Goal: Information Seeking & Learning: Check status

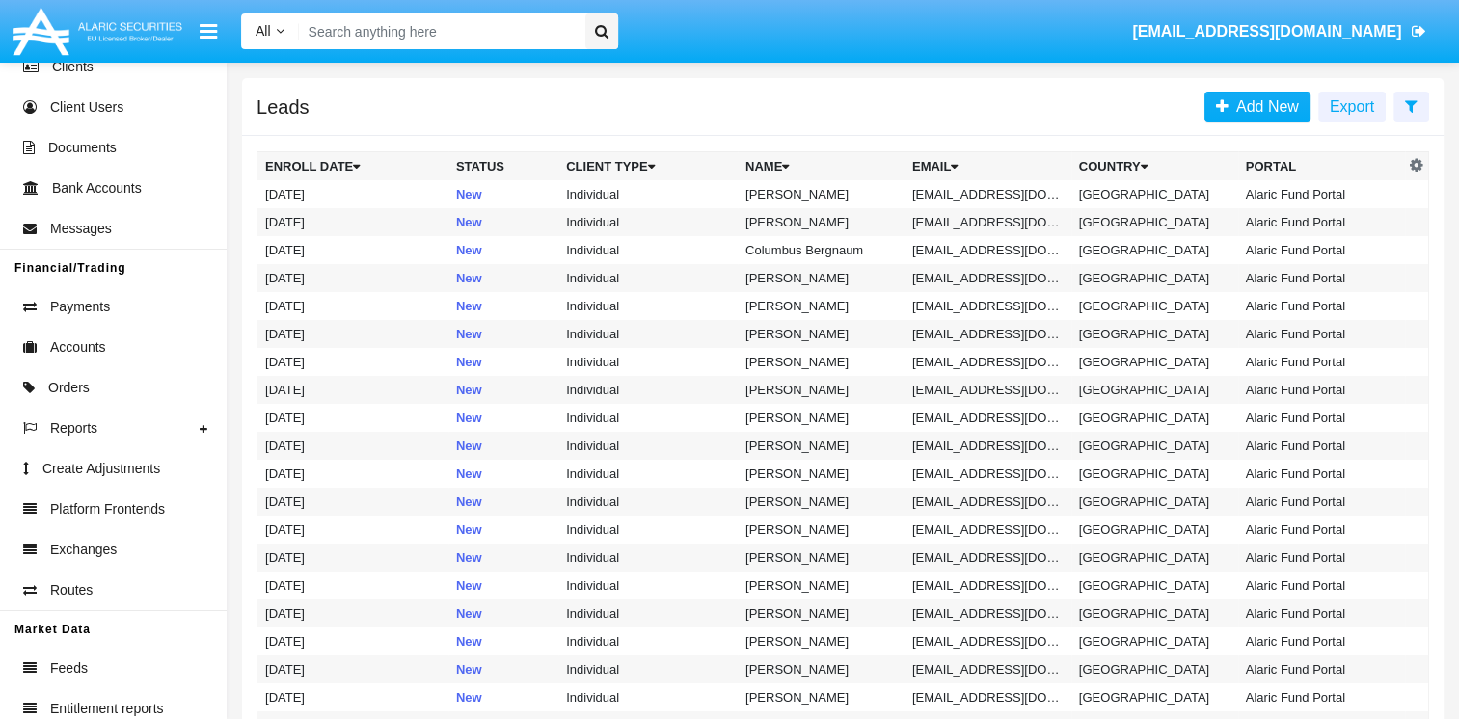
scroll to position [133, 0]
click at [144, 324] on link "Payments" at bounding box center [113, 308] width 227 height 40
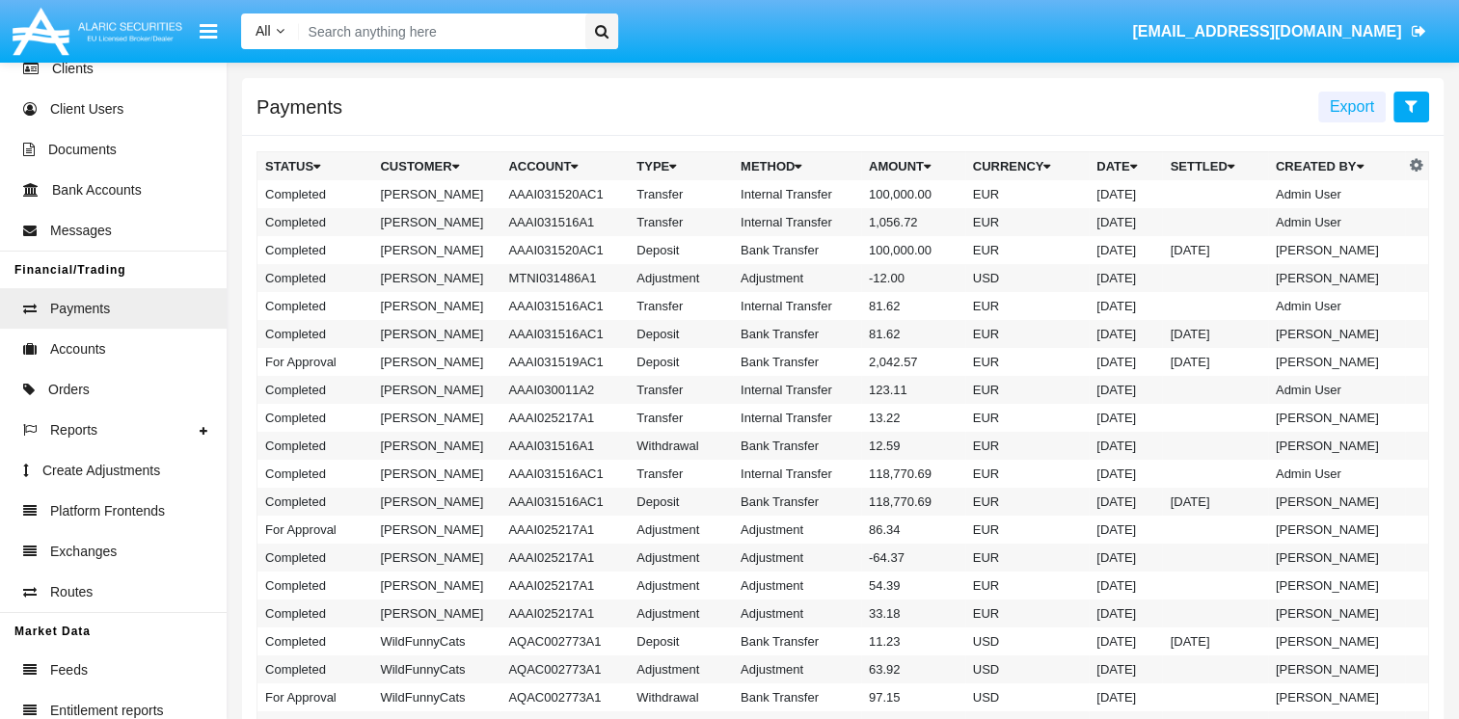
click at [1420, 102] on button at bounding box center [1411, 107] width 36 height 31
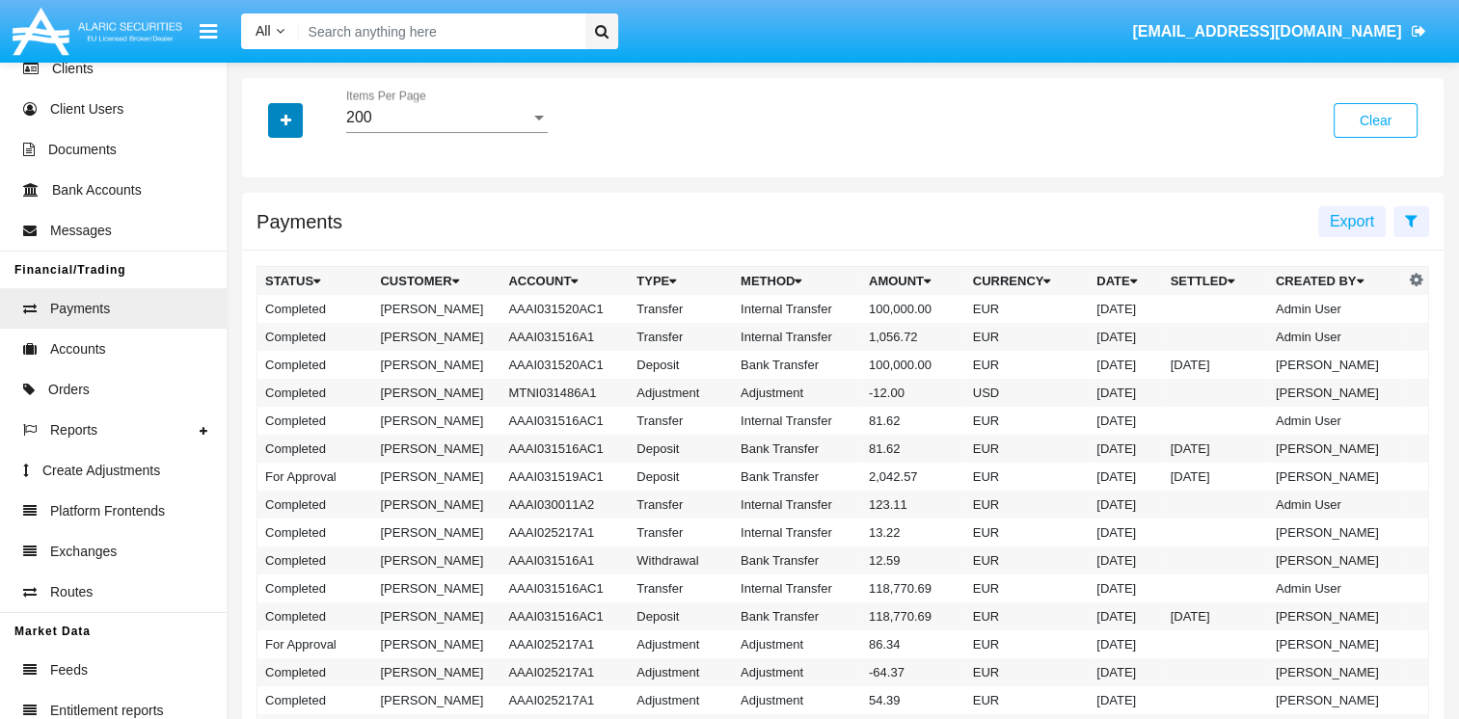
click at [299, 122] on button "button" at bounding box center [285, 120] width 35 height 35
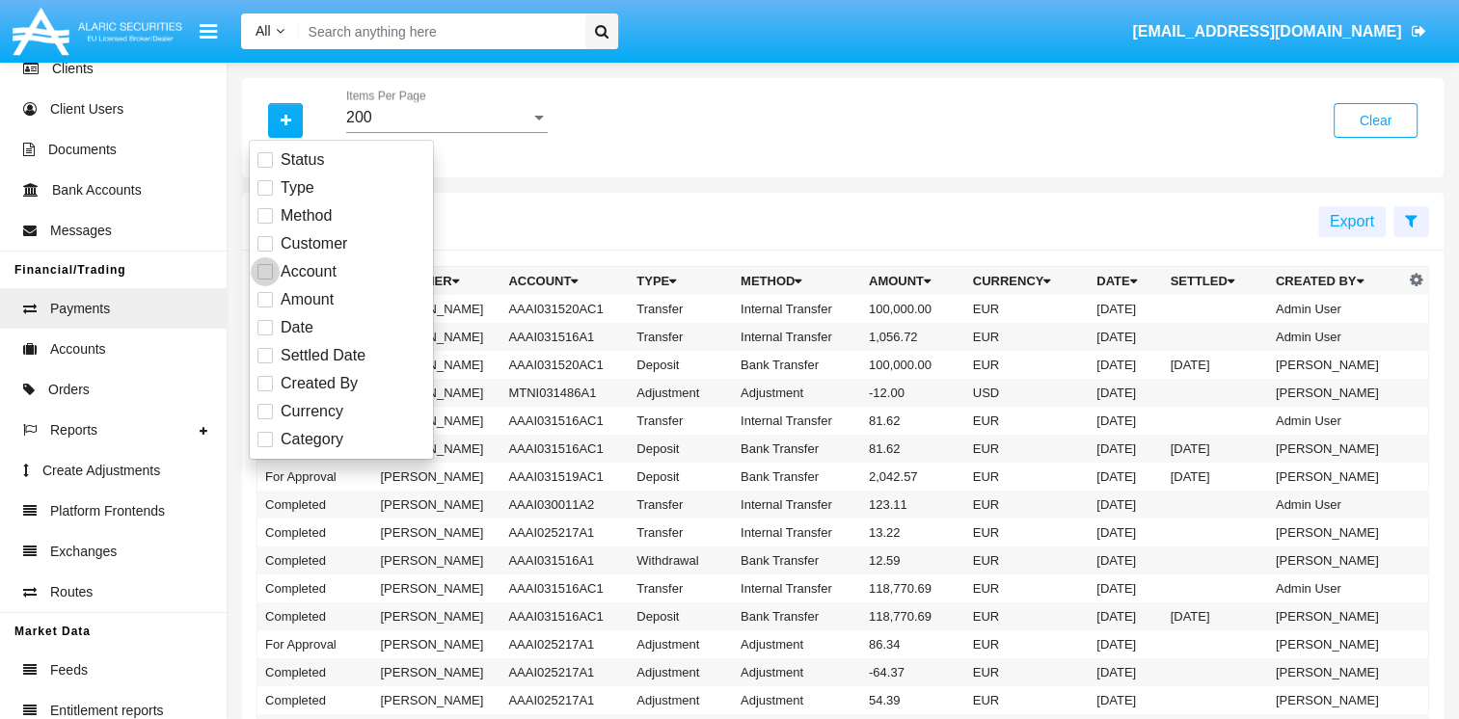
click at [268, 271] on span at bounding box center [264, 271] width 15 height 15
click at [265, 280] on input "Account" at bounding box center [264, 280] width 1 height 1
checkbox input "true"
click at [426, 121] on input "Account" at bounding box center [446, 117] width 201 height 17
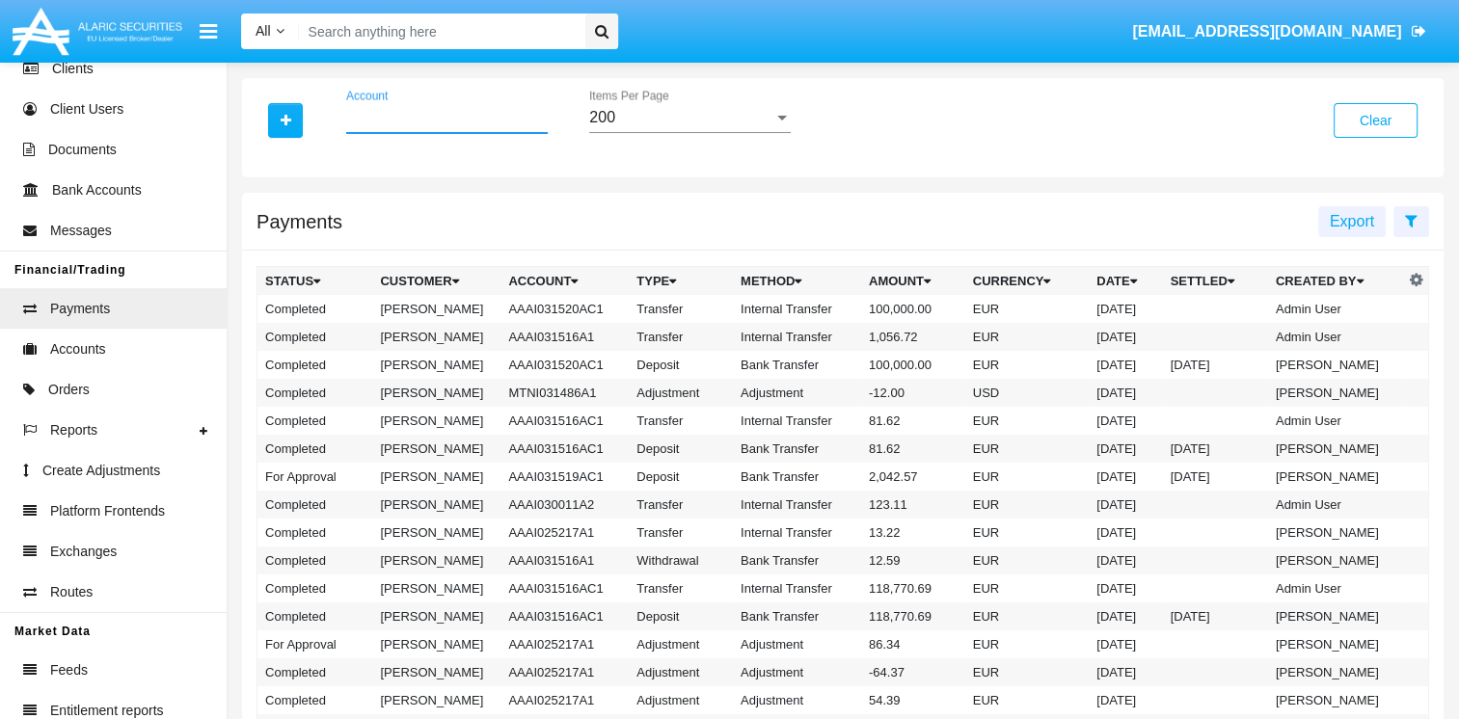
paste input "HWLI%"
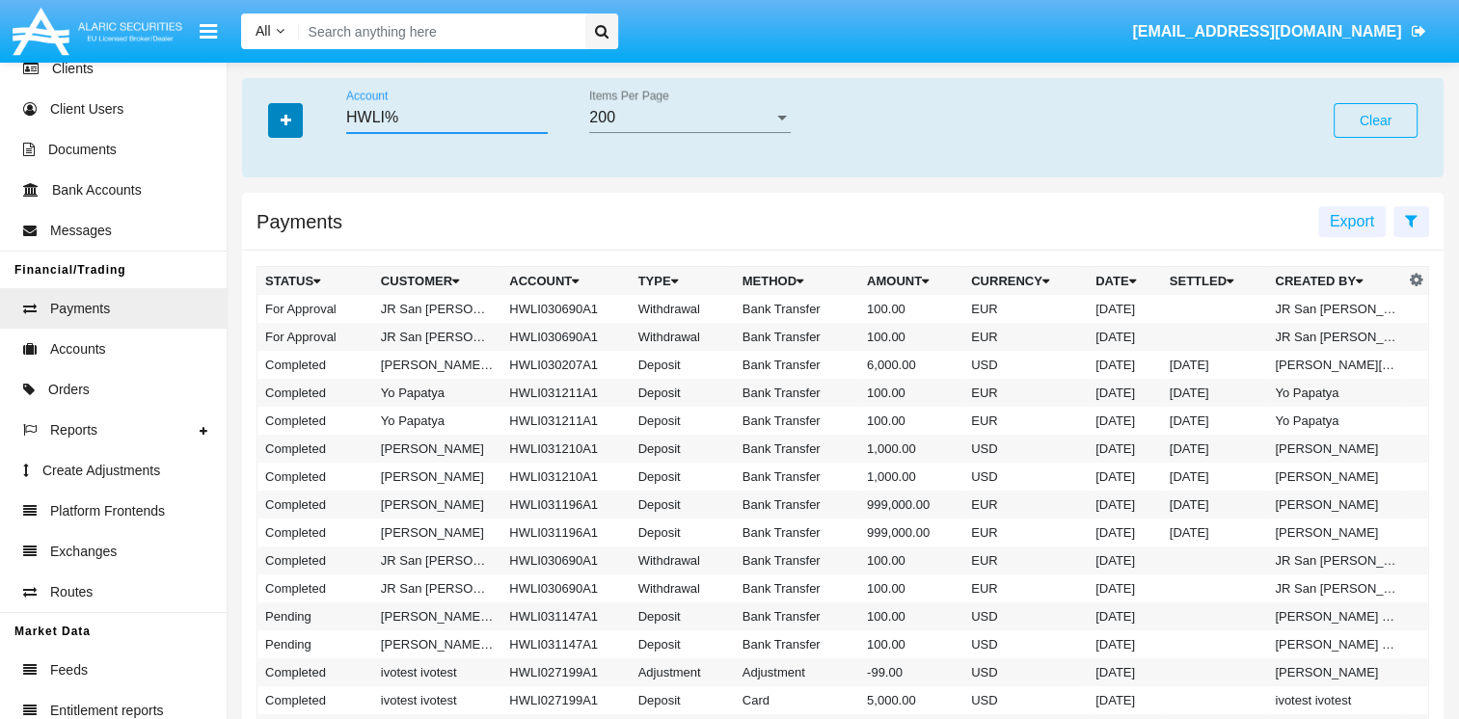
type input "HWLI%"
click at [274, 112] on button "button" at bounding box center [285, 120] width 35 height 35
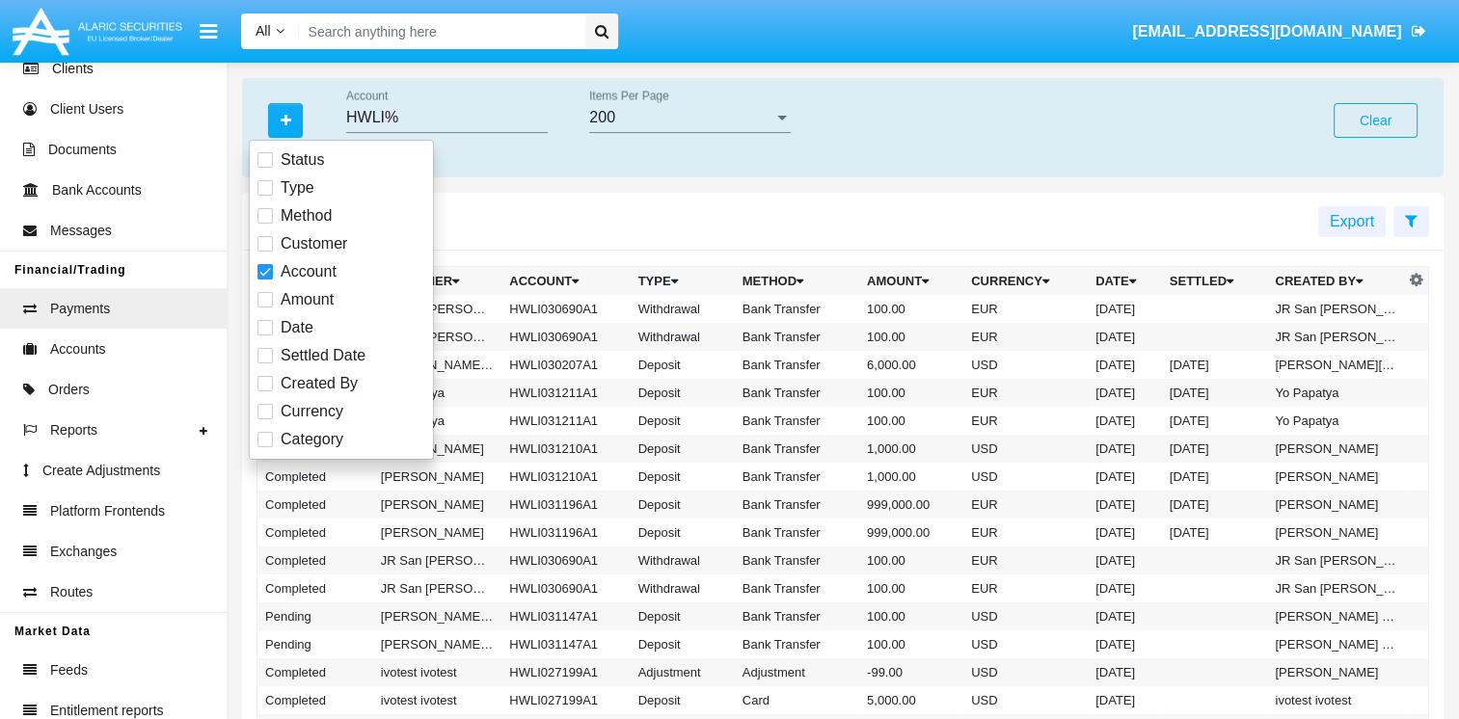
click at [264, 307] on label "Amount" at bounding box center [295, 299] width 76 height 23
click at [264, 308] on input "Amount" at bounding box center [264, 308] width 1 height 1
checkbox input "true"
click at [629, 121] on input "Amount From" at bounding box center [689, 117] width 201 height 17
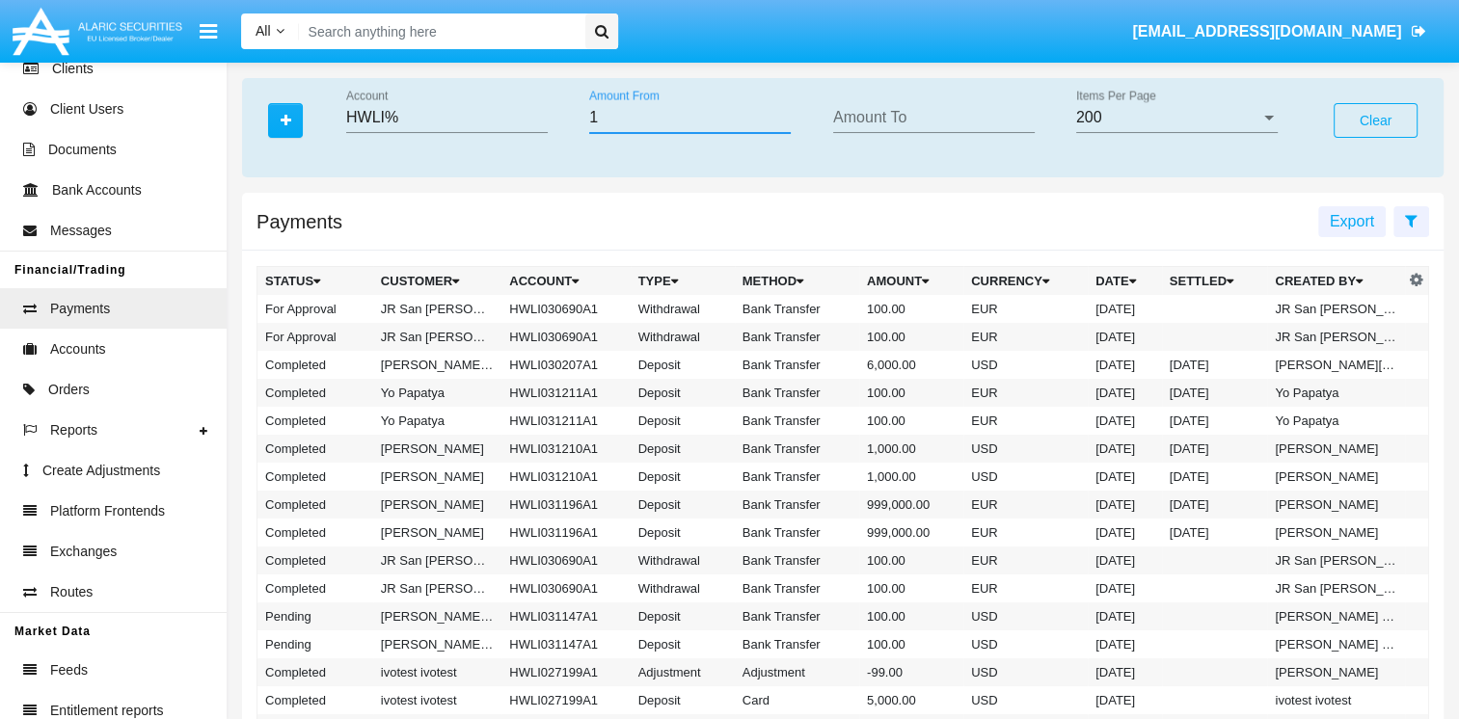
type input "1.00"
click at [852, 118] on input "Amount To" at bounding box center [933, 117] width 201 height 17
click at [818, 211] on div "Payments Export" at bounding box center [842, 222] width 1201 height 58
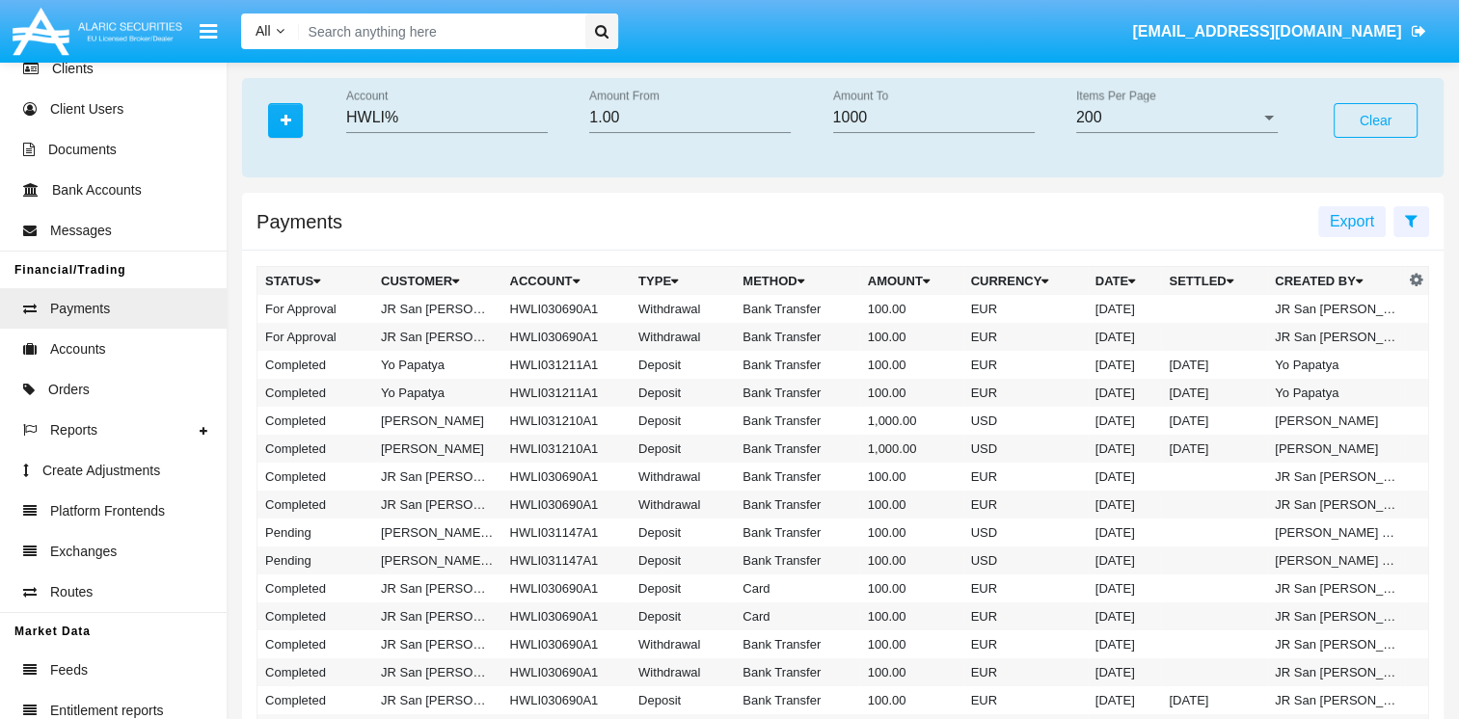
type input "1000.00"
click at [305, 125] on div "Status Type Method Customer Account Amount Date Settled Date Created By Currenc…" at bounding box center [286, 121] width 64 height 63
click at [282, 118] on icon "button" at bounding box center [286, 120] width 11 height 13
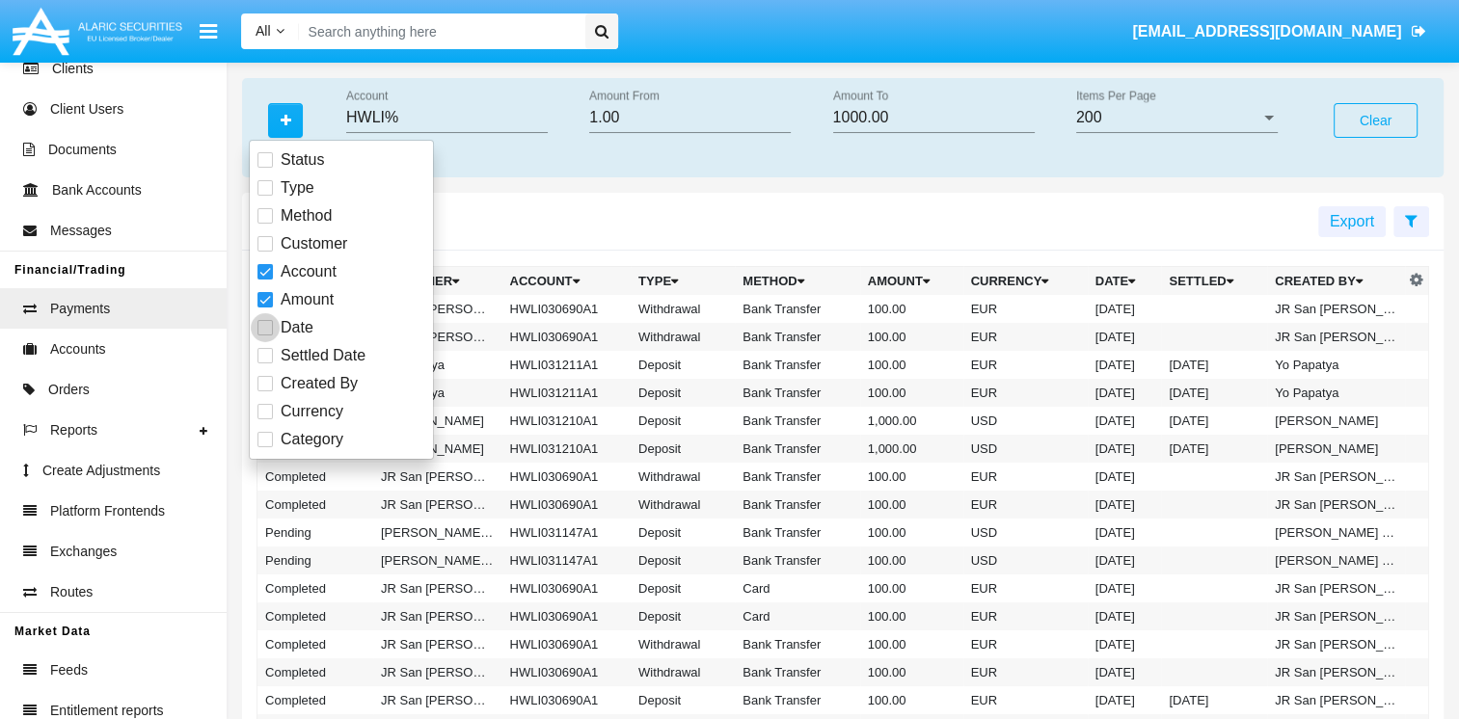
click at [260, 326] on span at bounding box center [264, 327] width 15 height 15
click at [264, 335] on input "Date" at bounding box center [264, 335] width 1 height 1
checkbox input "true"
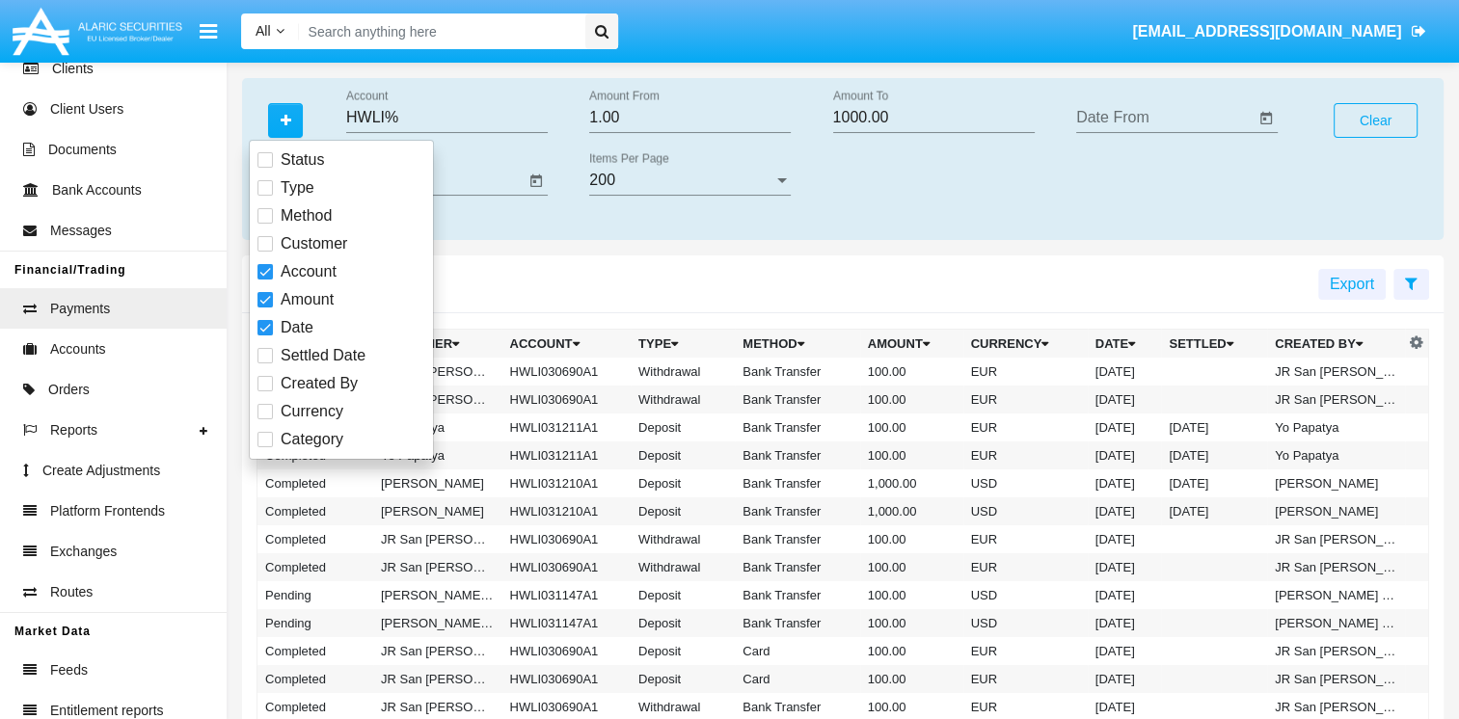
click at [266, 356] on span at bounding box center [264, 355] width 15 height 15
click at [265, 363] on input "Settled Date" at bounding box center [264, 363] width 1 height 1
click at [266, 352] on span at bounding box center [264, 355] width 15 height 15
click at [265, 363] on input "Settled Date" at bounding box center [264, 363] width 1 height 1
checkbox input "false"
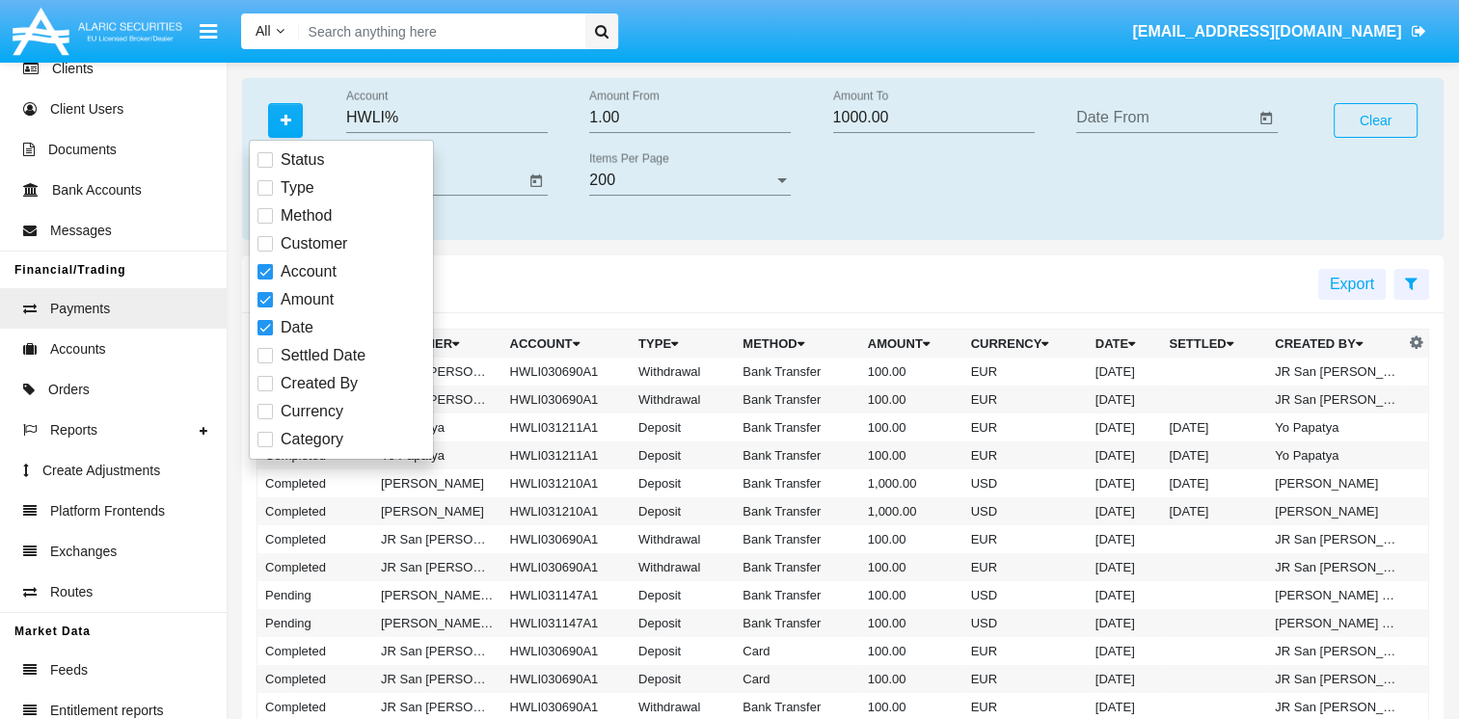
click at [610, 229] on div "Status Type Method Customer Account Amount Date Settled Date Created By Currenc…" at bounding box center [842, 159] width 1201 height 162
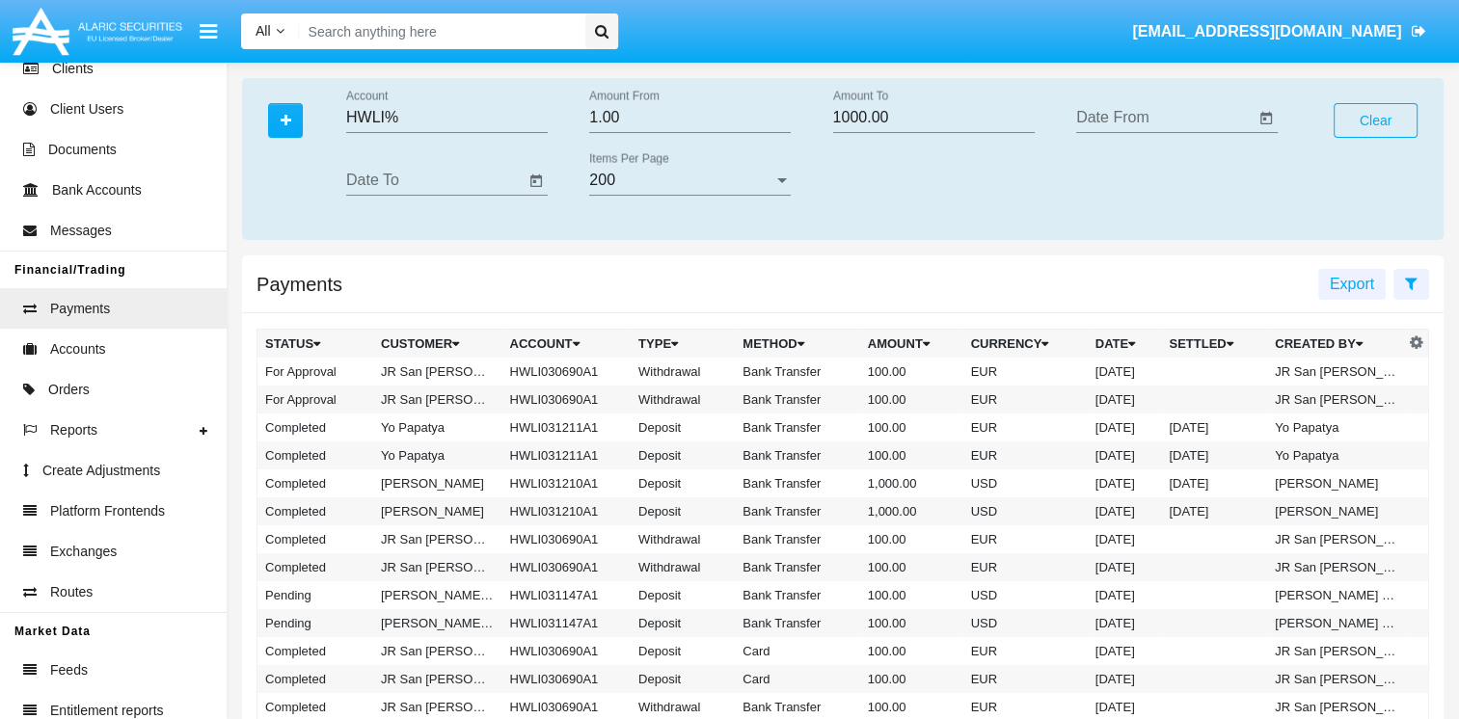
click at [1086, 109] on input "Date From" at bounding box center [1165, 117] width 178 height 17
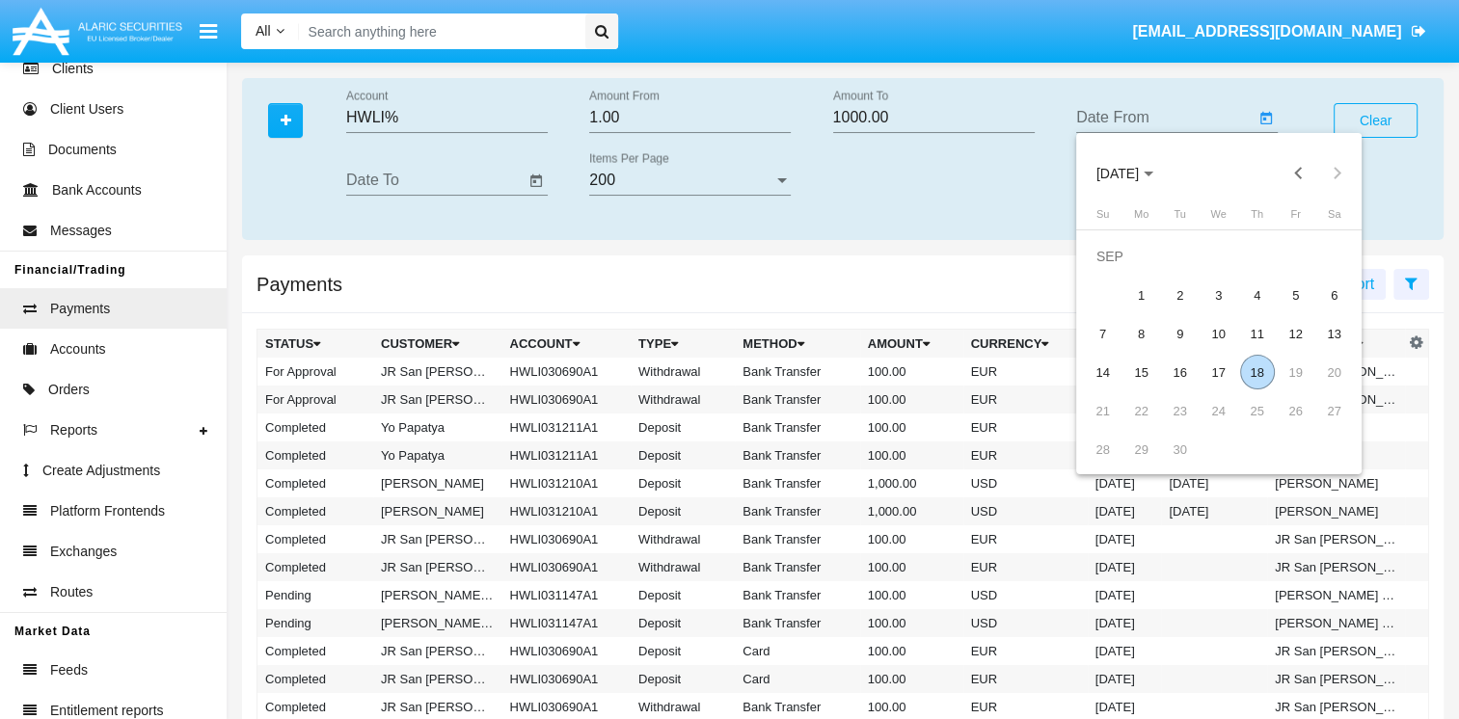
click at [1266, 378] on div "18" at bounding box center [1257, 372] width 35 height 35
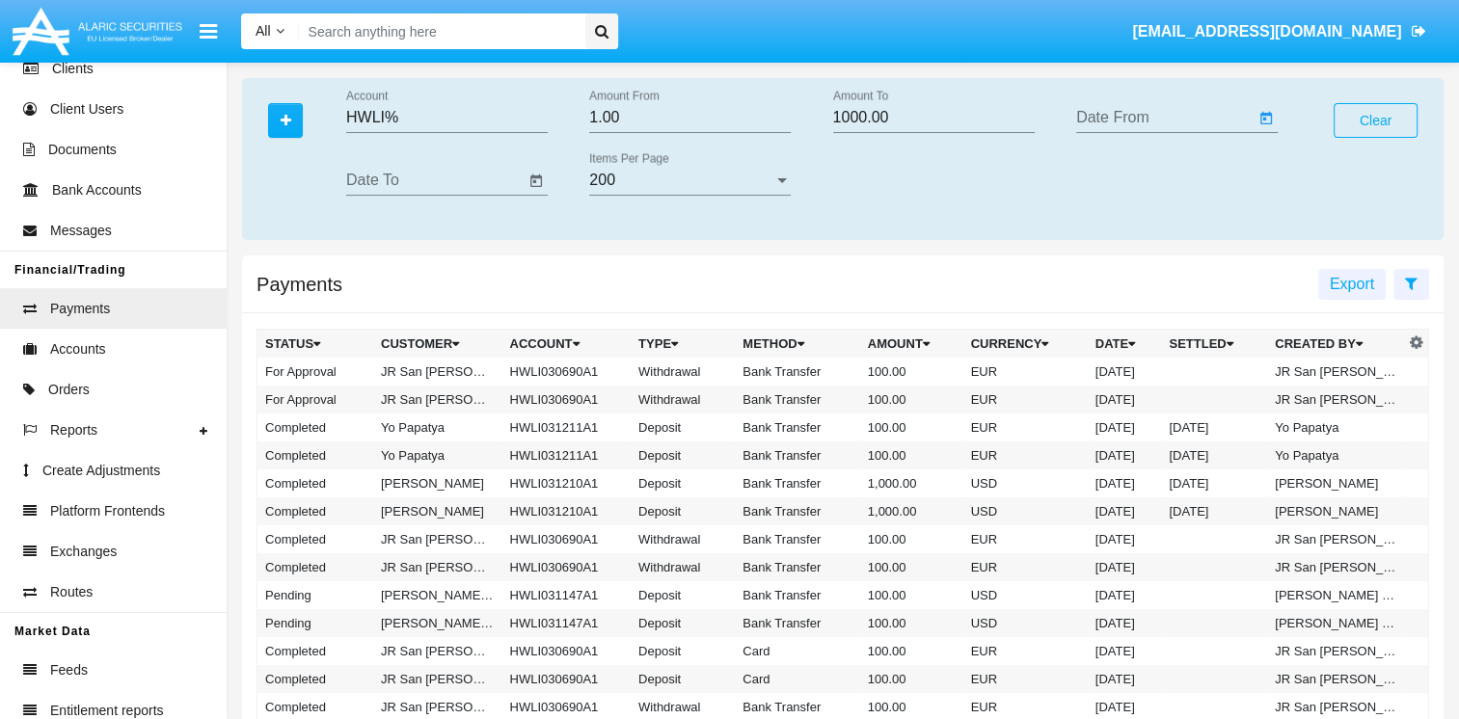
type input "[DATE]"
click at [501, 183] on input "Date To" at bounding box center [435, 180] width 178 height 17
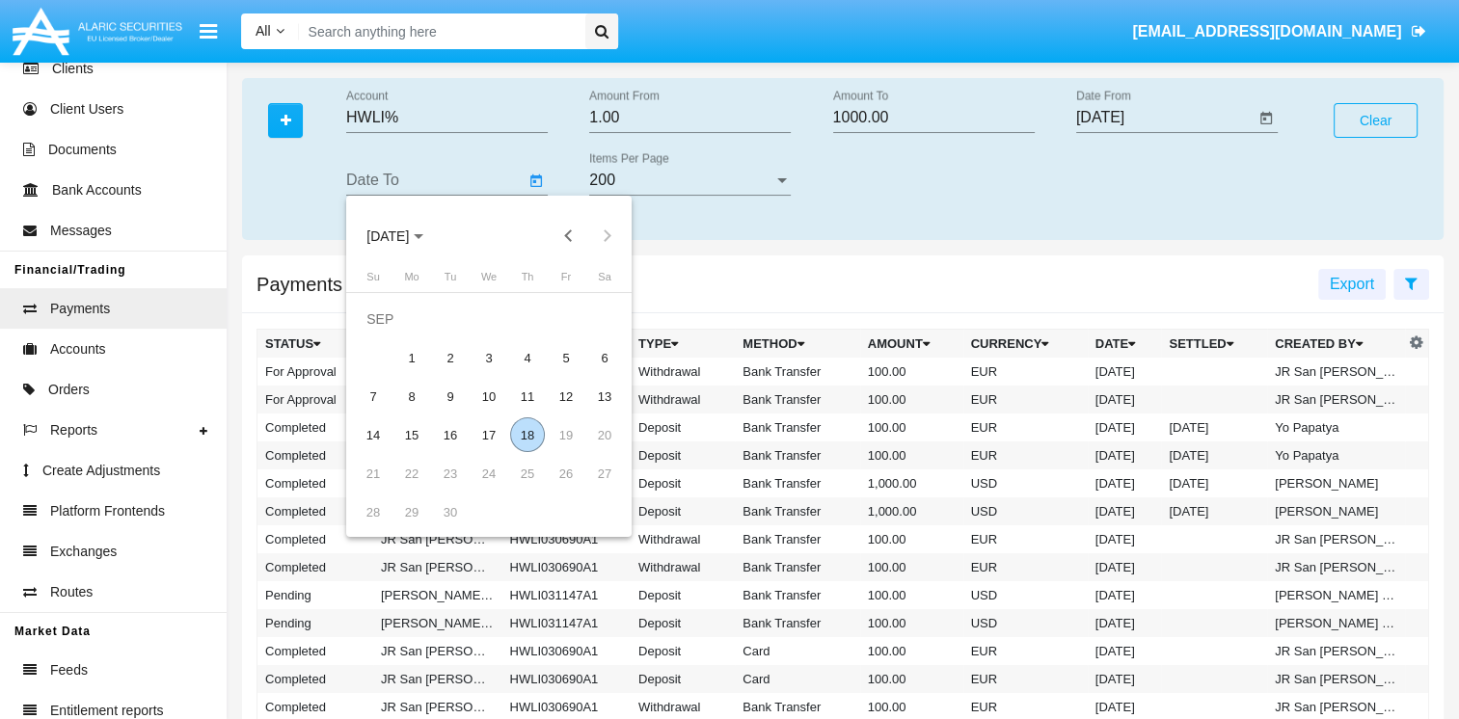
click at [533, 425] on div "18" at bounding box center [527, 434] width 35 height 35
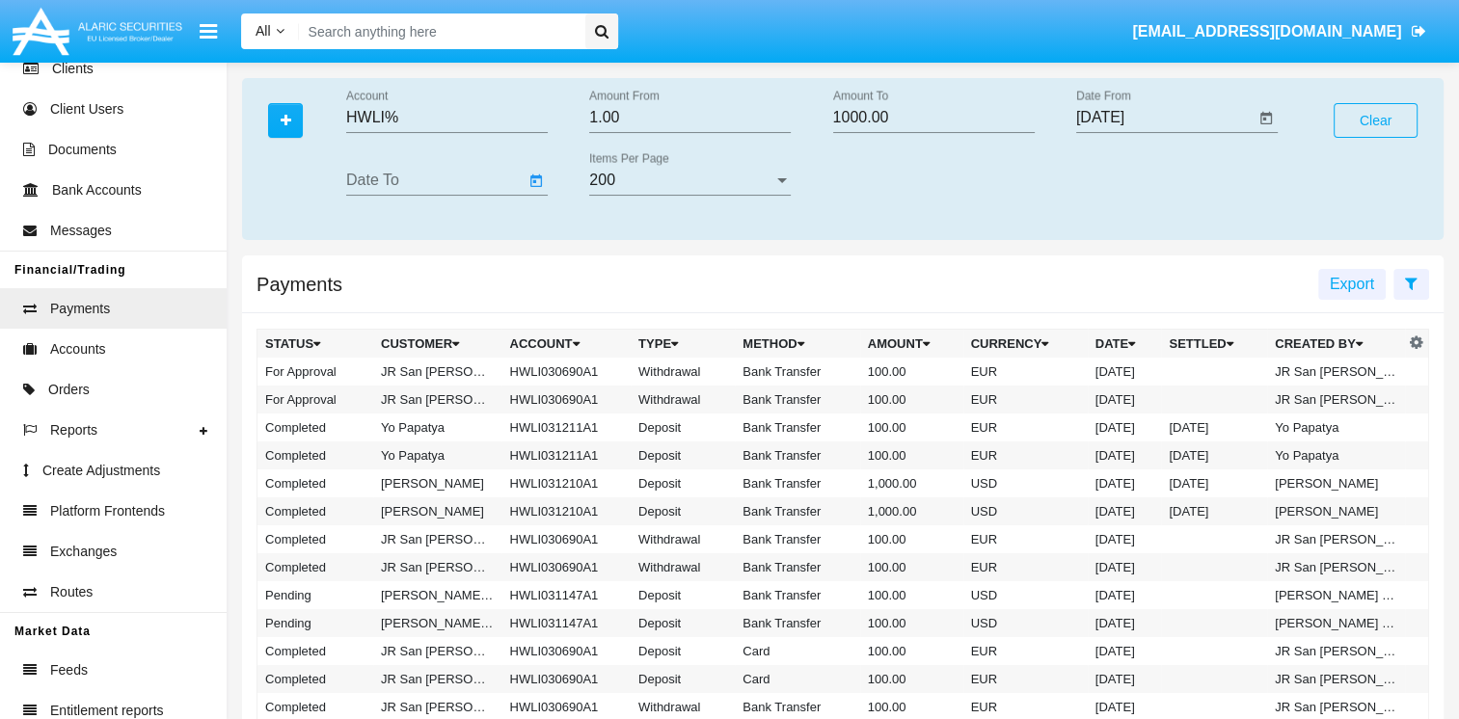
type input "[DATE]"
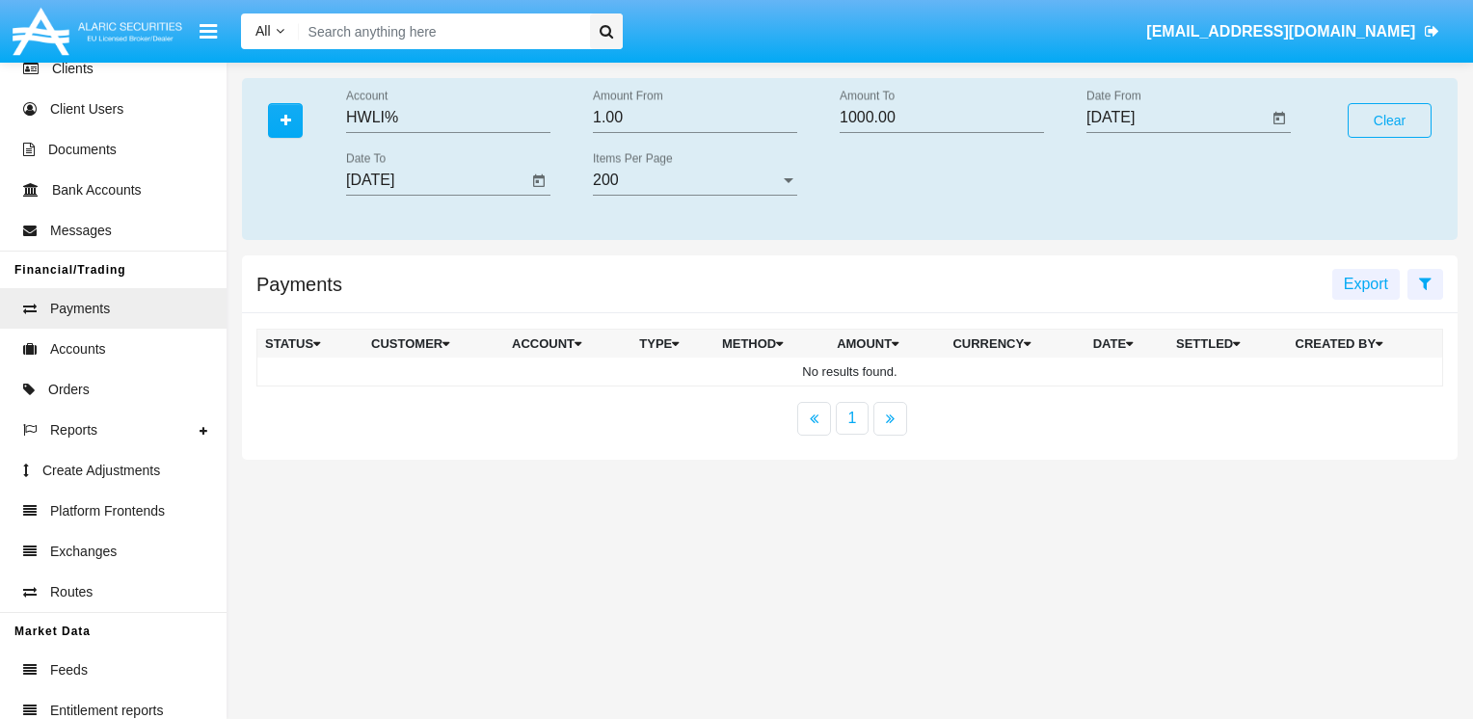
click at [1148, 121] on input "[DATE]" at bounding box center [1176, 117] width 181 height 17
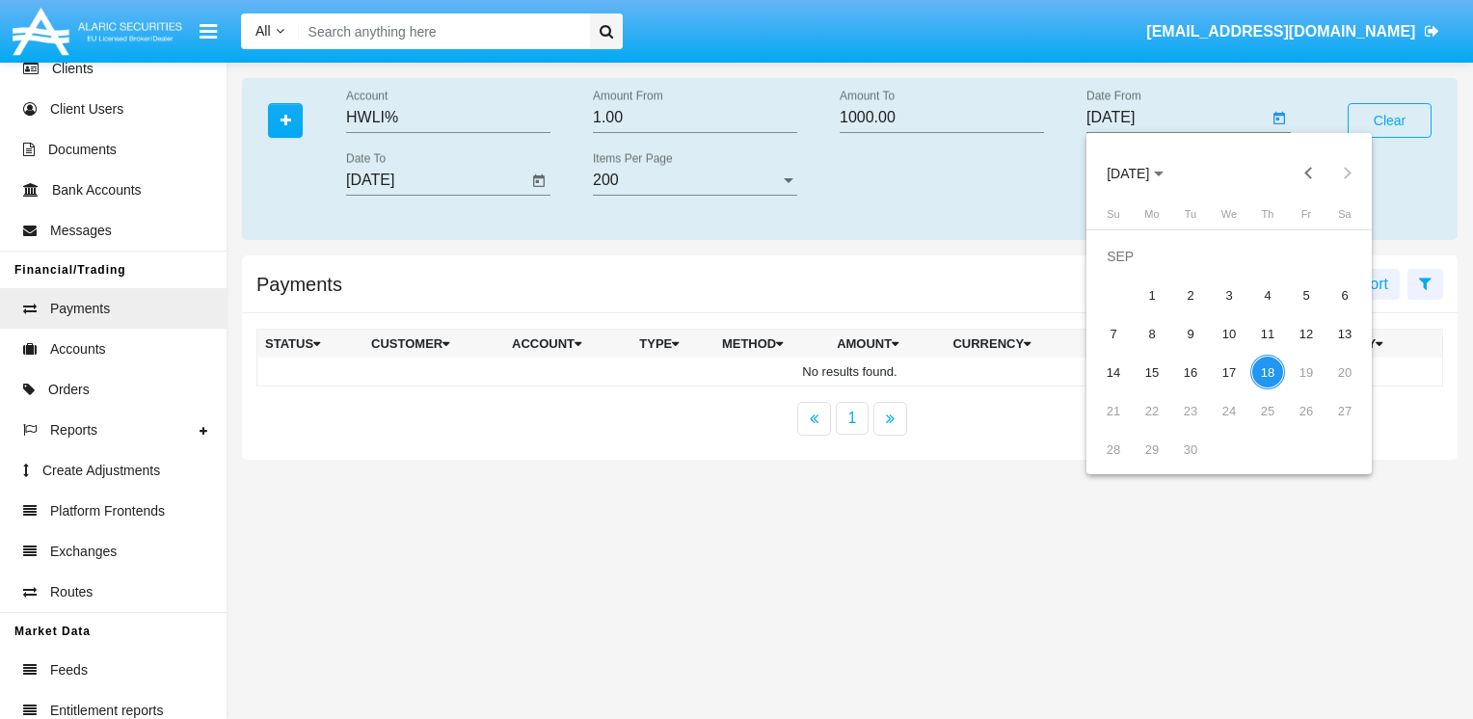
click at [1149, 177] on span "[DATE]" at bounding box center [1128, 173] width 42 height 15
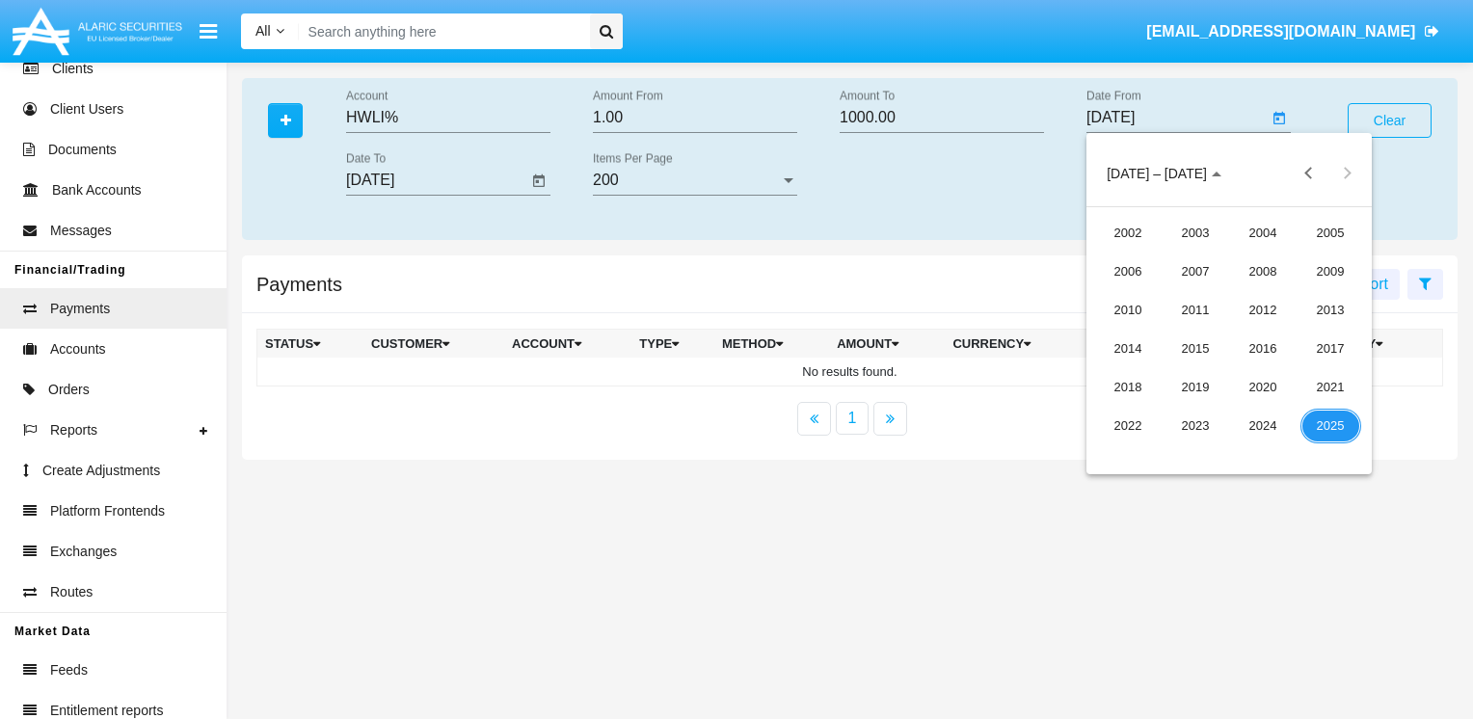
click at [1328, 435] on div "2025" at bounding box center [1330, 426] width 61 height 35
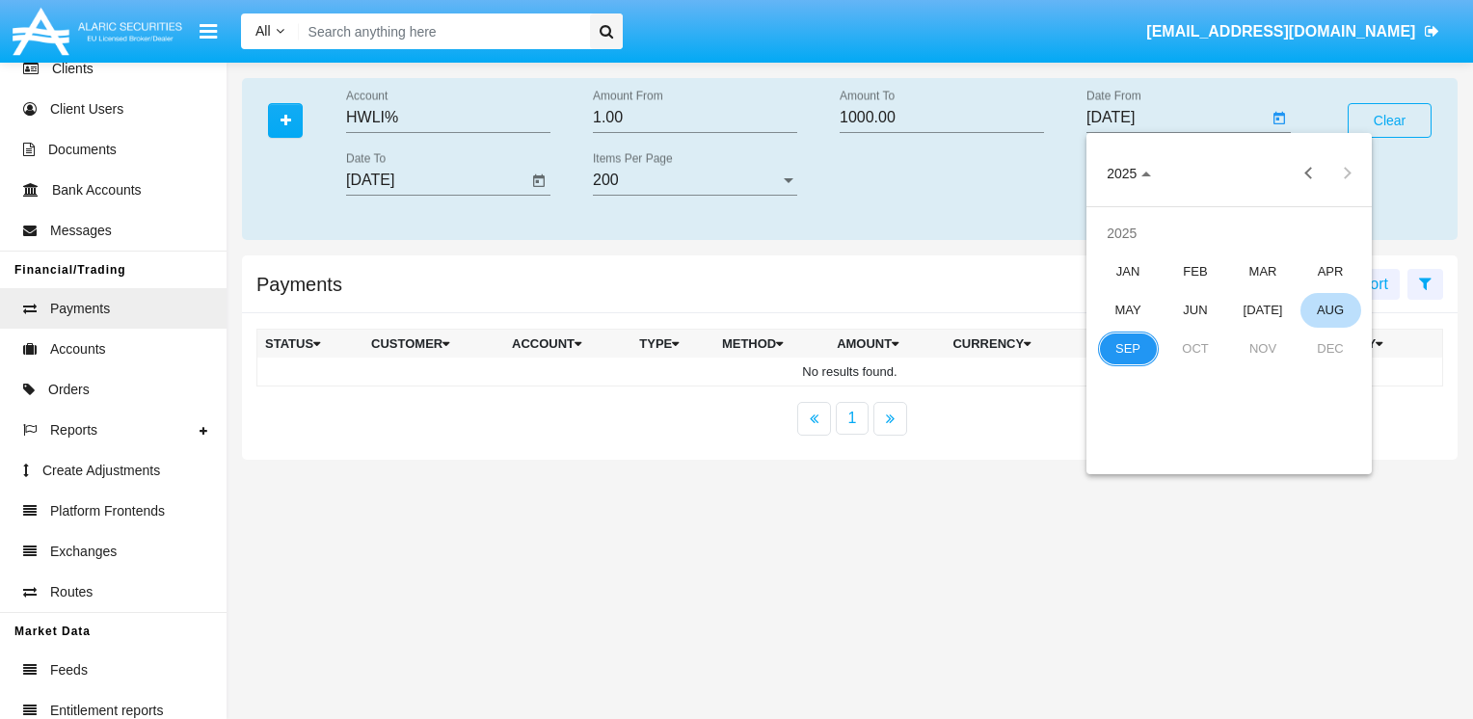
click at [1335, 310] on div "AUG" at bounding box center [1330, 310] width 61 height 35
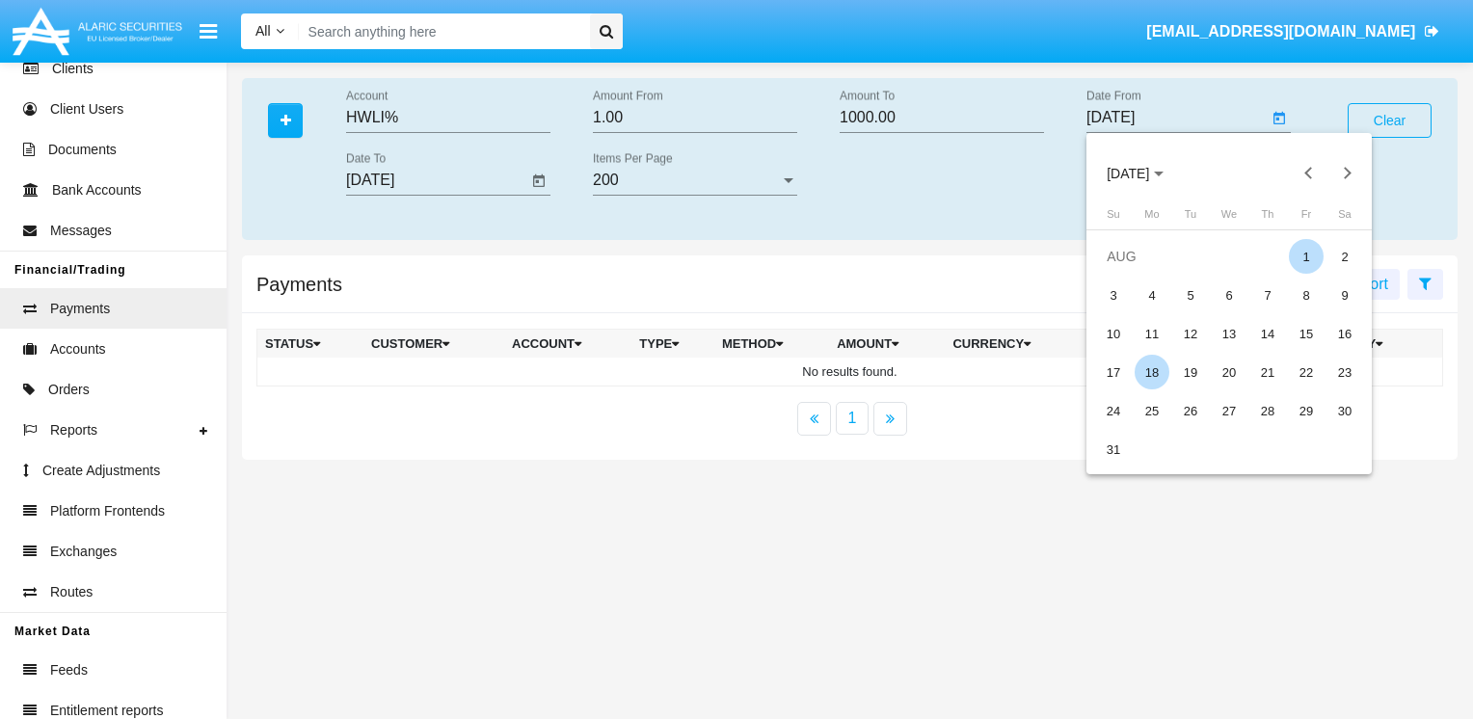
click at [1299, 256] on div "1" at bounding box center [1306, 256] width 35 height 35
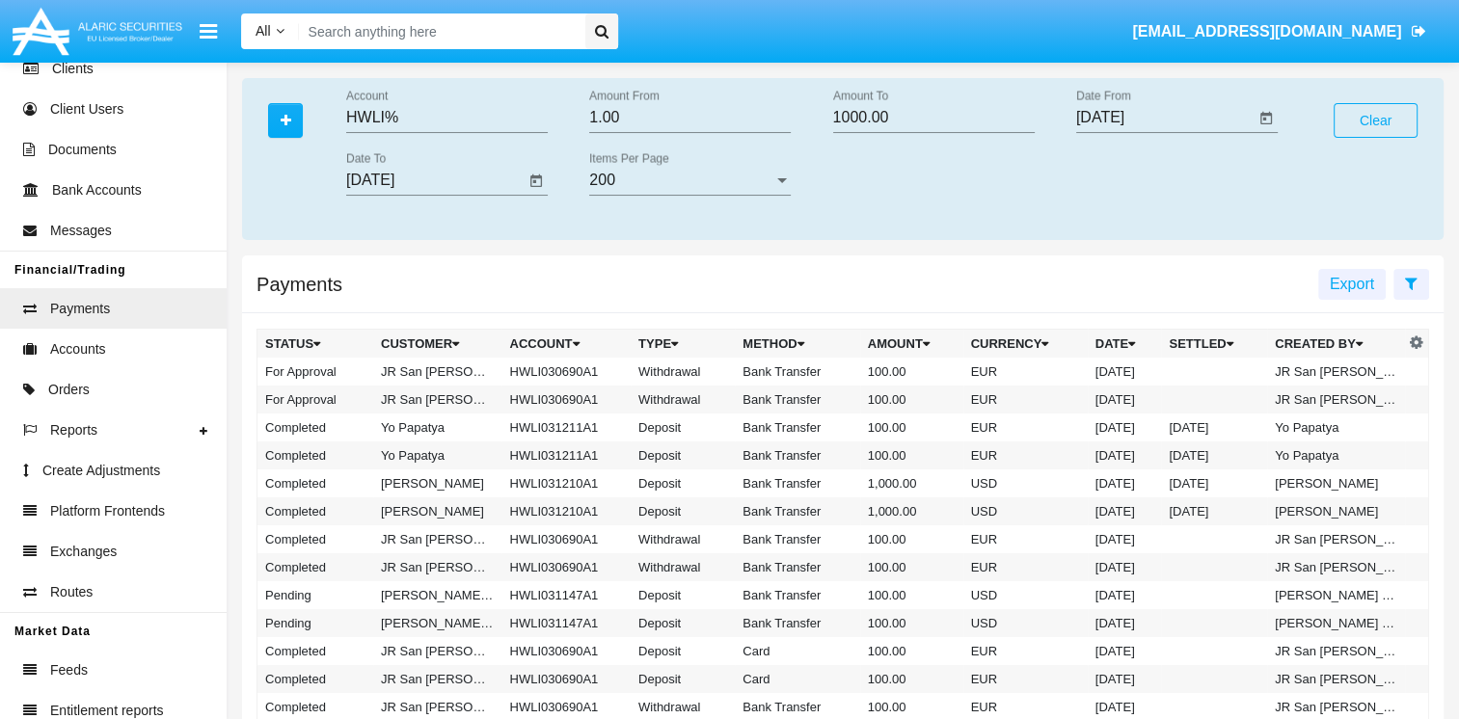
click at [759, 304] on div "Payments Export" at bounding box center [842, 284] width 1201 height 58
click at [1108, 120] on input "[DATE]" at bounding box center [1165, 117] width 178 height 17
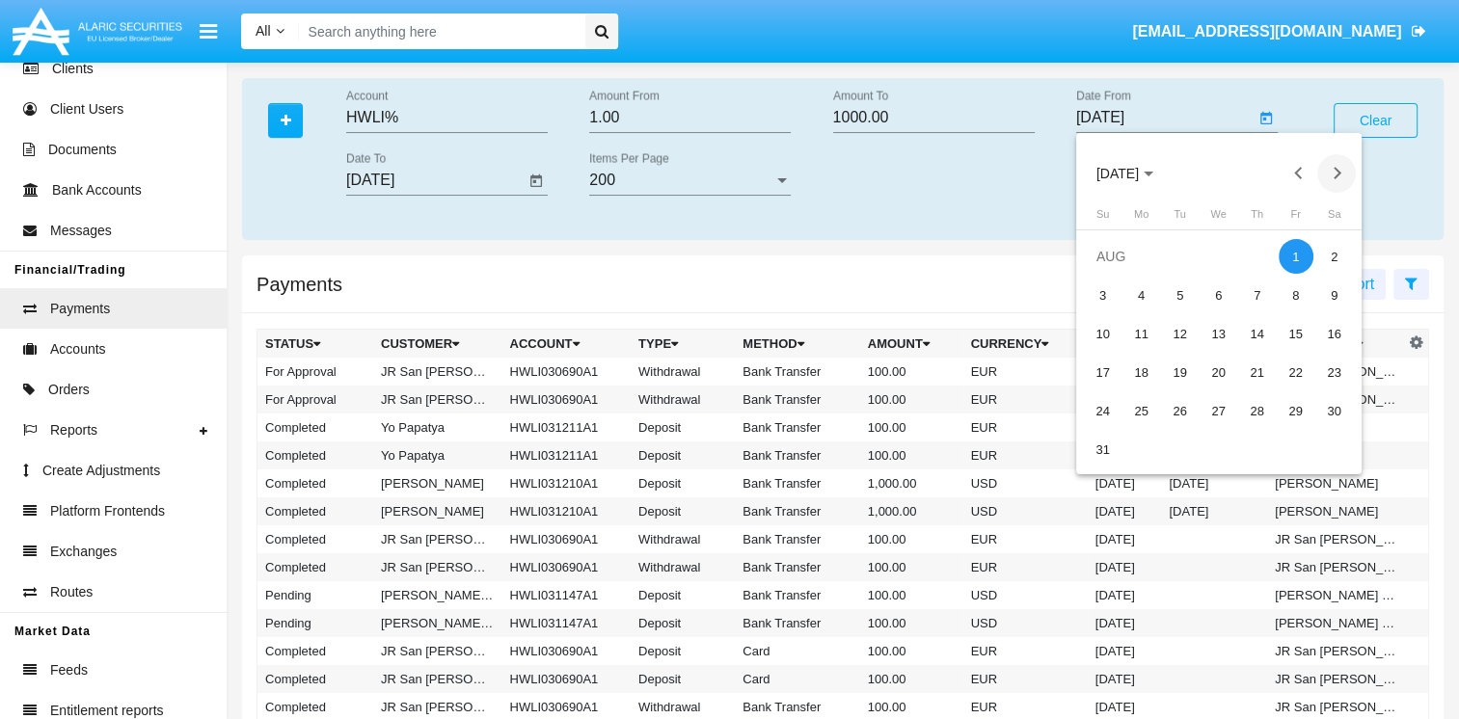
click at [1339, 177] on button "Next month" at bounding box center [1336, 173] width 39 height 39
click at [1141, 330] on div "8" at bounding box center [1141, 333] width 35 height 35
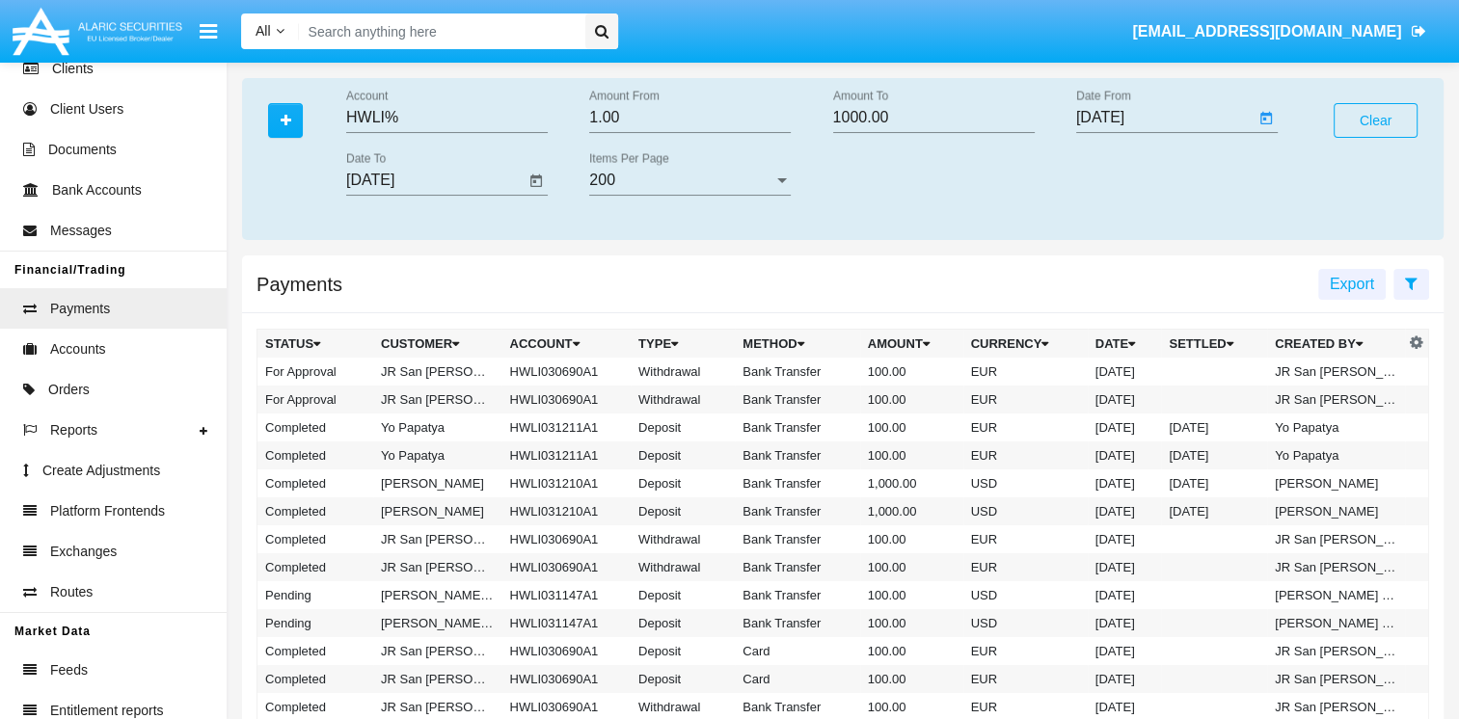
type input "[DATE]"
click at [1381, 120] on button "Clear" at bounding box center [1375, 120] width 84 height 35
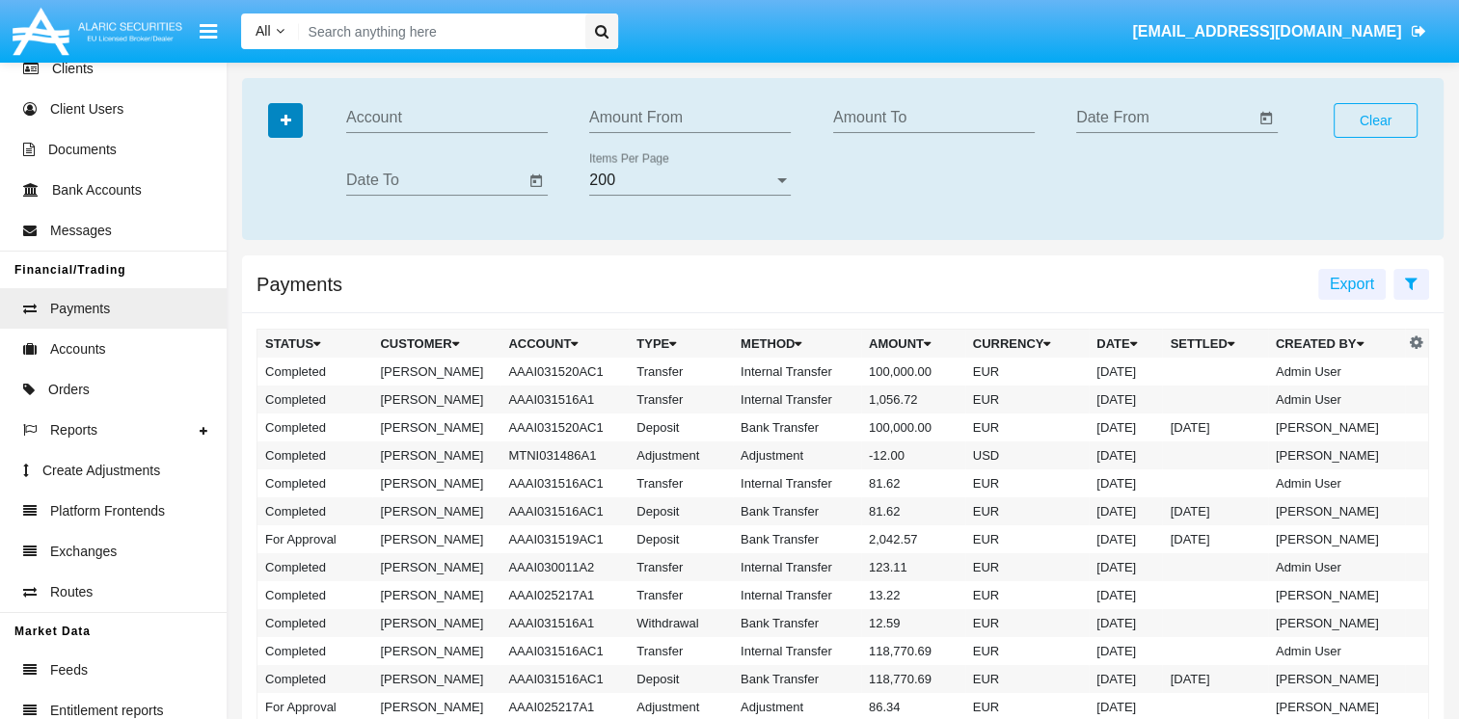
click at [281, 121] on icon "button" at bounding box center [286, 120] width 11 height 13
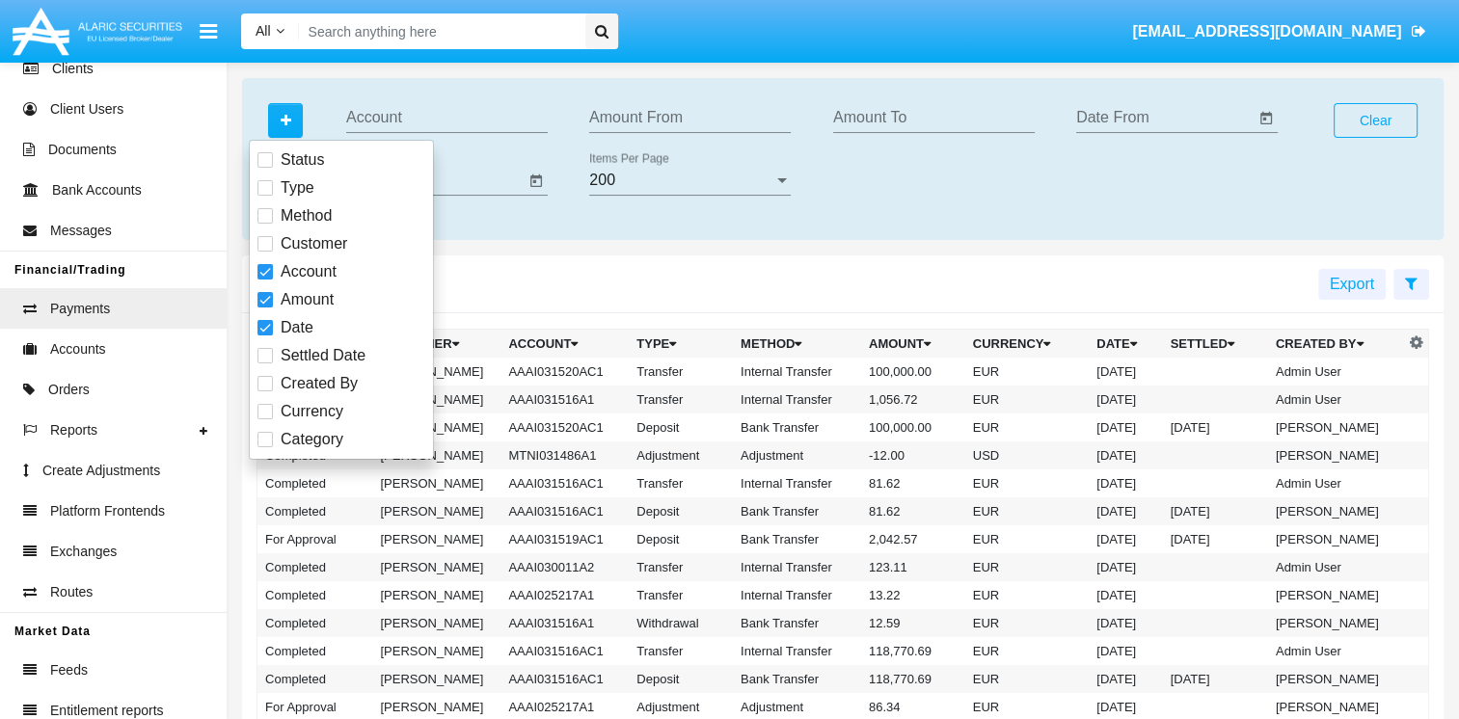
click at [259, 326] on span at bounding box center [264, 327] width 15 height 15
click at [264, 335] on input "Date" at bounding box center [264, 335] width 1 height 1
checkbox input "false"
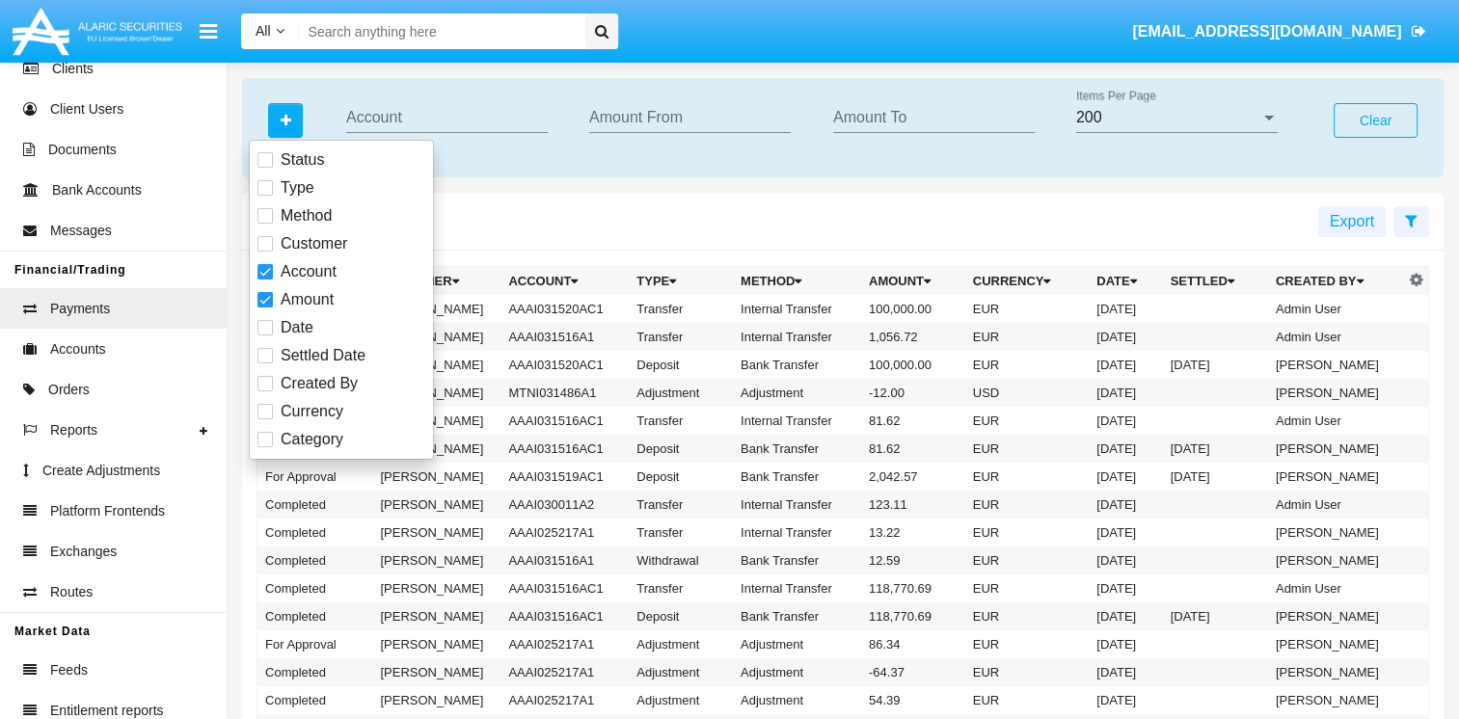
click at [261, 300] on span at bounding box center [264, 299] width 15 height 15
click at [264, 308] on input "Amount" at bounding box center [264, 308] width 1 height 1
checkbox input "false"
click at [262, 262] on label "Account" at bounding box center [296, 271] width 79 height 23
click at [264, 280] on input "Account" at bounding box center [264, 280] width 1 height 1
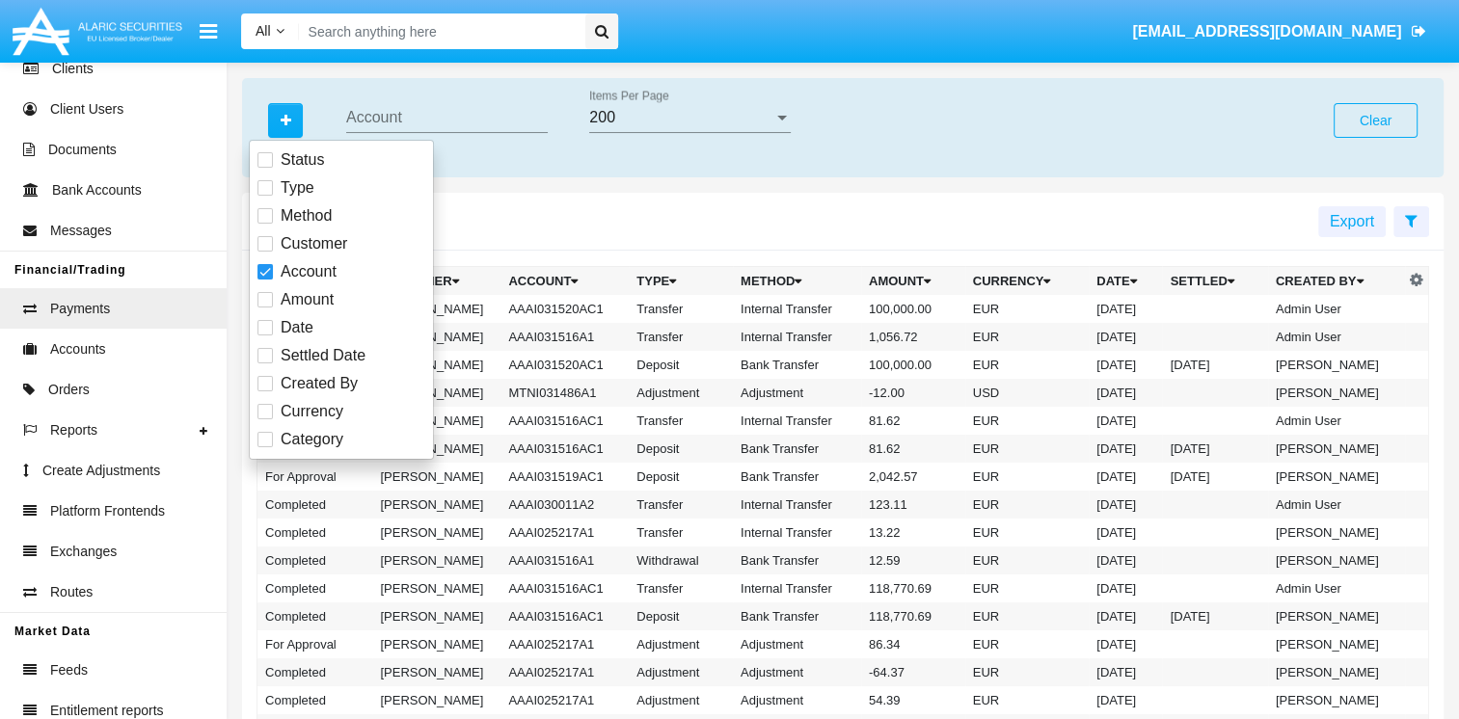
checkbox input "false"
click at [135, 364] on link "Accounts" at bounding box center [113, 349] width 227 height 40
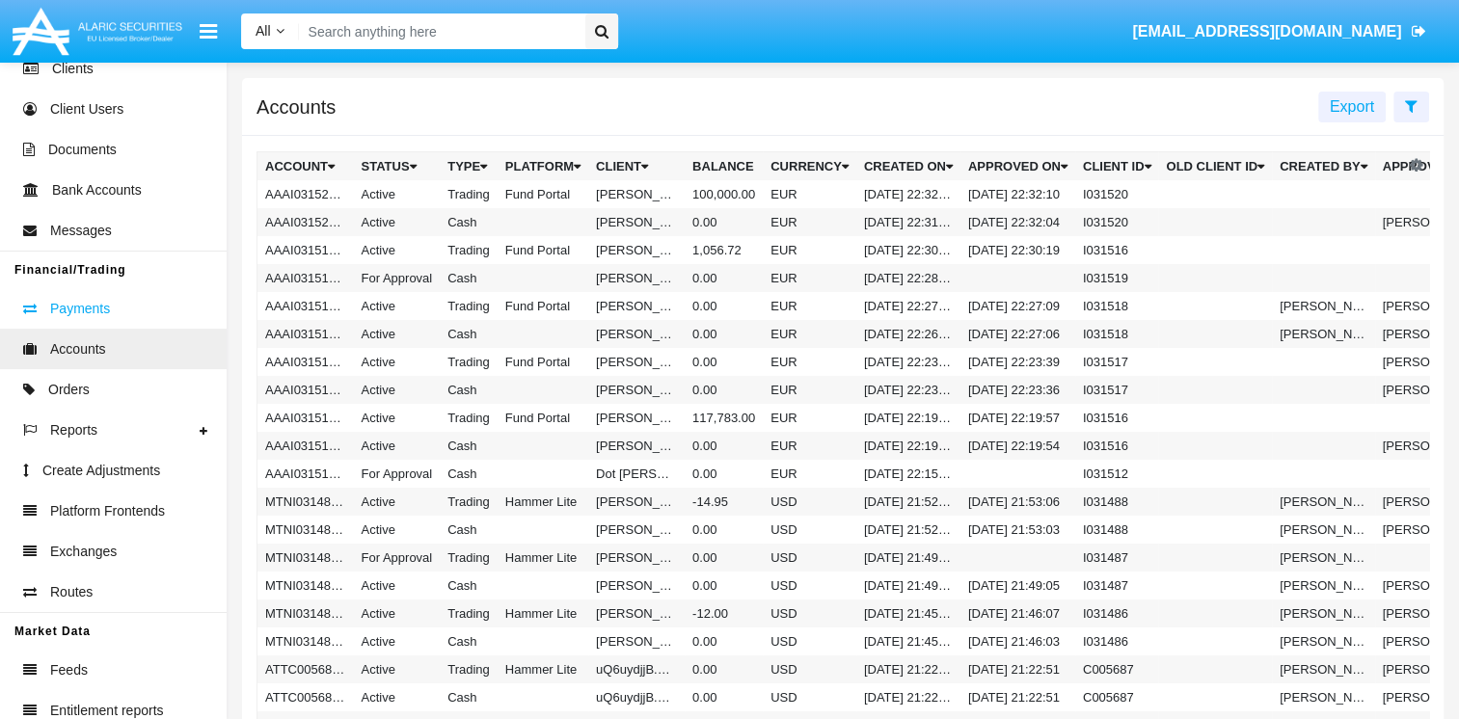
click at [125, 307] on link "Payments" at bounding box center [113, 308] width 227 height 40
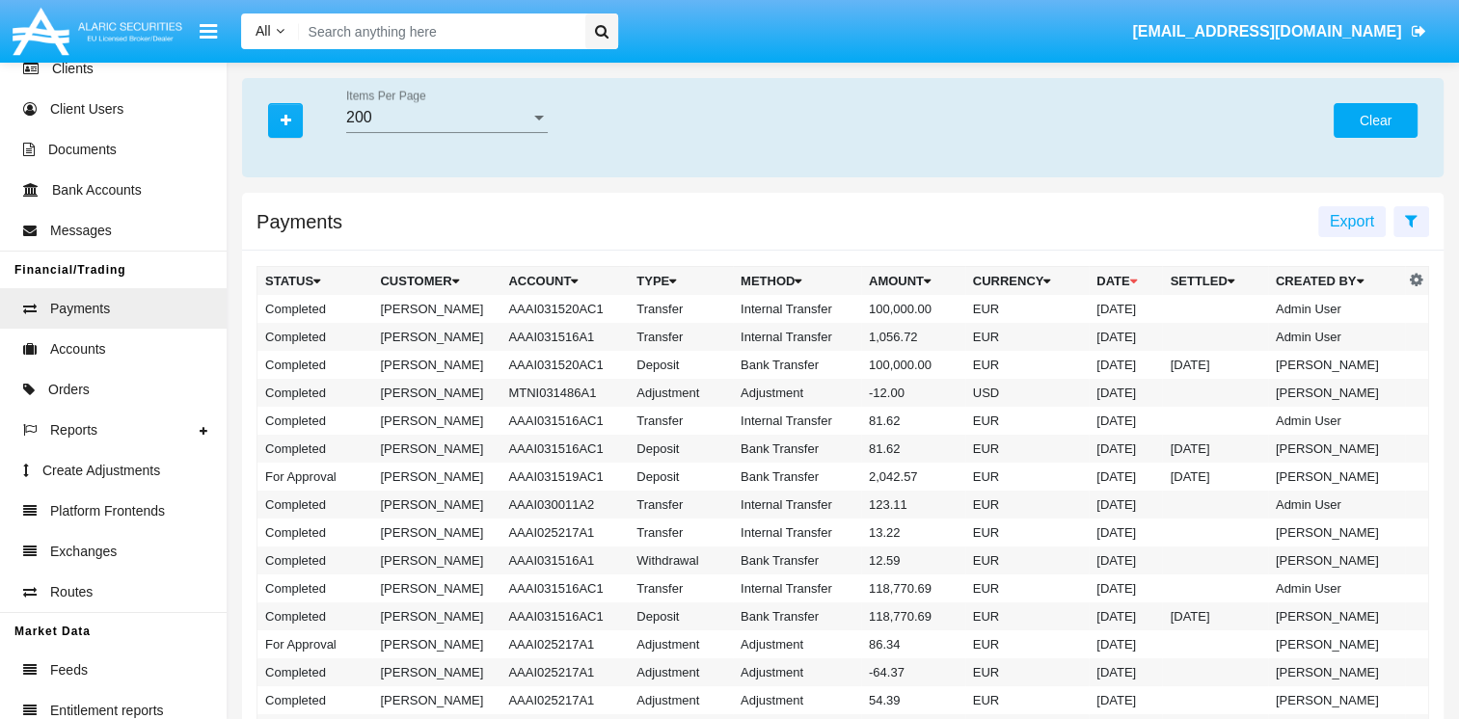
click at [1404, 106] on button "Clear" at bounding box center [1375, 120] width 84 height 35
click at [270, 115] on button "button" at bounding box center [285, 120] width 35 height 35
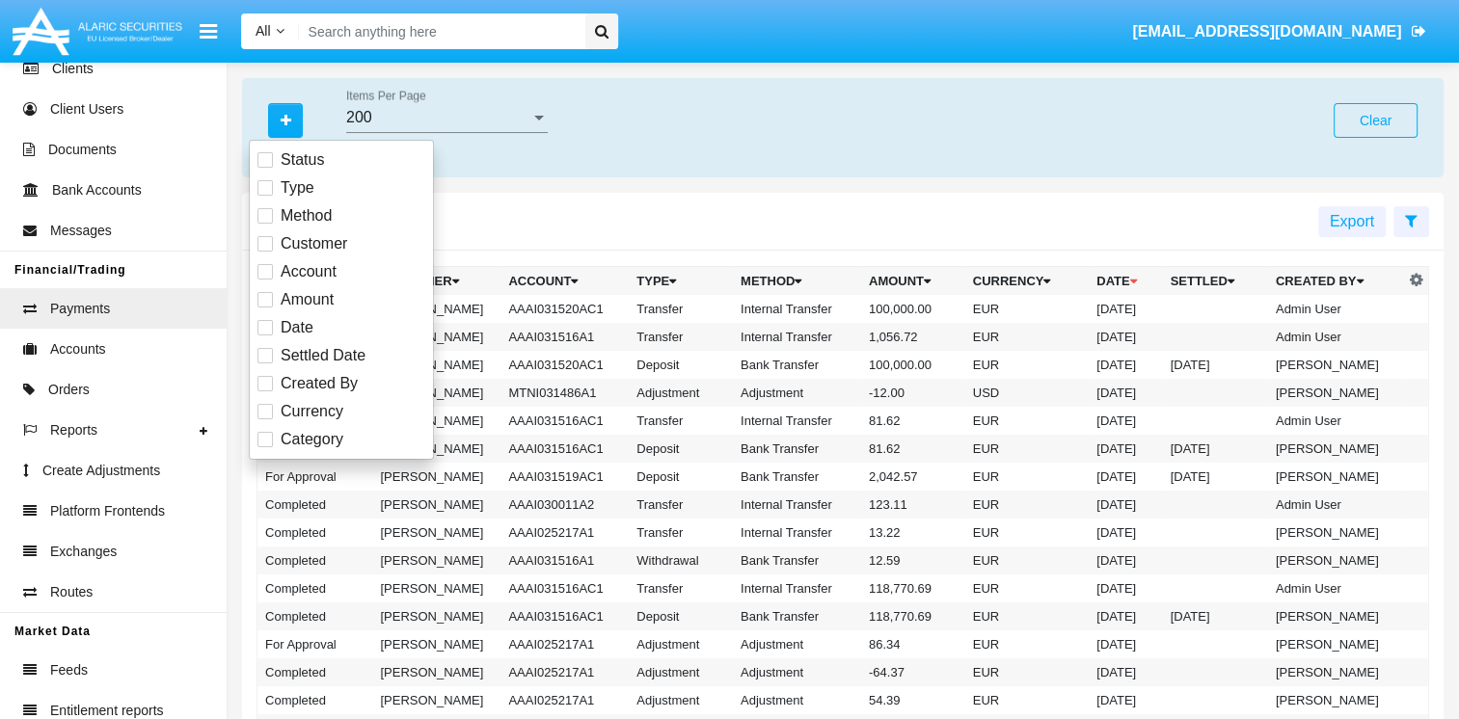
click at [649, 232] on div "Payments Export" at bounding box center [842, 222] width 1201 height 58
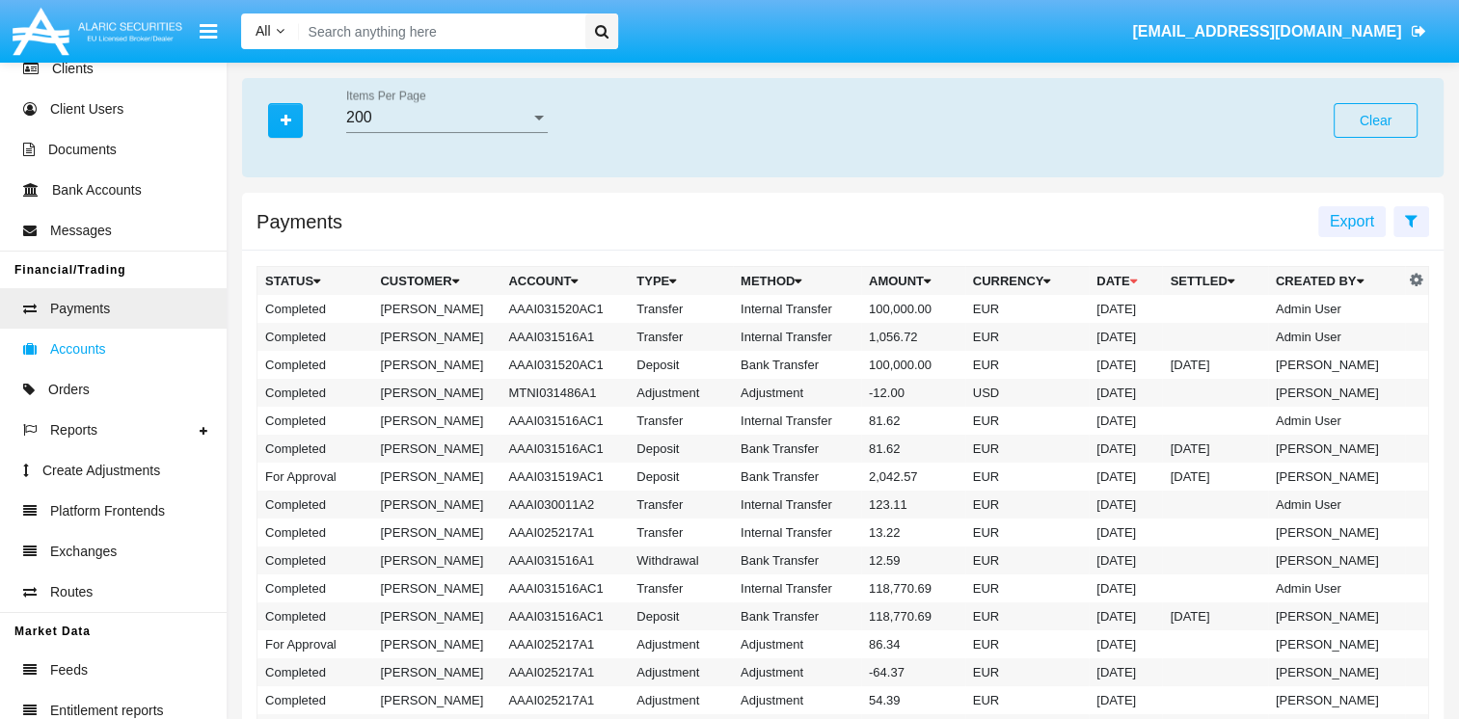
click at [145, 348] on link "Accounts" at bounding box center [113, 349] width 227 height 40
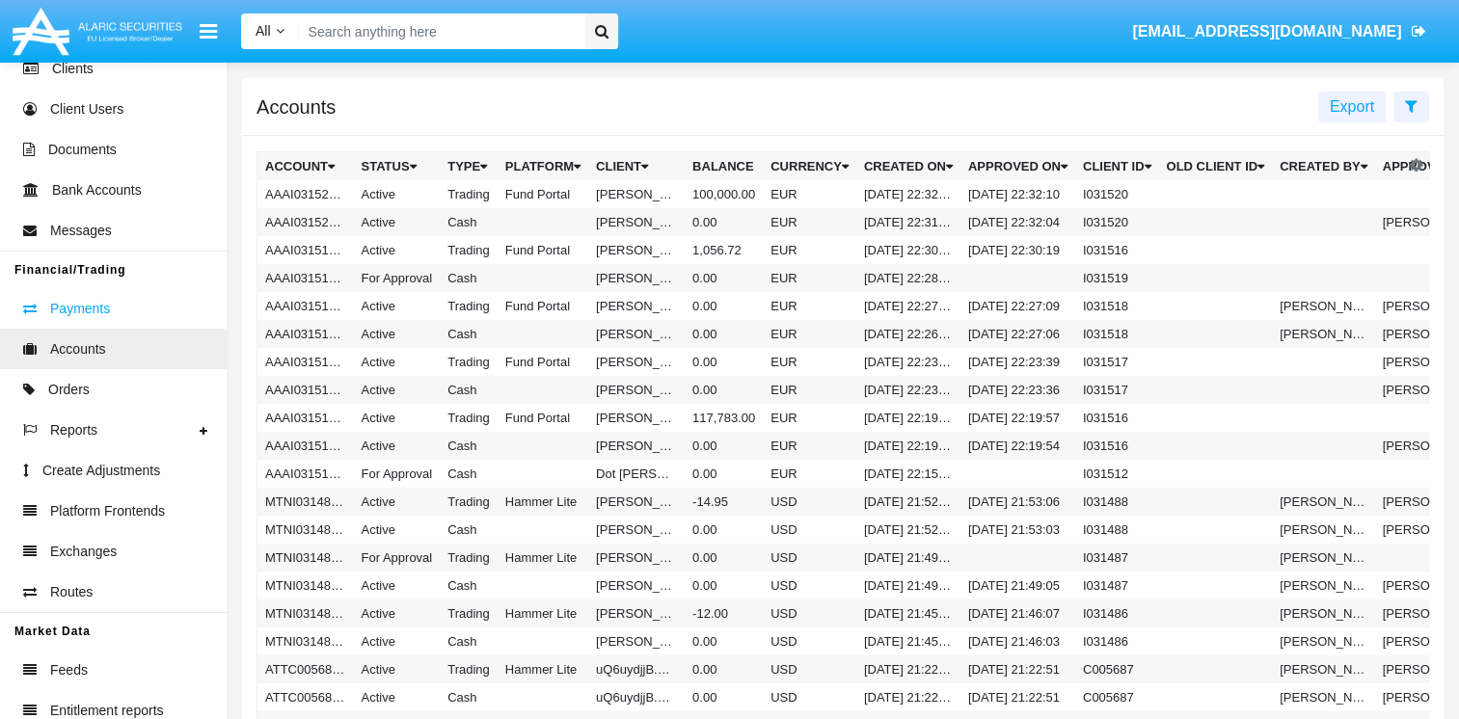
click at [117, 304] on link "Payments" at bounding box center [113, 308] width 227 height 40
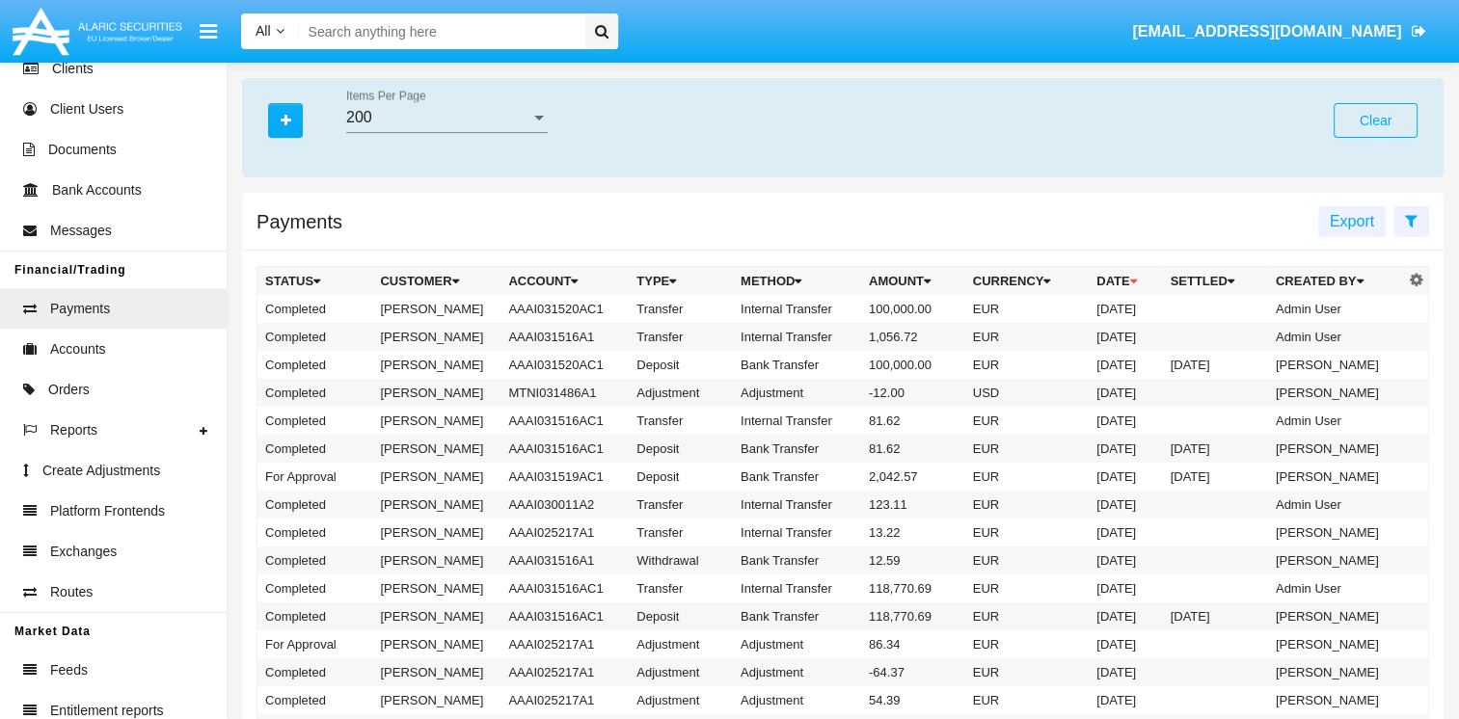
click at [387, 125] on div "200 Items Per Page" at bounding box center [446, 111] width 201 height 43
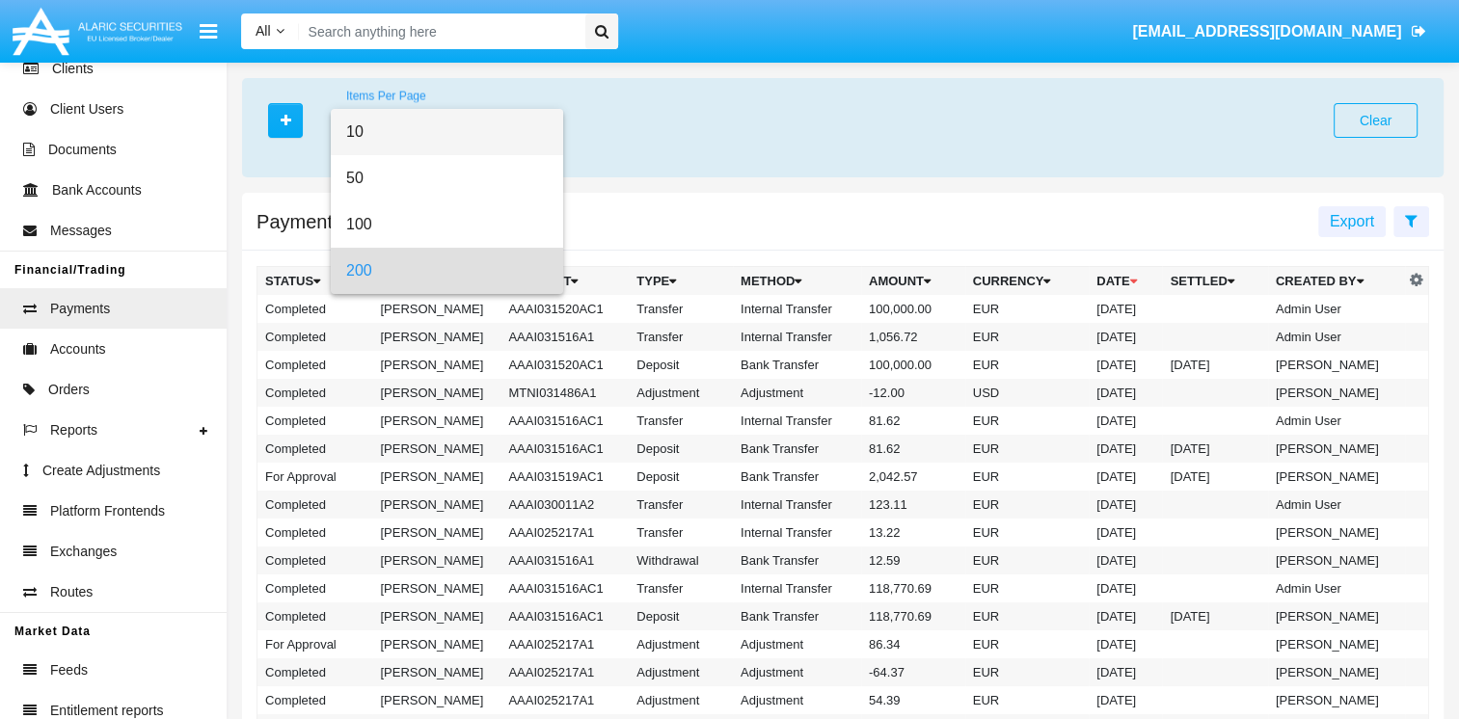
click at [369, 138] on span "10" at bounding box center [446, 132] width 201 height 46
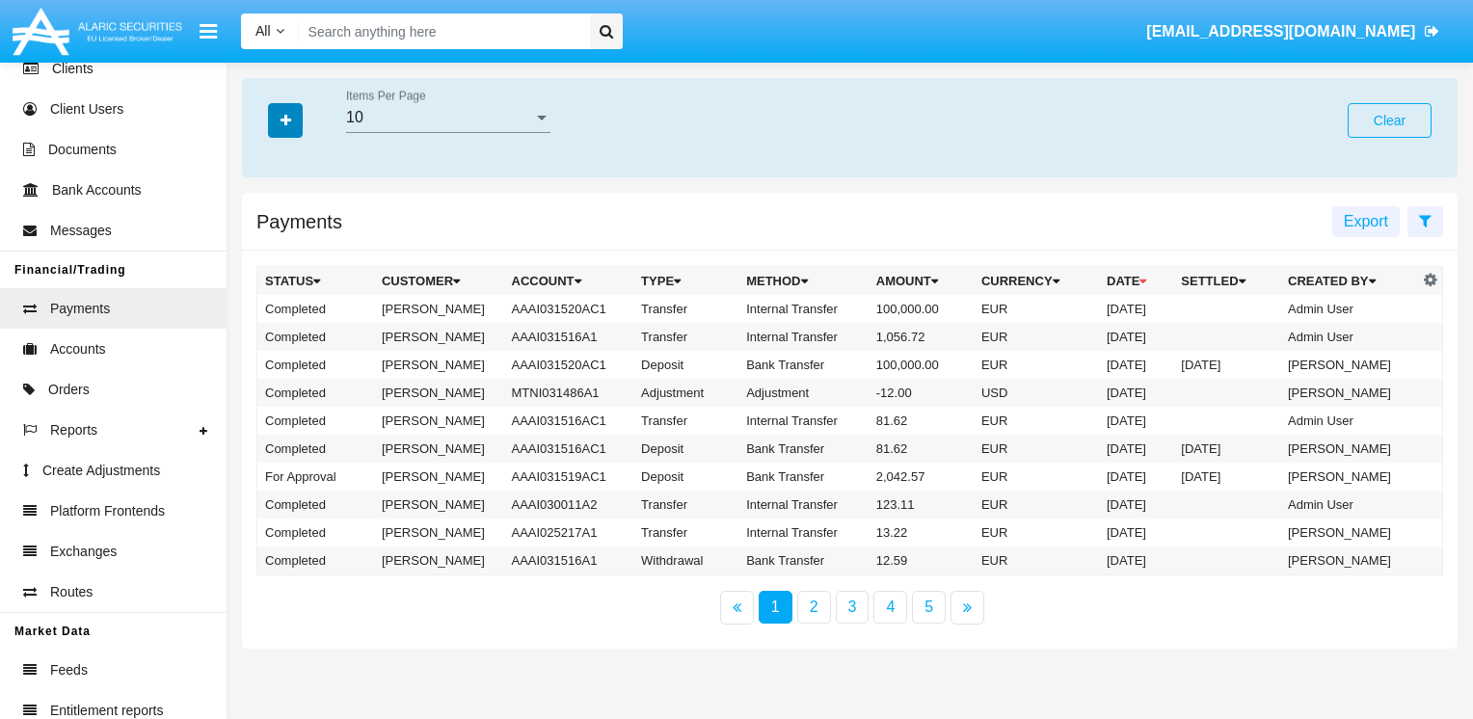
click at [293, 129] on button "button" at bounding box center [285, 120] width 35 height 35
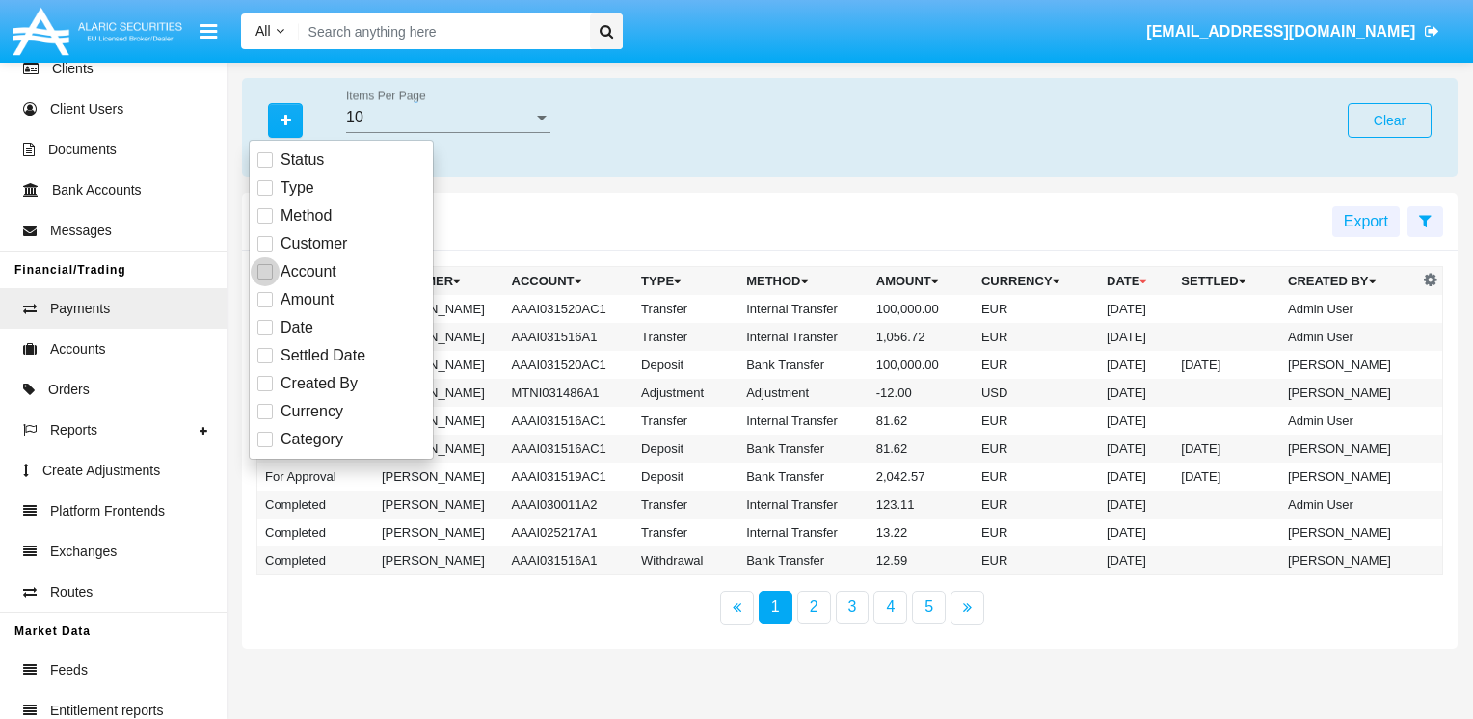
click at [269, 262] on label "Account" at bounding box center [296, 271] width 79 height 23
click at [265, 280] on input "Account" at bounding box center [264, 280] width 1 height 1
checkbox input "true"
click at [423, 120] on input "Account" at bounding box center [448, 117] width 204 height 17
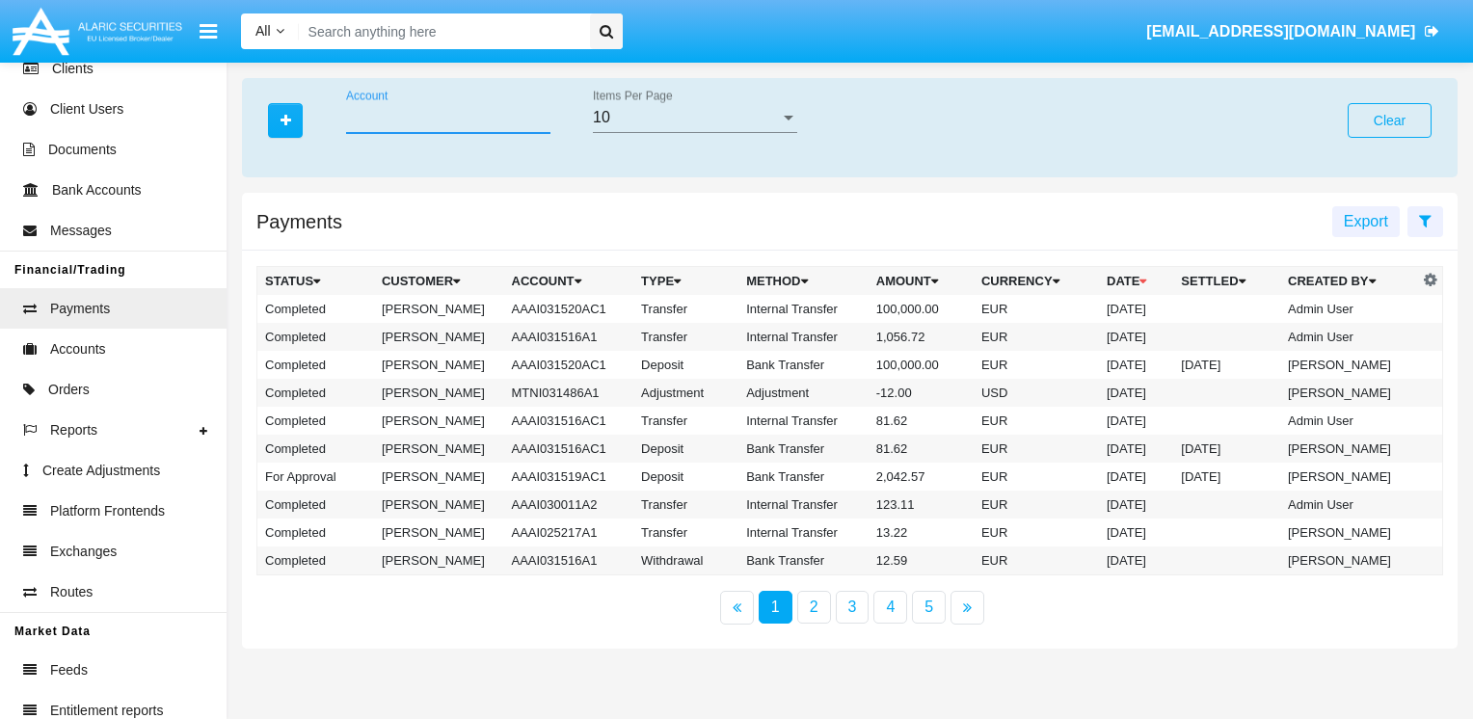
drag, startPoint x: 420, startPoint y: 129, endPoint x: 401, endPoint y: 123, distance: 20.1
click at [401, 123] on input "Account" at bounding box center [448, 117] width 204 height 17
paste input "HWLI%"
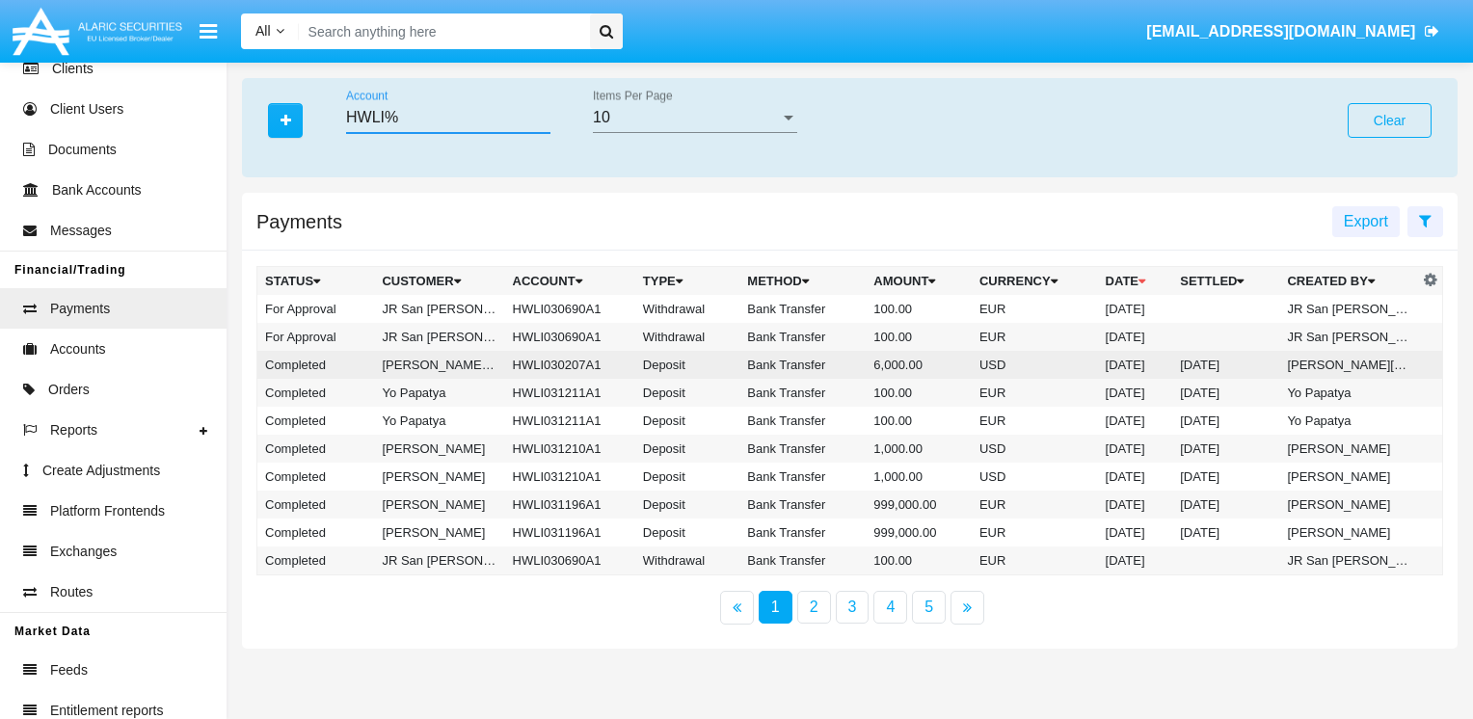
type input "HWLI%"
click at [643, 362] on td "Deposit" at bounding box center [687, 365] width 105 height 28
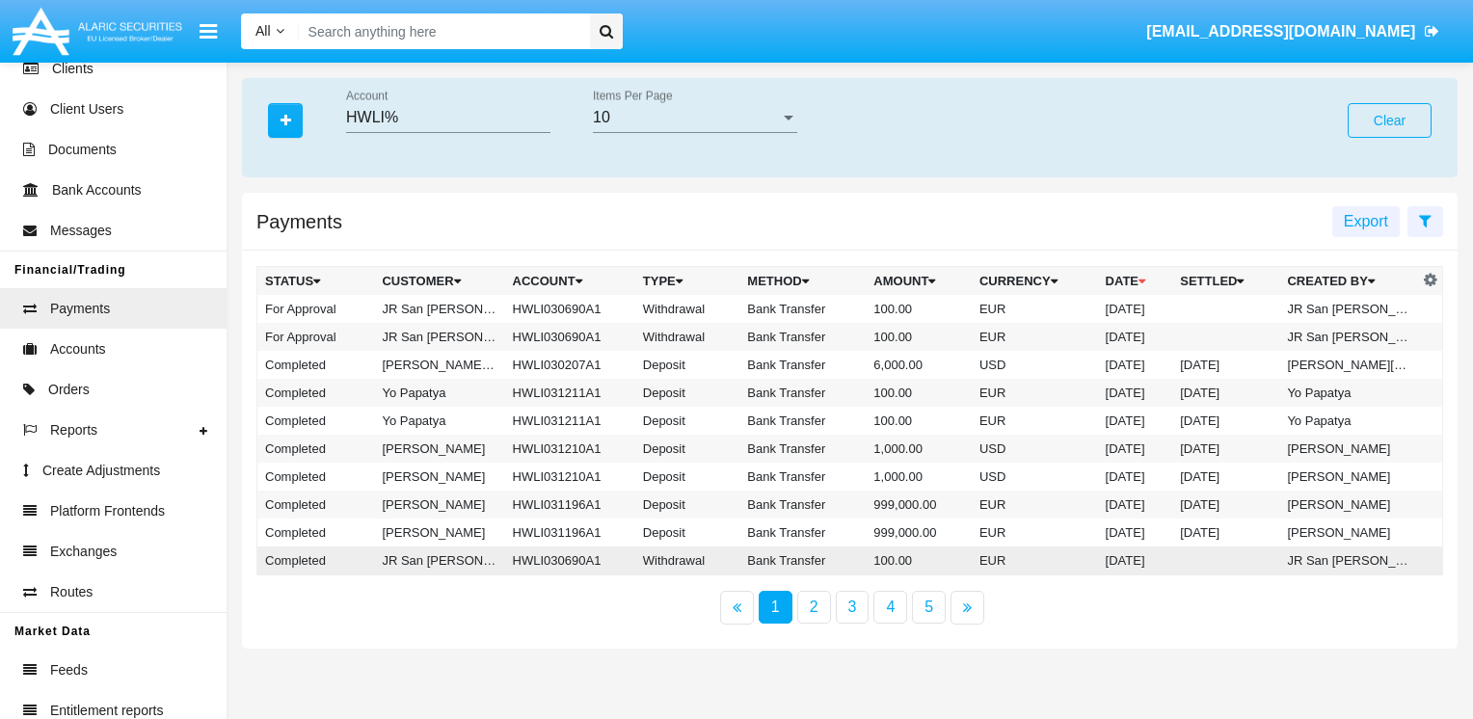
click at [652, 557] on td "Withdrawal" at bounding box center [687, 561] width 105 height 29
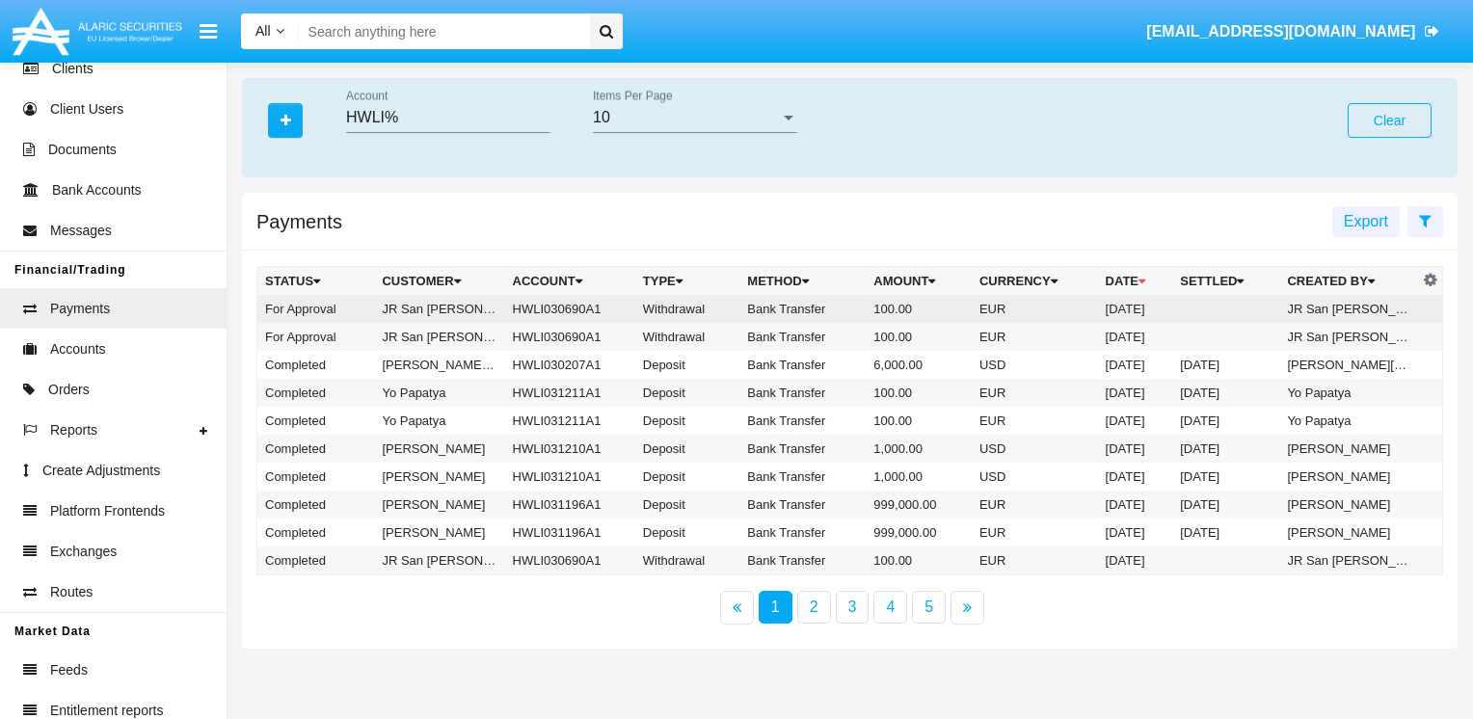
click at [447, 307] on td "JR San [PERSON_NAME]" at bounding box center [439, 309] width 130 height 28
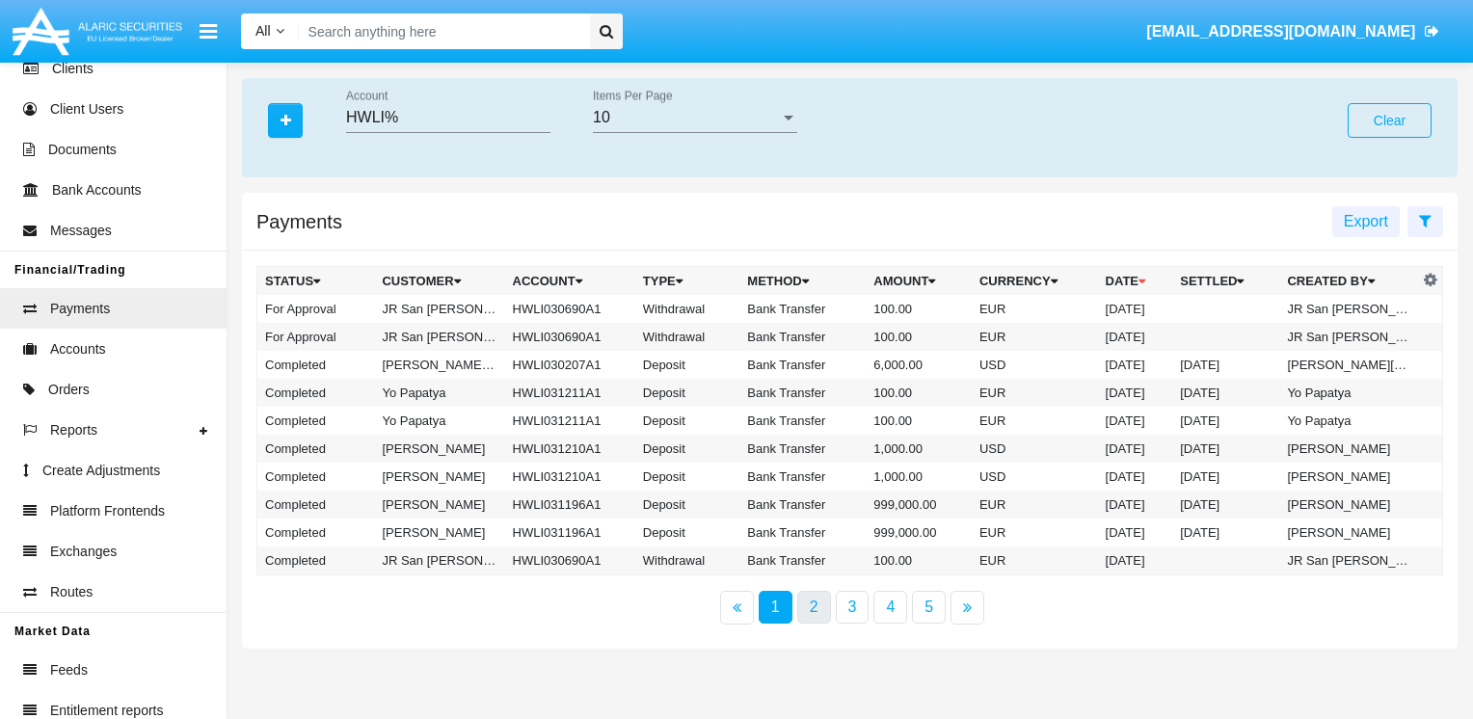
click at [812, 607] on link "2" at bounding box center [814, 607] width 34 height 33
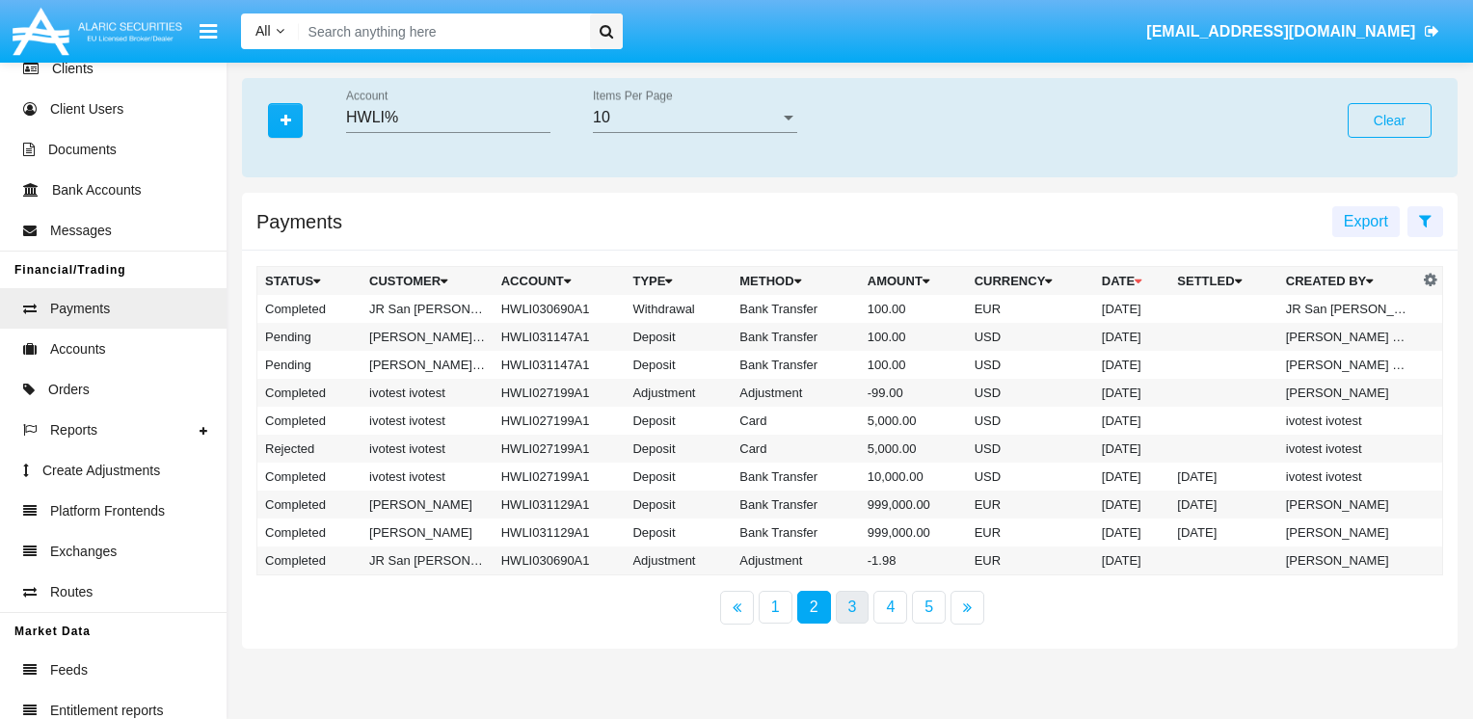
click at [850, 612] on link "3" at bounding box center [853, 607] width 34 height 33
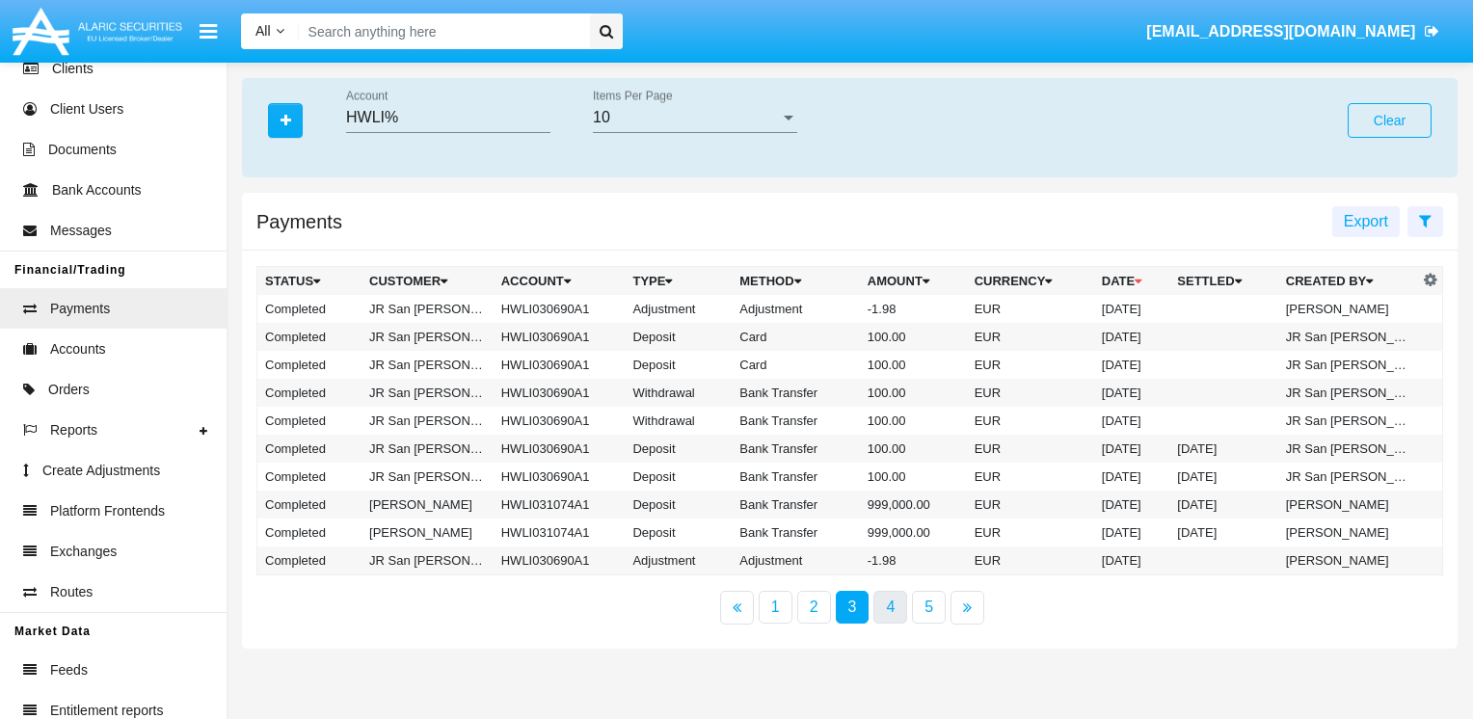
click at [895, 608] on link "4" at bounding box center [890, 607] width 34 height 33
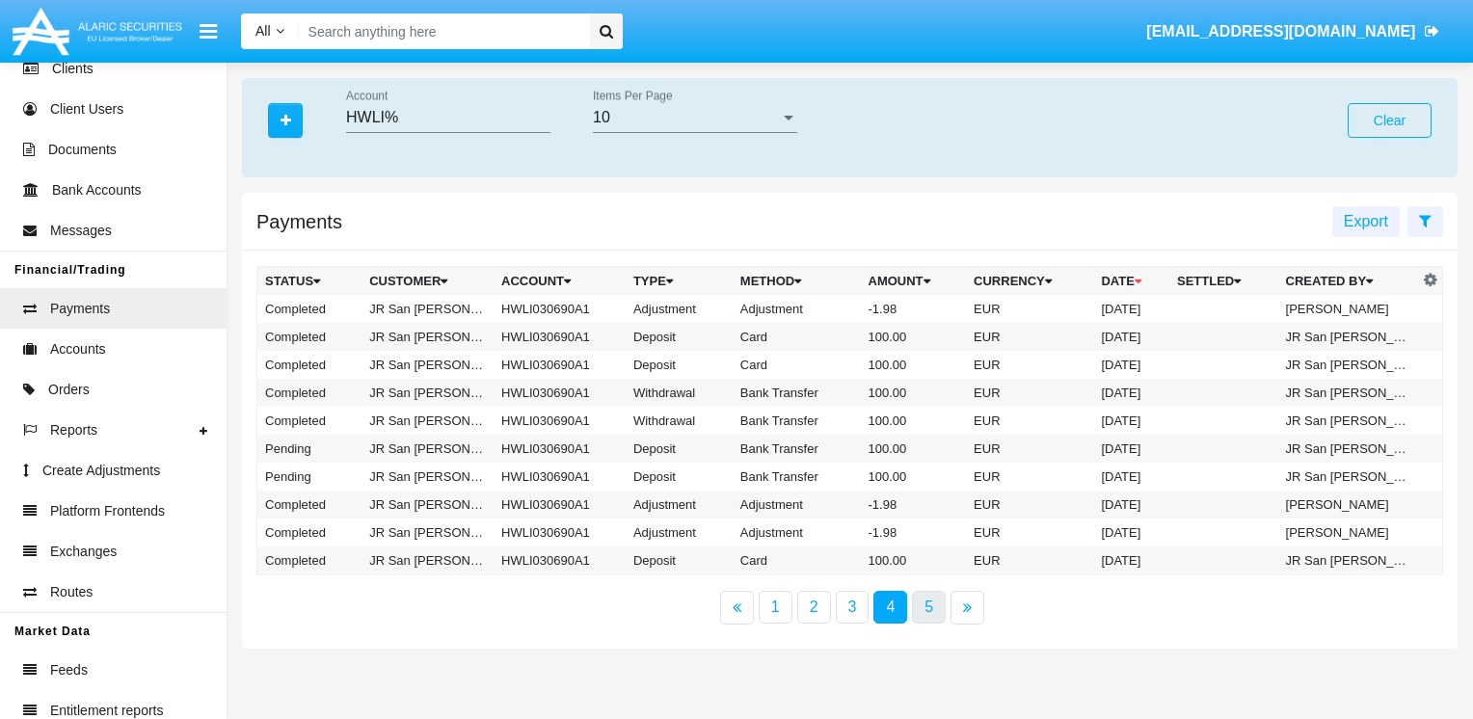
click at [916, 603] on link "5" at bounding box center [929, 607] width 34 height 33
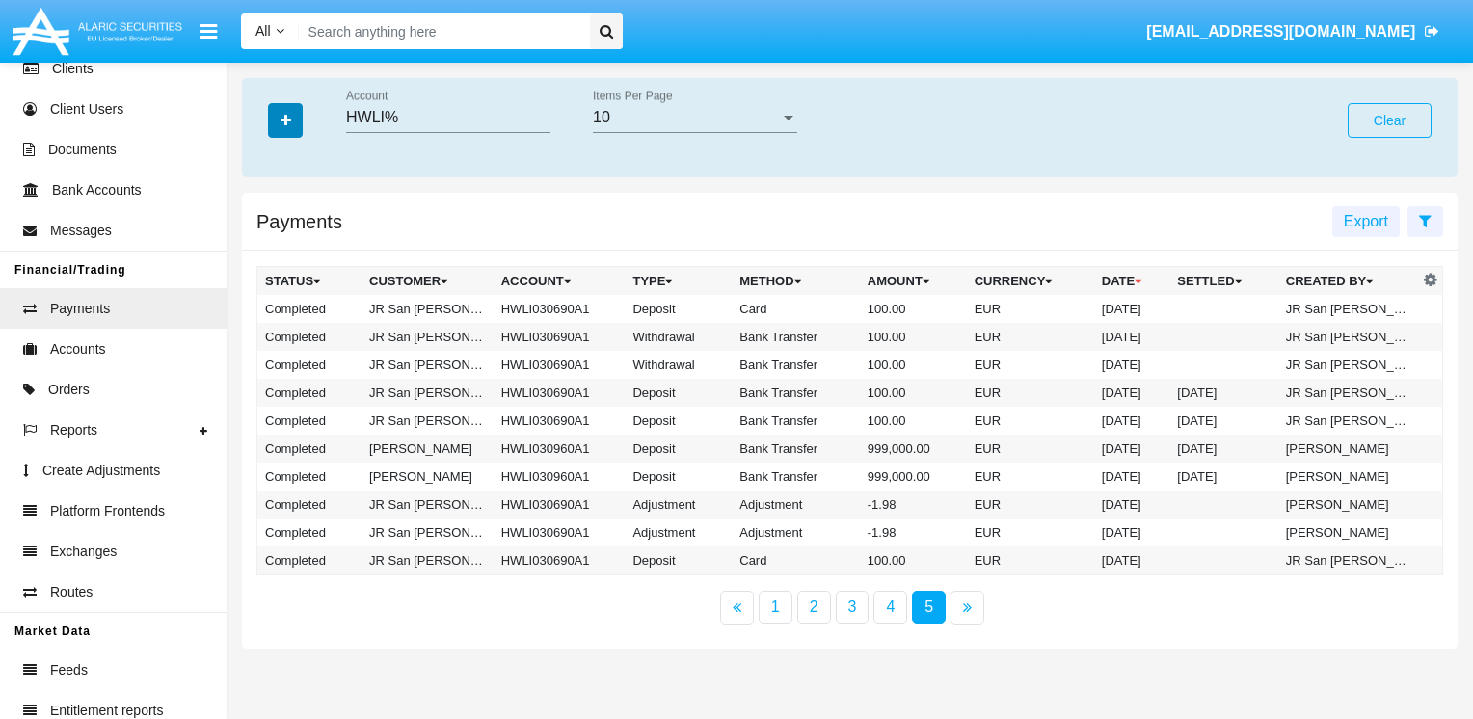
click at [282, 116] on icon "button" at bounding box center [286, 120] width 11 height 13
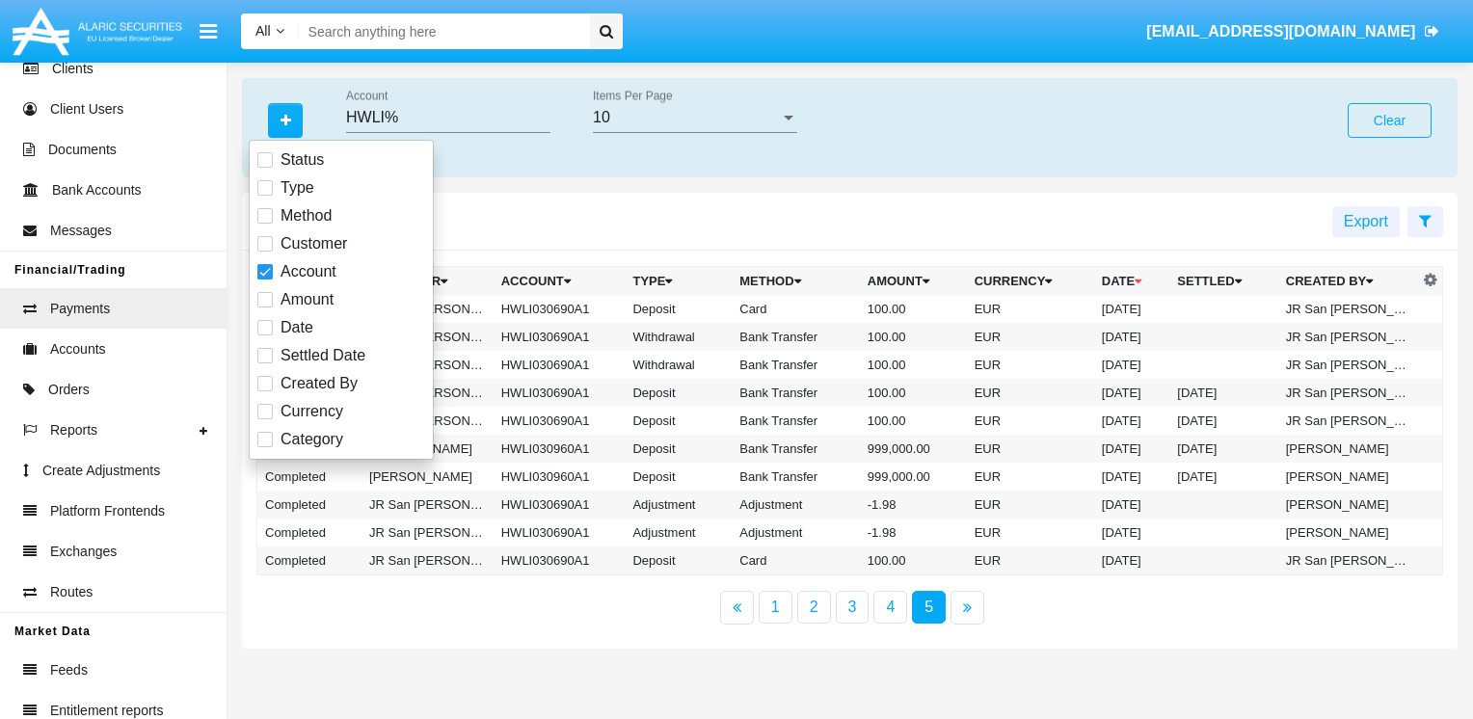
click at [262, 328] on span at bounding box center [264, 327] width 15 height 15
click at [264, 335] on input "Date" at bounding box center [264, 335] width 1 height 1
checkbox input "true"
click at [628, 113] on input "Date From" at bounding box center [683, 117] width 181 height 17
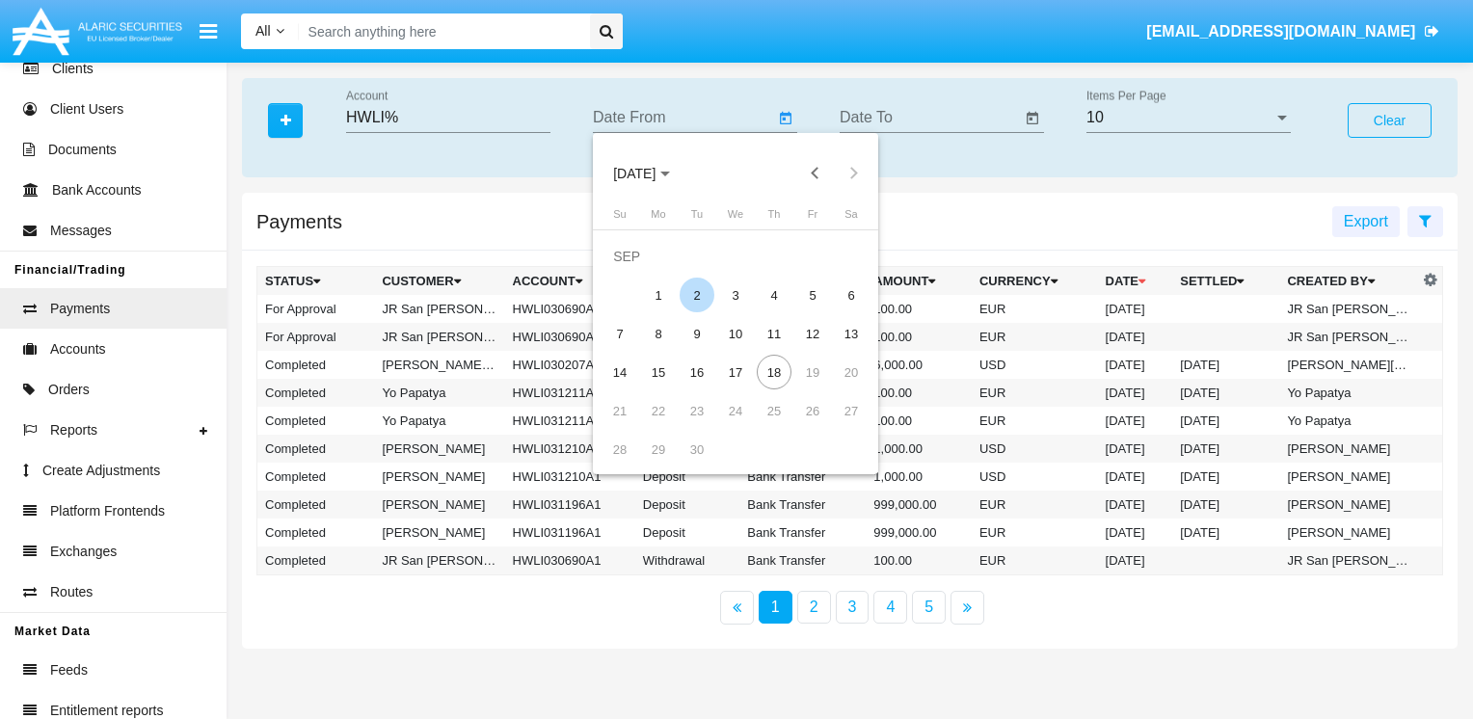
click at [704, 297] on div "2" at bounding box center [697, 295] width 35 height 35
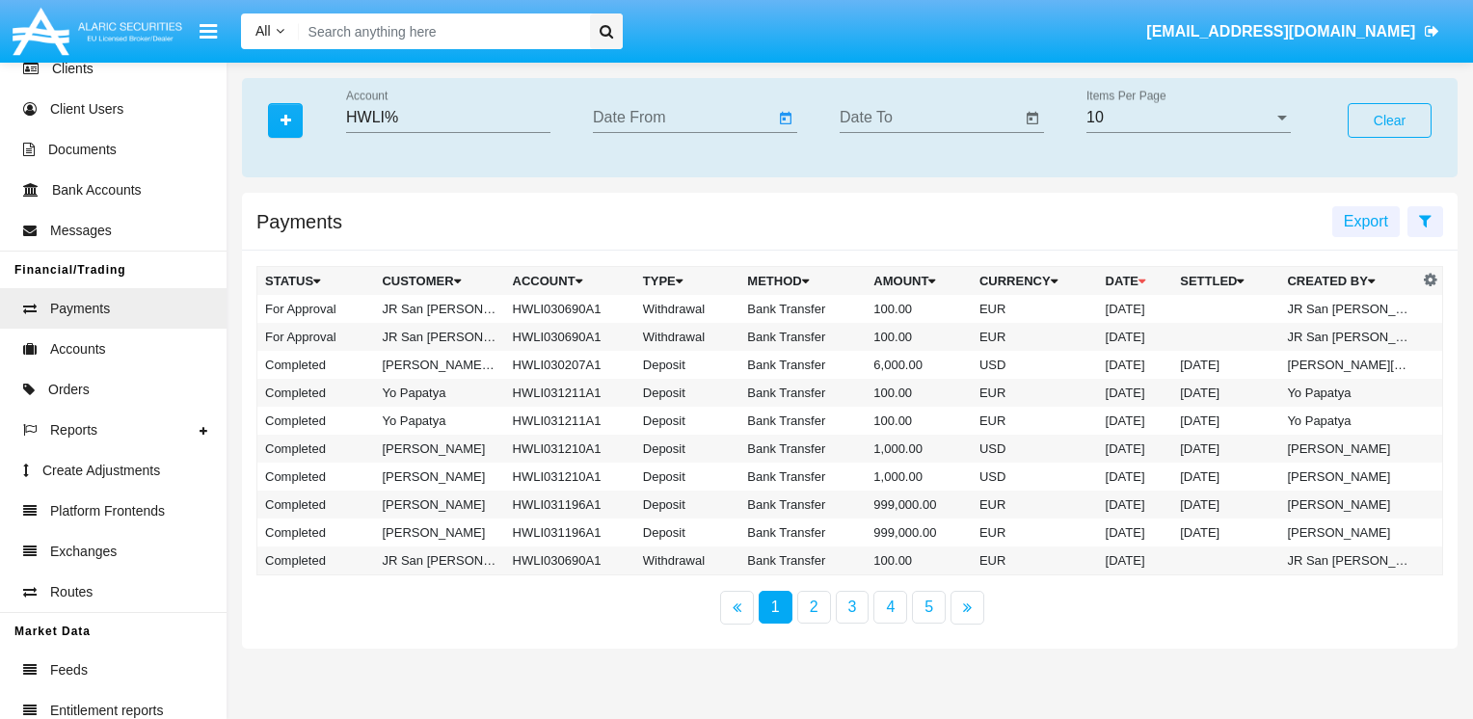
type input "[DATE]"
click at [895, 115] on input "Date To" at bounding box center [930, 117] width 181 height 17
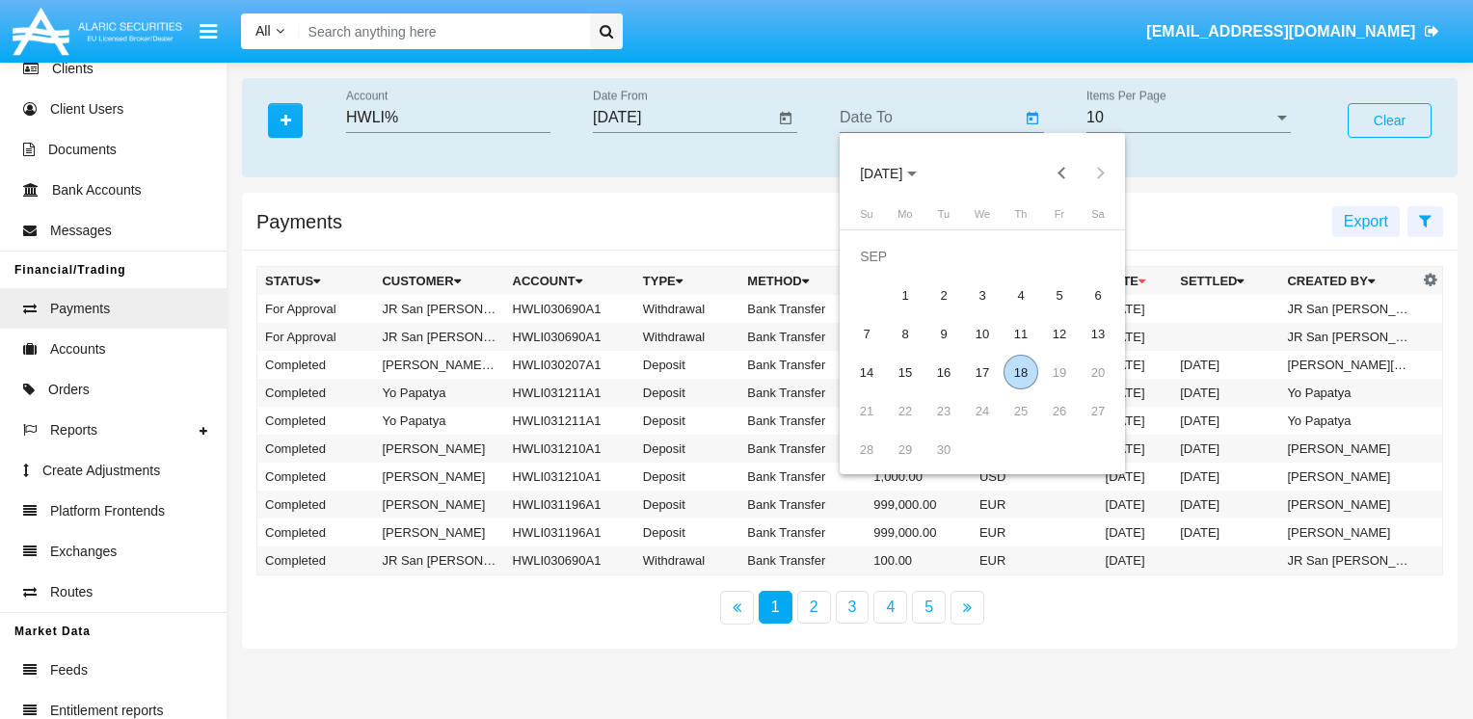
click at [1014, 372] on div "18" at bounding box center [1021, 372] width 35 height 35
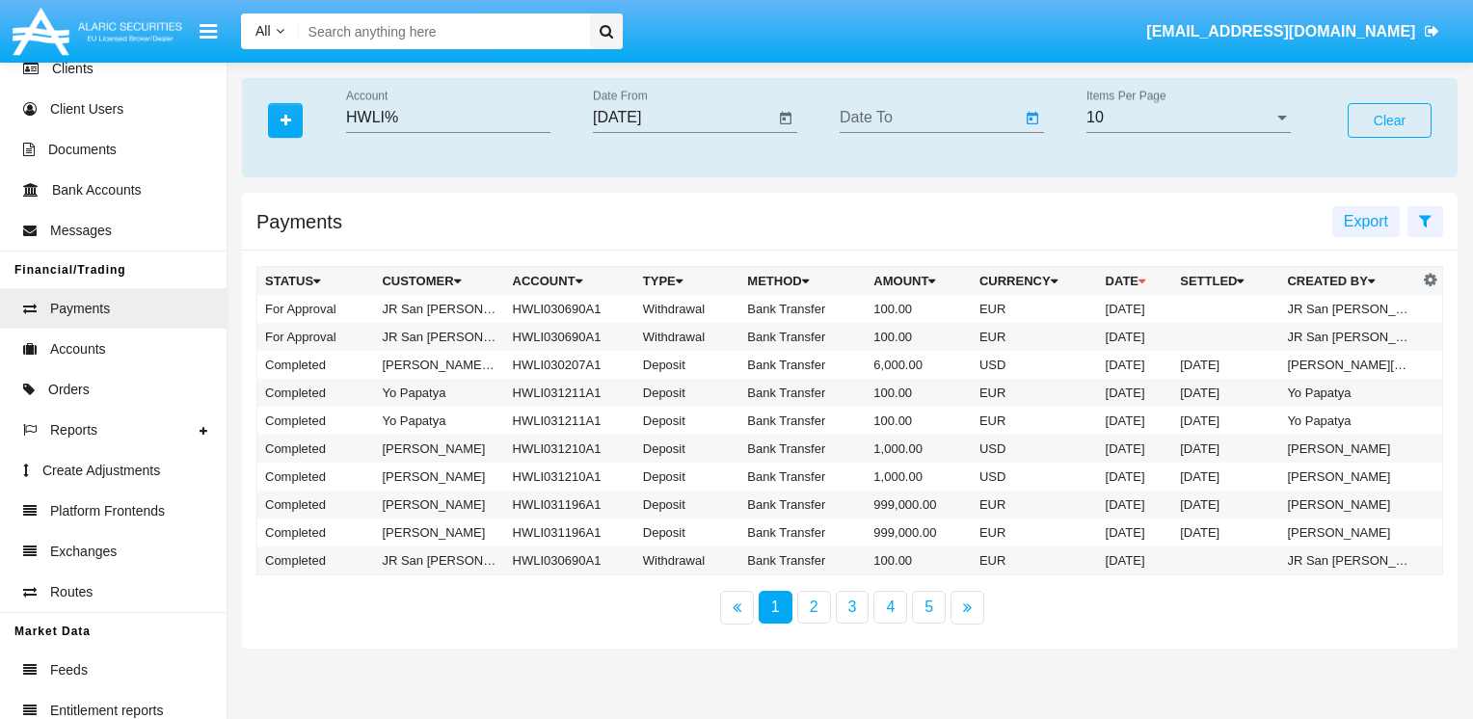
type input "[DATE]"
click at [1179, 114] on div "10" at bounding box center [1179, 117] width 187 height 17
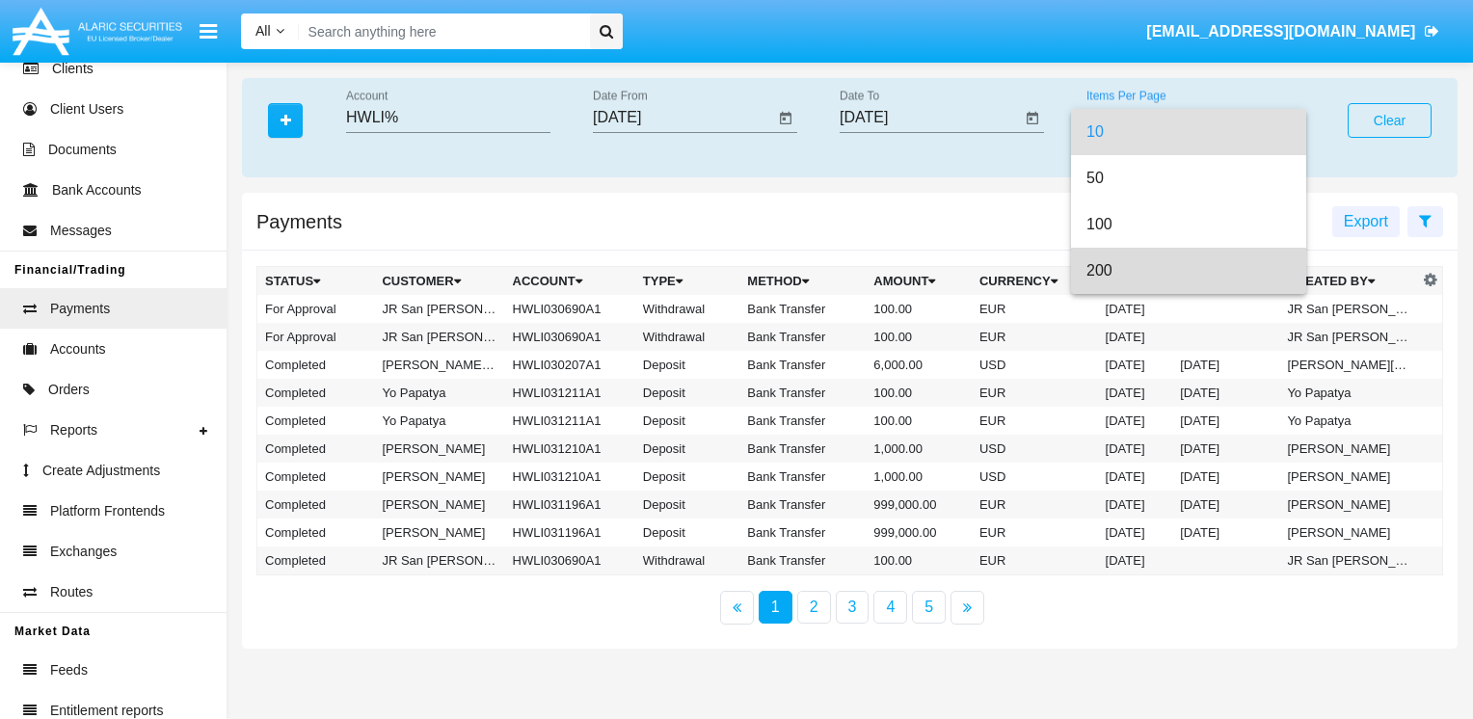
click at [1156, 270] on span "200" at bounding box center [1188, 271] width 204 height 46
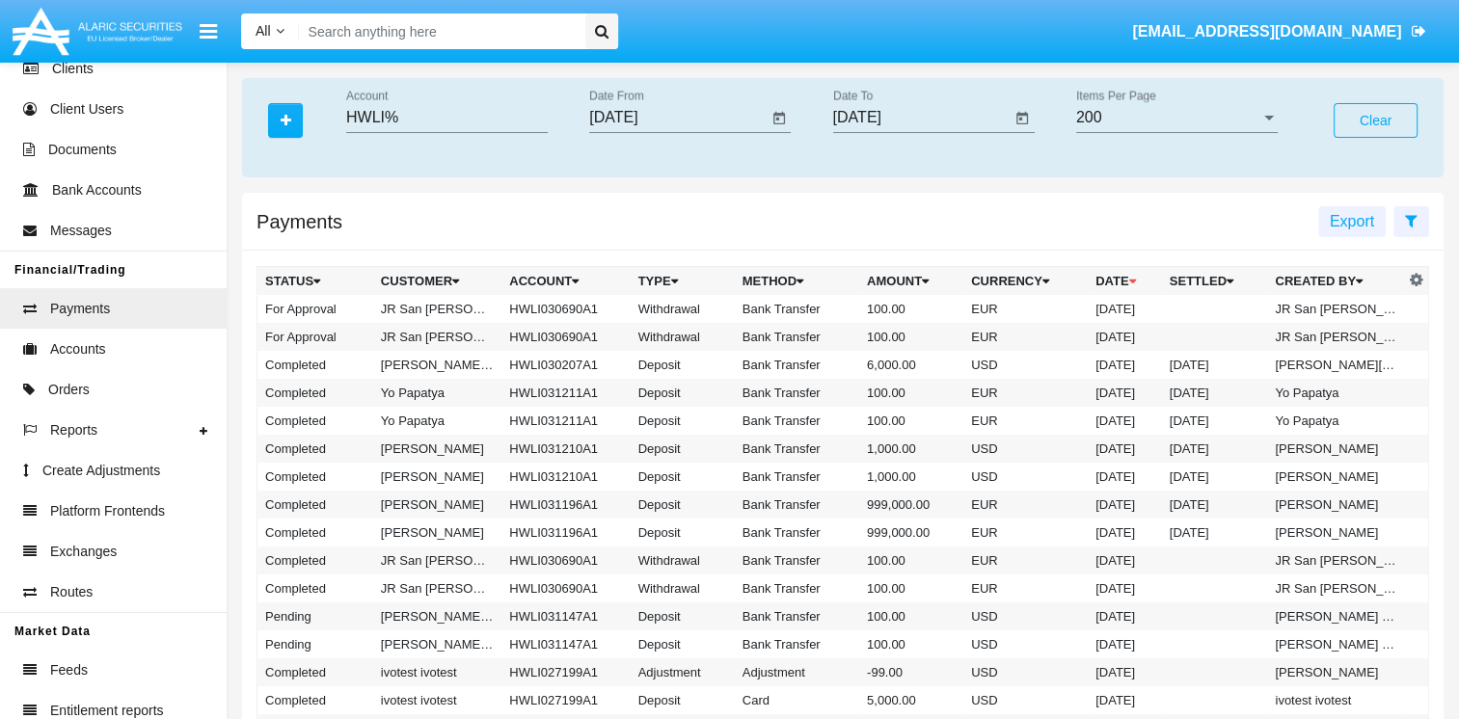
drag, startPoint x: 825, startPoint y: 225, endPoint x: 899, endPoint y: 205, distance: 76.7
click at [825, 225] on div "Payments Export" at bounding box center [842, 222] width 1201 height 58
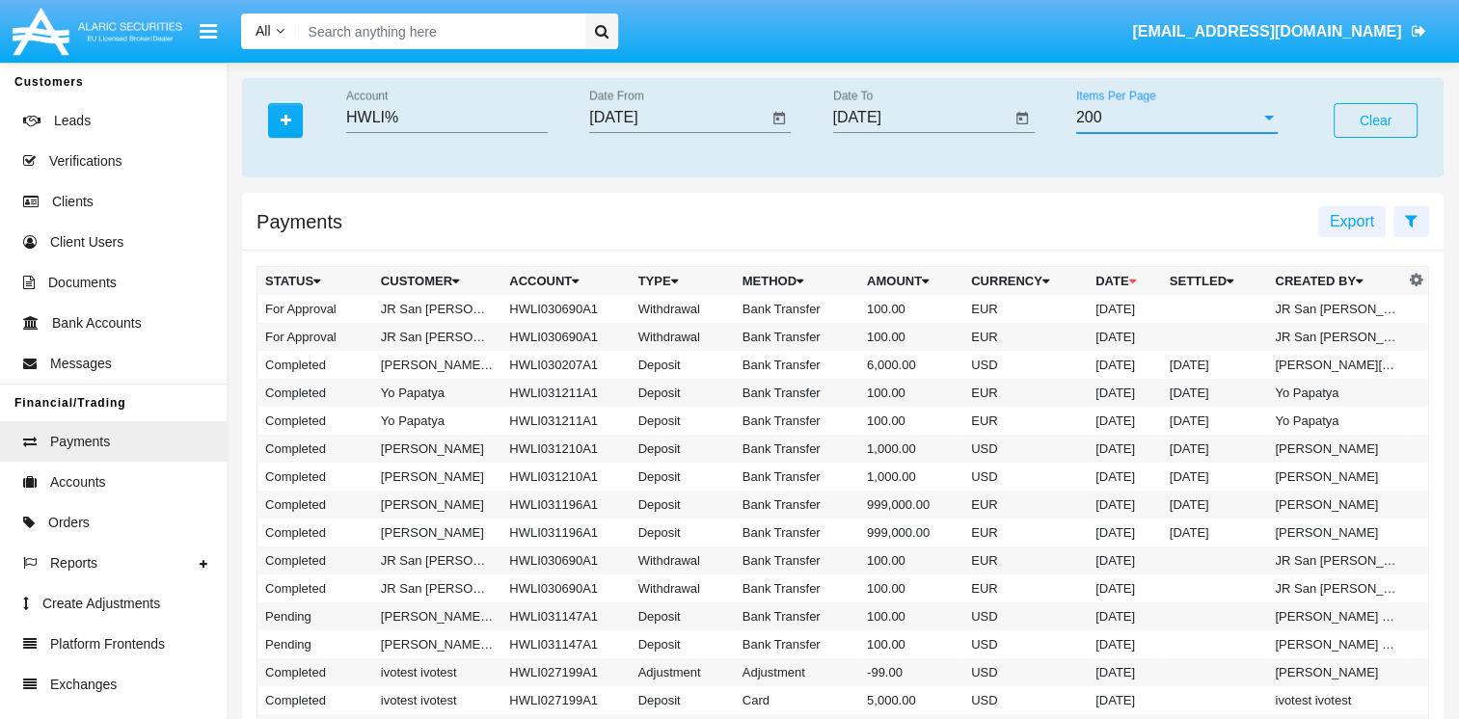
click at [1147, 109] on div "200" at bounding box center [1168, 117] width 184 height 17
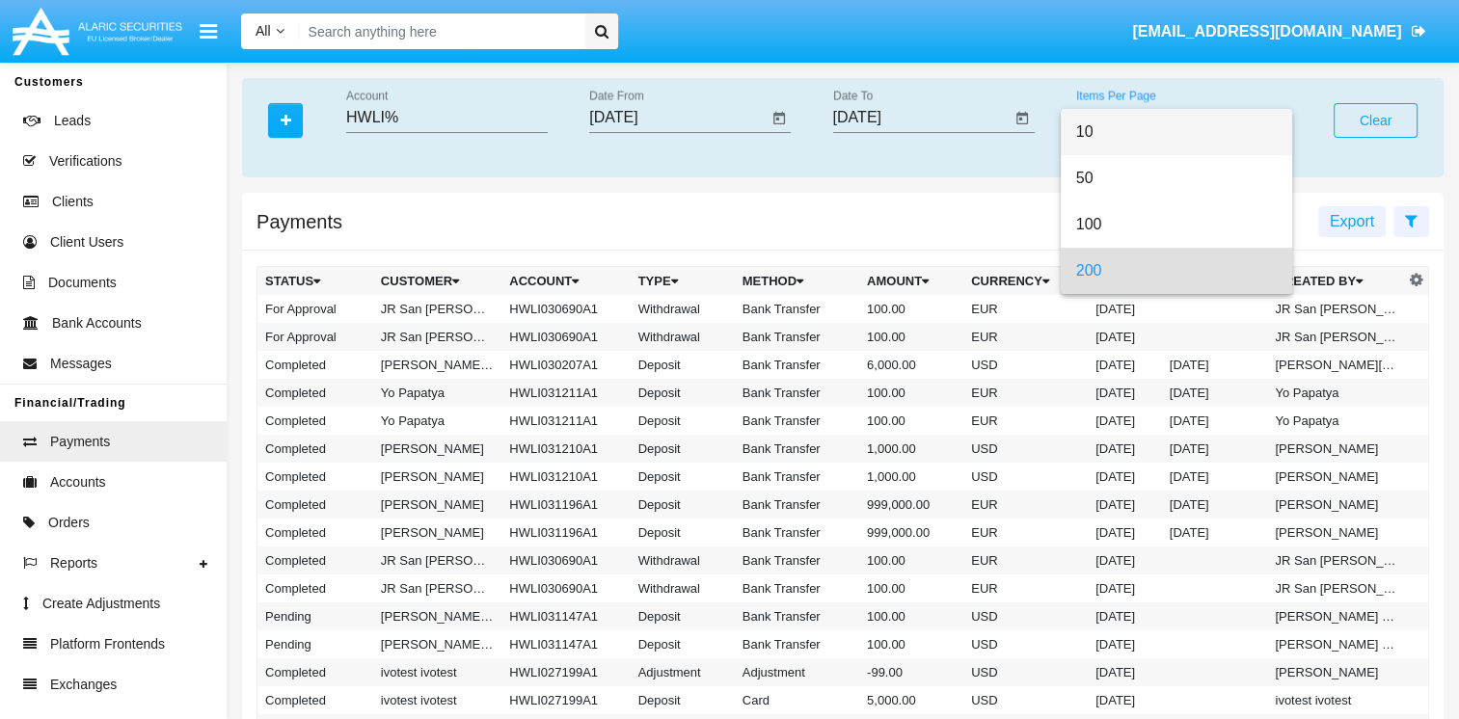
click at [1131, 129] on span "10" at bounding box center [1176, 132] width 201 height 46
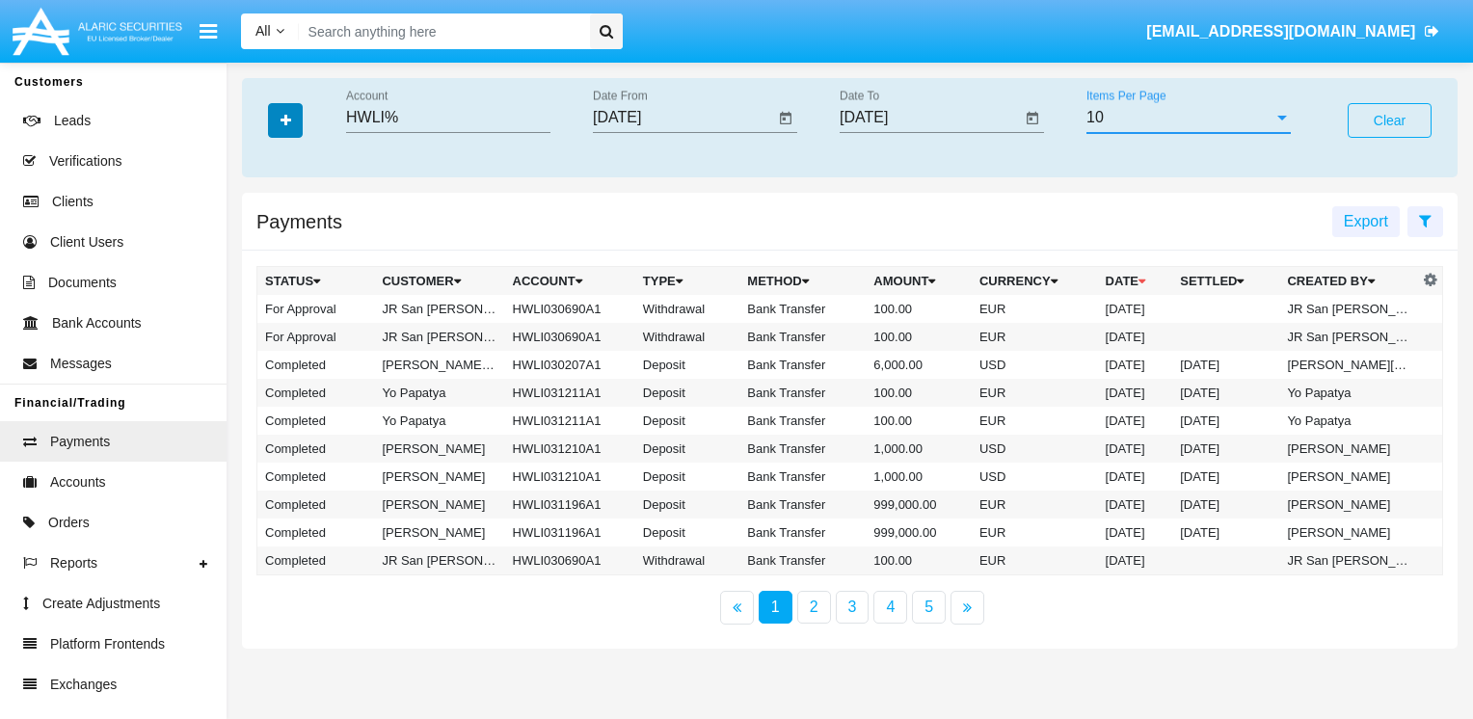
click at [284, 130] on button "button" at bounding box center [285, 120] width 35 height 35
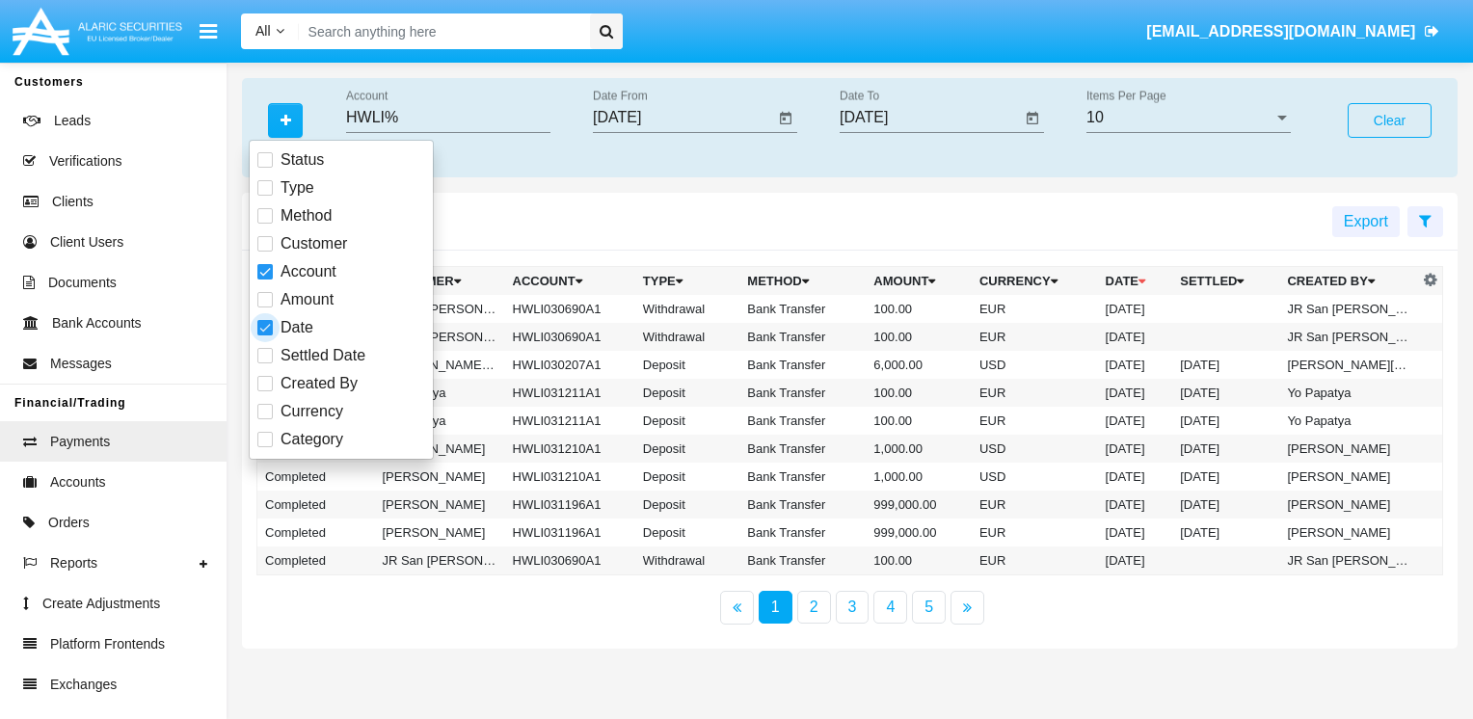
click at [268, 326] on span at bounding box center [264, 327] width 15 height 15
click at [265, 335] on input "Date" at bounding box center [264, 335] width 1 height 1
click at [617, 227] on div "Payments Export" at bounding box center [850, 222] width 1216 height 58
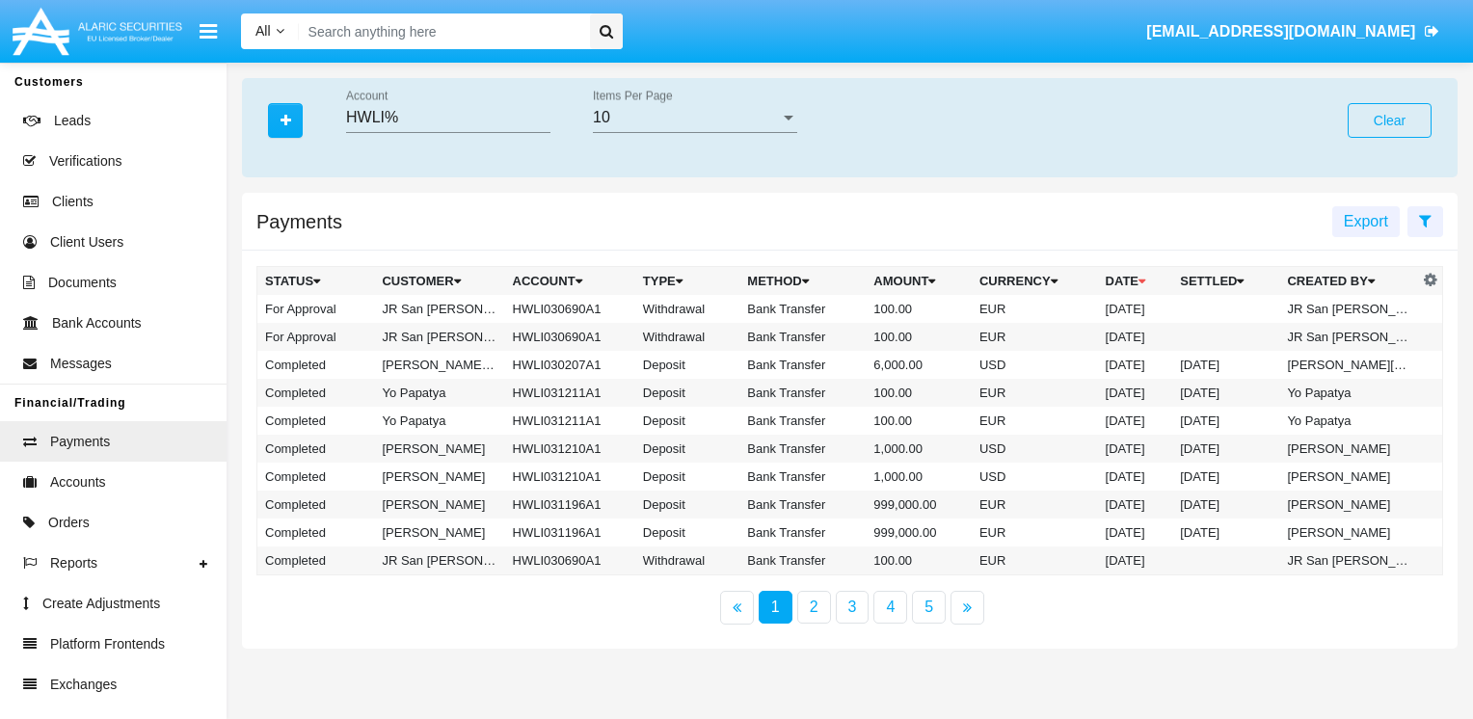
click at [679, 122] on div "10" at bounding box center [686, 117] width 187 height 17
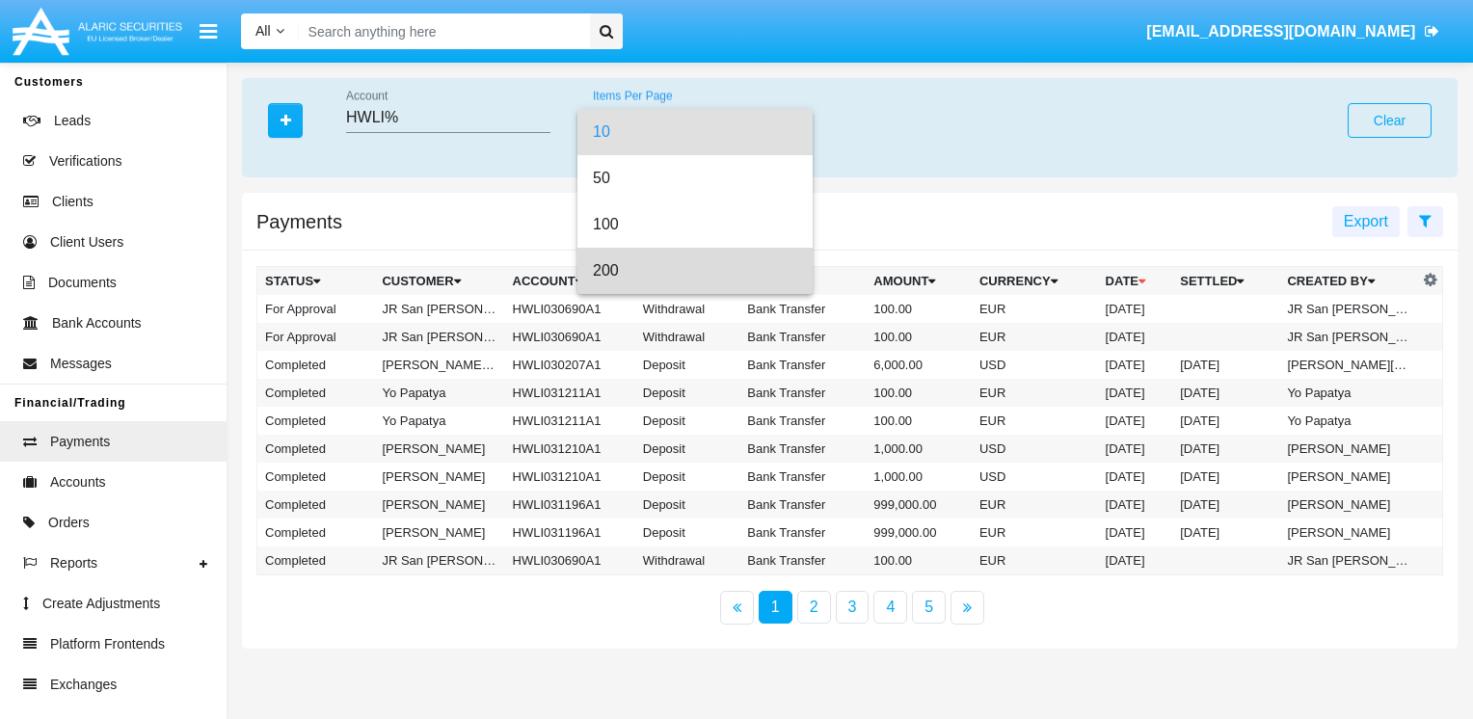
click at [675, 265] on span "200" at bounding box center [695, 271] width 204 height 46
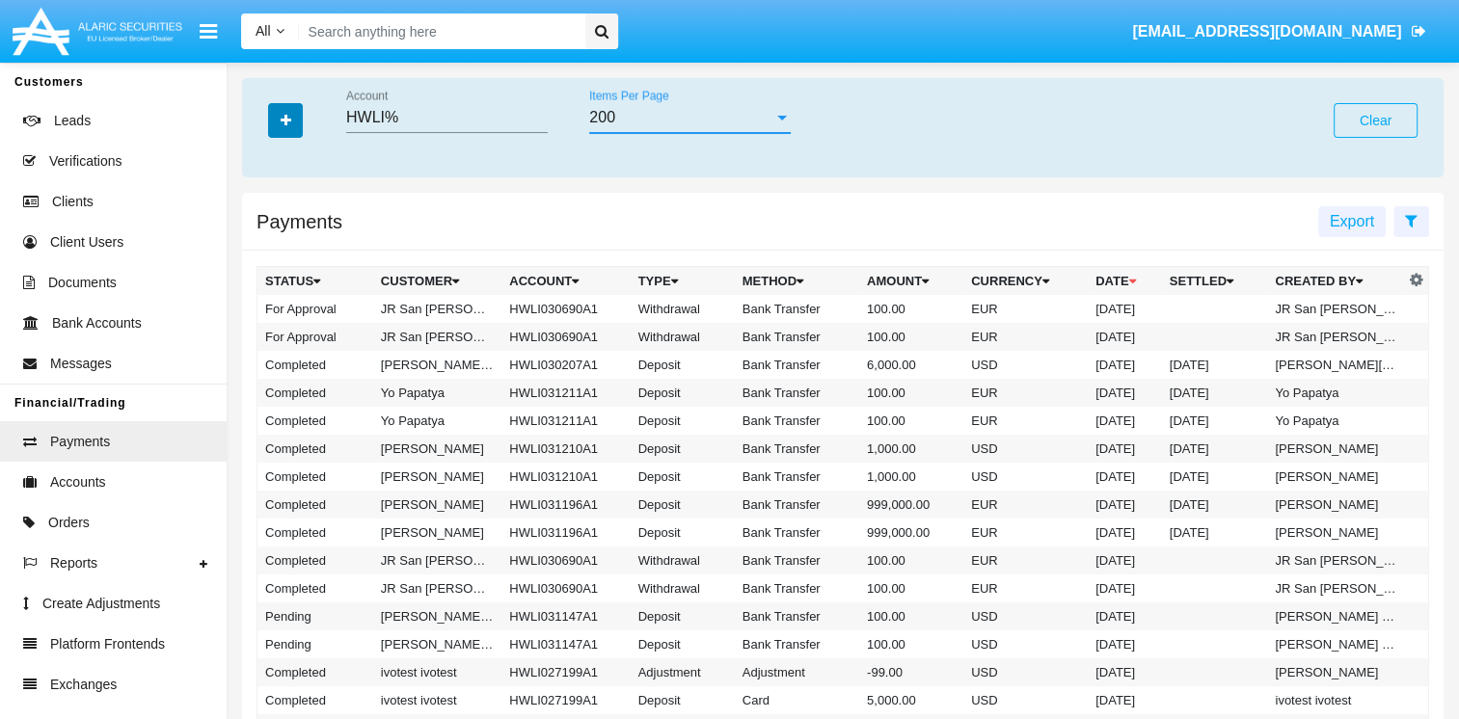
click at [289, 127] on icon "button" at bounding box center [286, 120] width 11 height 13
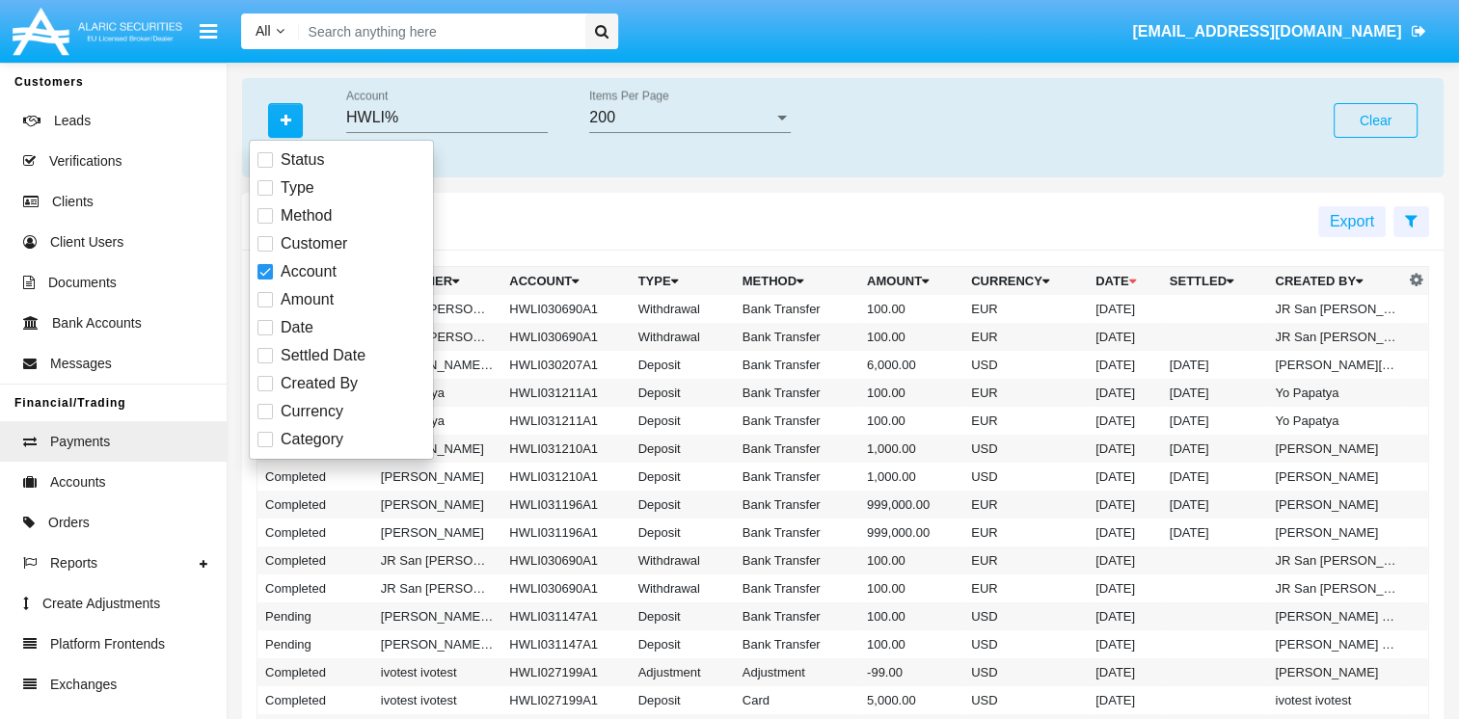
click at [272, 323] on span at bounding box center [264, 327] width 15 height 15
click at [265, 335] on input "Date" at bounding box center [264, 335] width 1 height 1
checkbox input "true"
click at [625, 121] on input "Date From" at bounding box center [678, 117] width 178 height 17
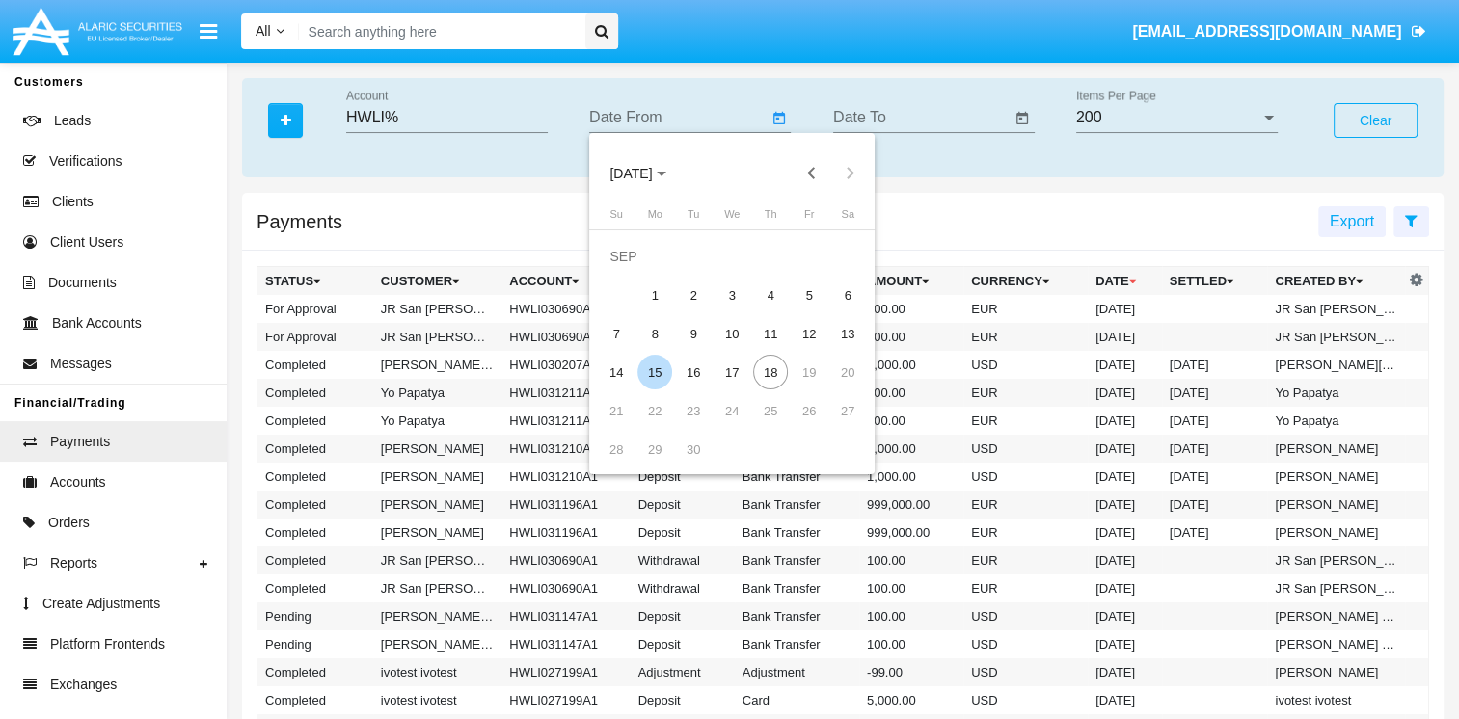
click at [651, 372] on div "15" at bounding box center [654, 372] width 35 height 35
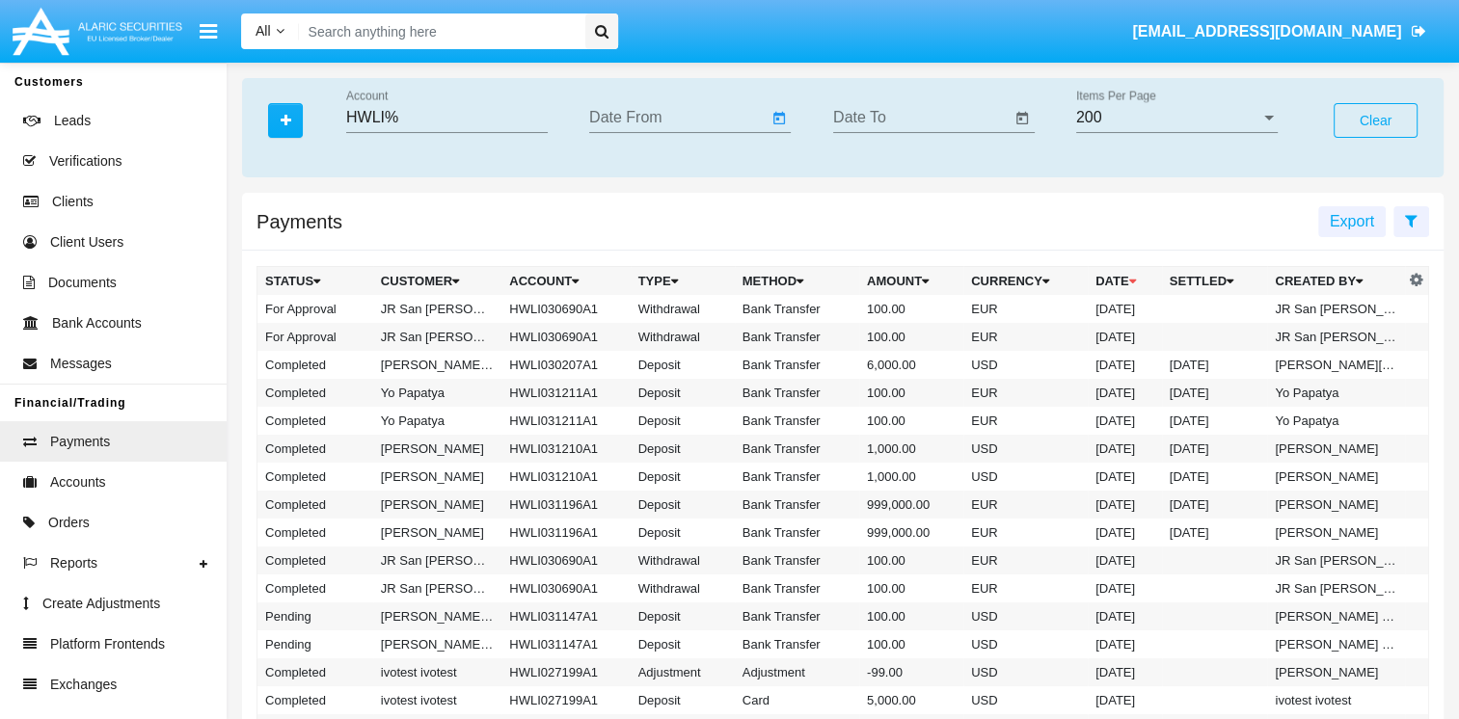
type input "[DATE]"
click at [866, 119] on input "Date To" at bounding box center [922, 117] width 178 height 17
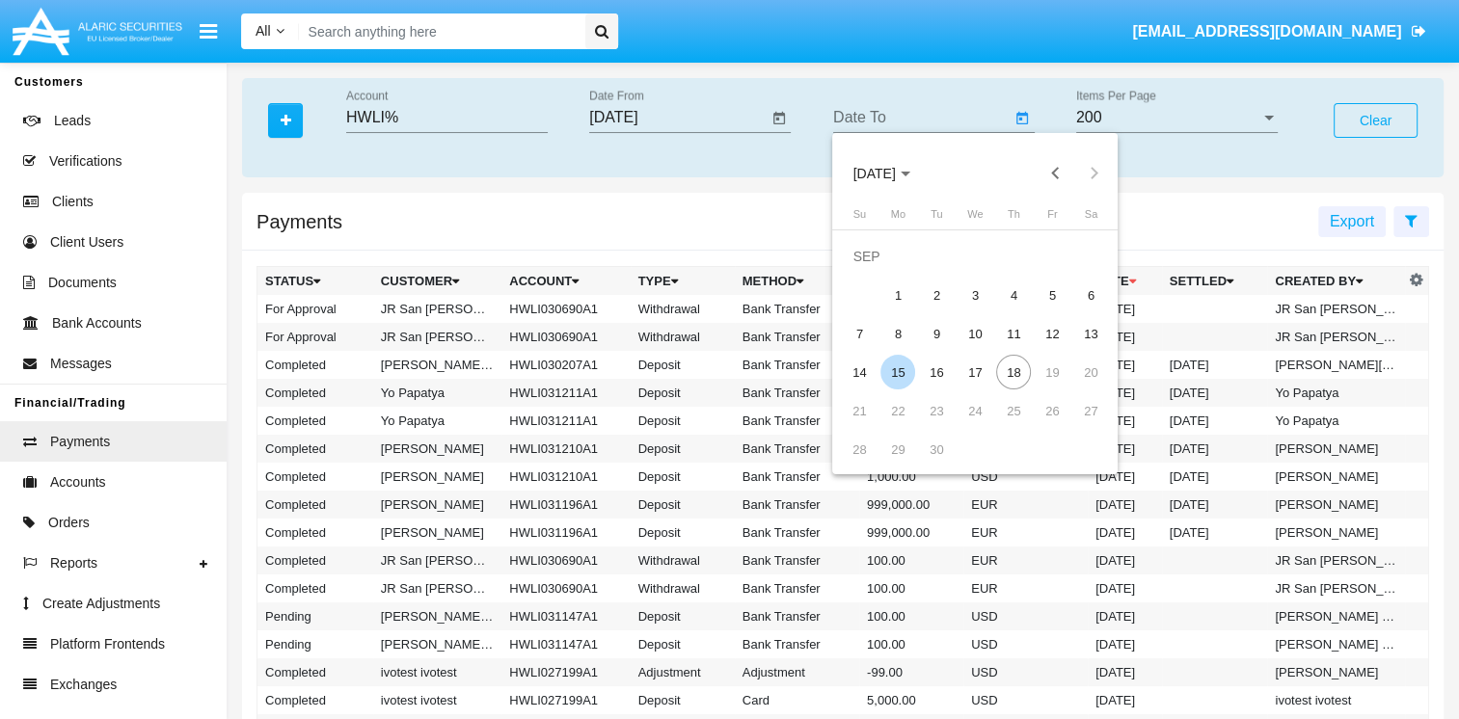
click at [903, 372] on div "15" at bounding box center [897, 372] width 35 height 35
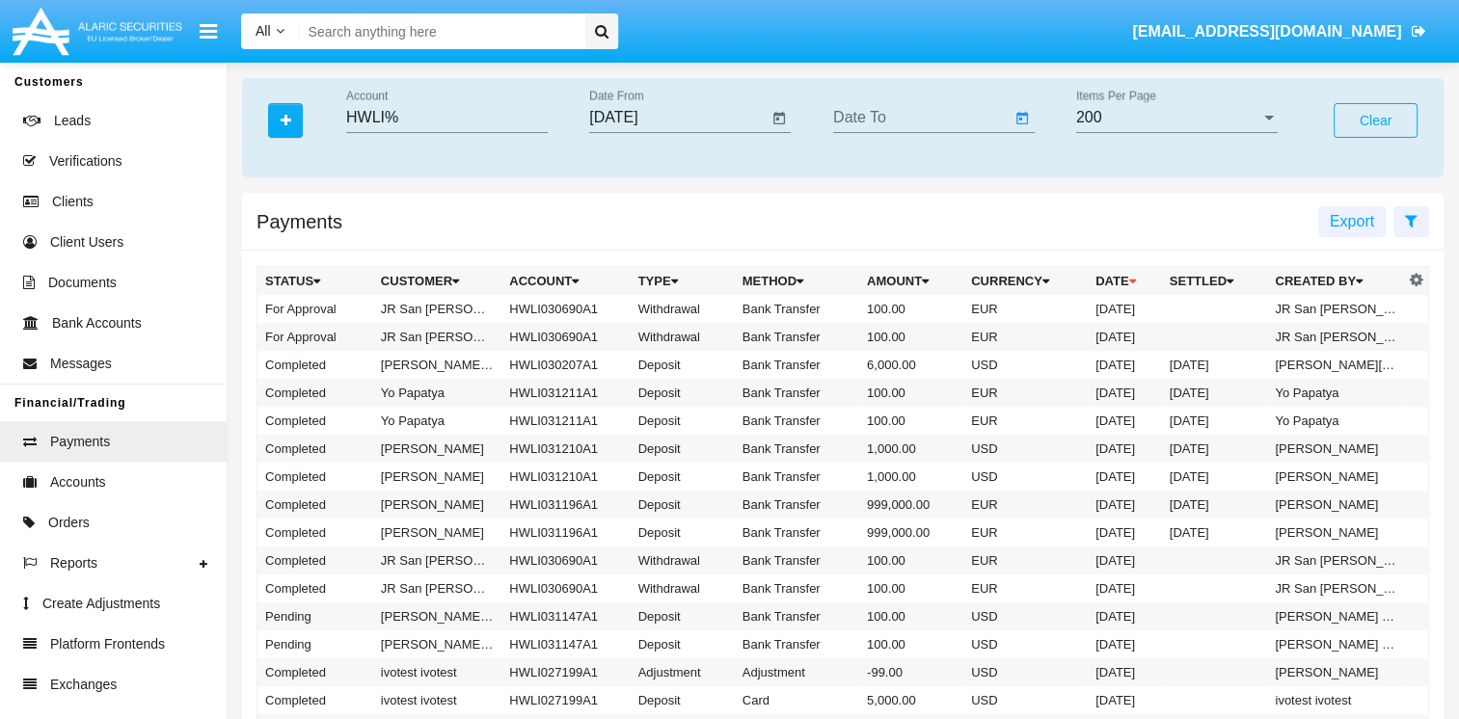
type input "[DATE]"
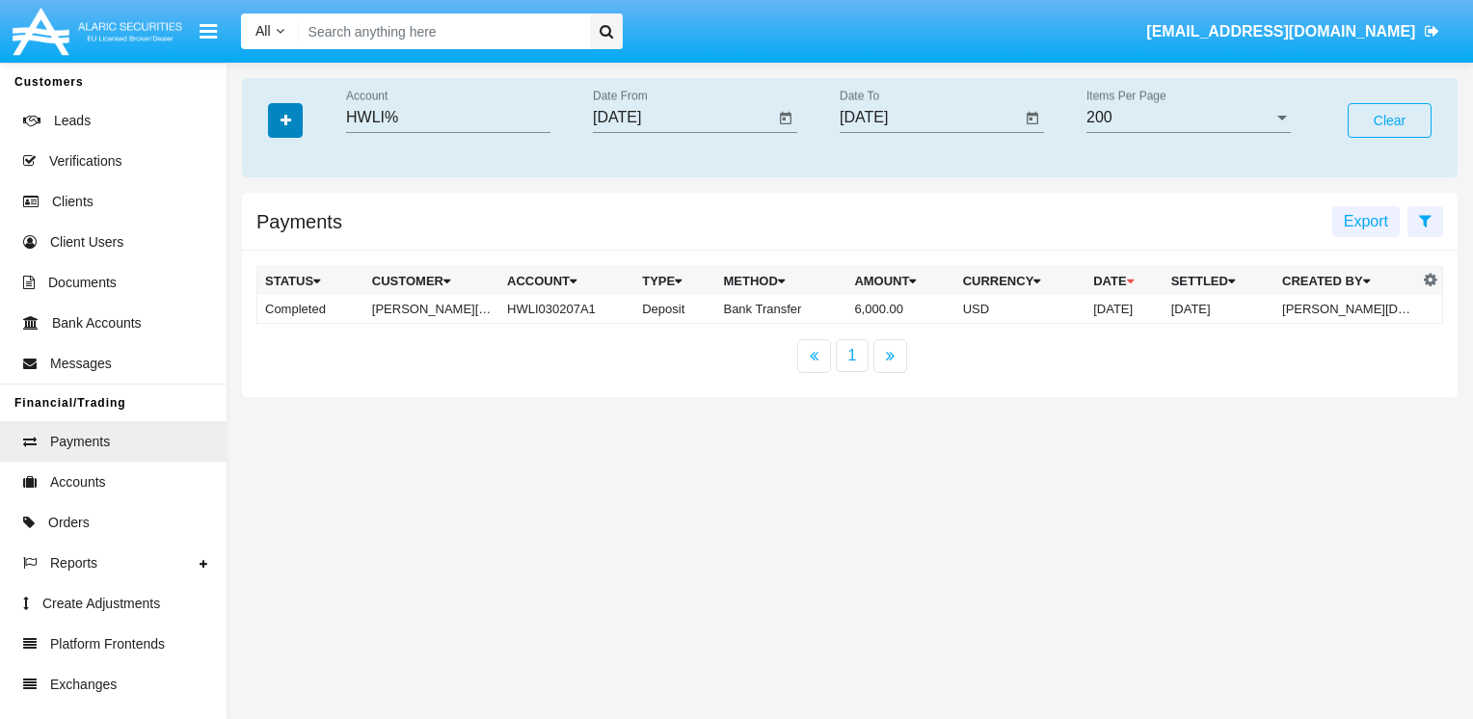
click at [295, 126] on button "button" at bounding box center [285, 120] width 35 height 35
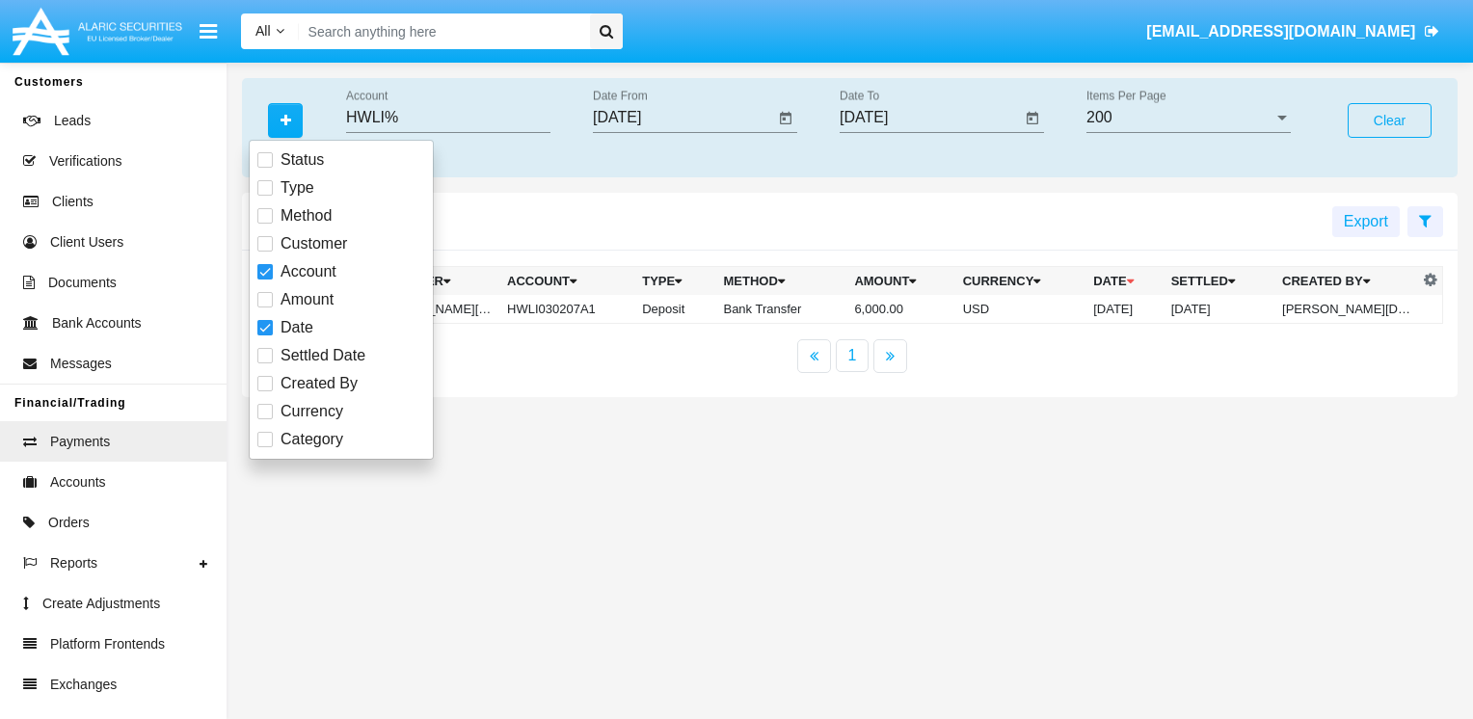
click at [265, 331] on span at bounding box center [264, 327] width 15 height 15
click at [265, 335] on input "Date" at bounding box center [264, 335] width 1 height 1
checkbox input "false"
click at [544, 206] on div "Payments Export" at bounding box center [850, 222] width 1216 height 58
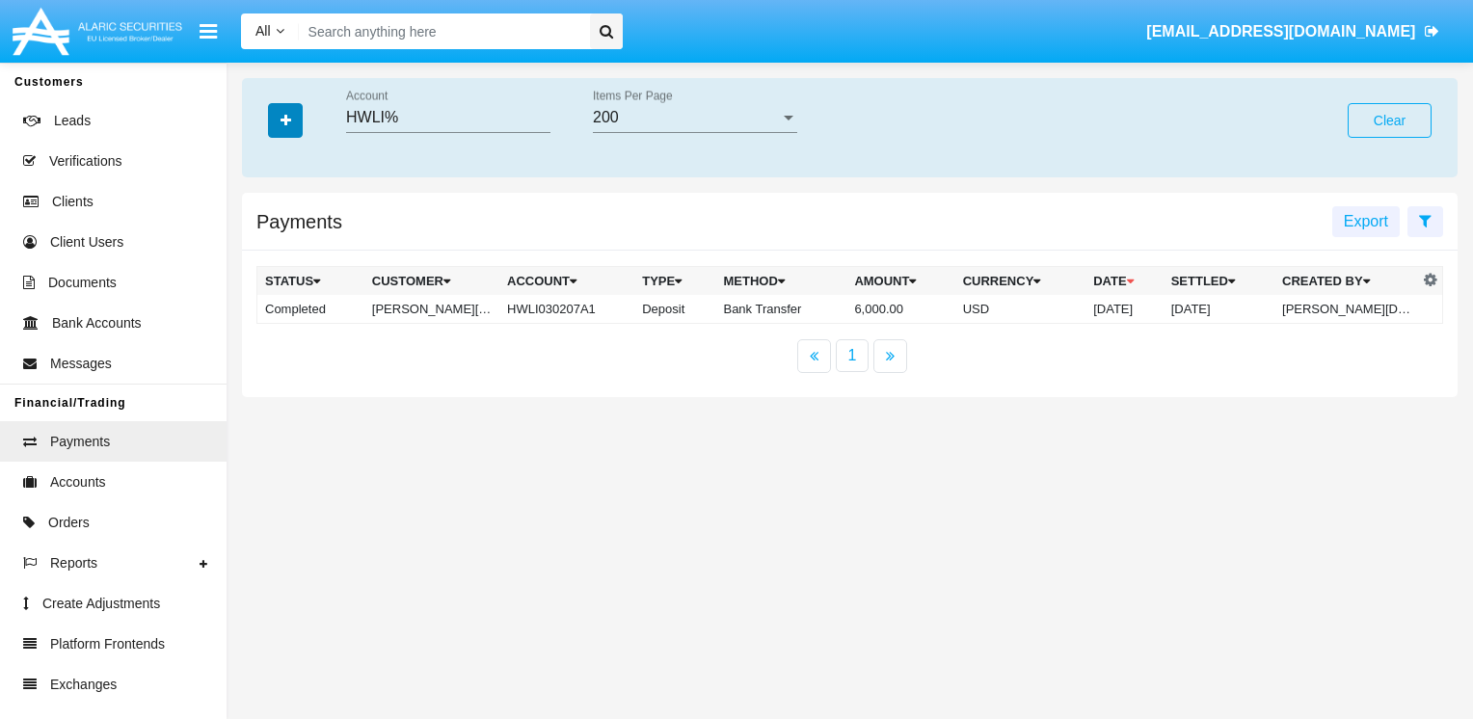
click at [288, 113] on button "button" at bounding box center [285, 120] width 35 height 35
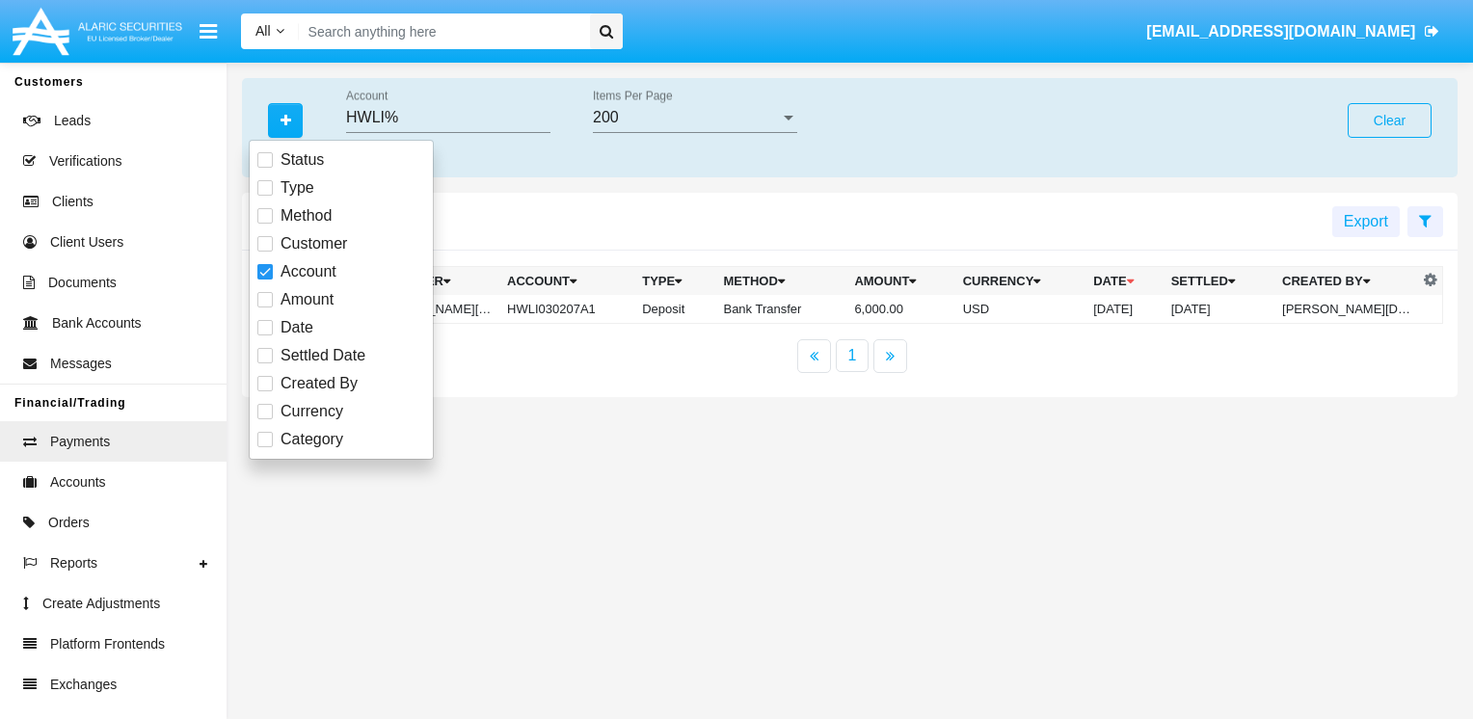
click at [513, 484] on div "Status Type Method Customer Account Amount Date Settled Date Created By Currenc…" at bounding box center [850, 391] width 1247 height 657
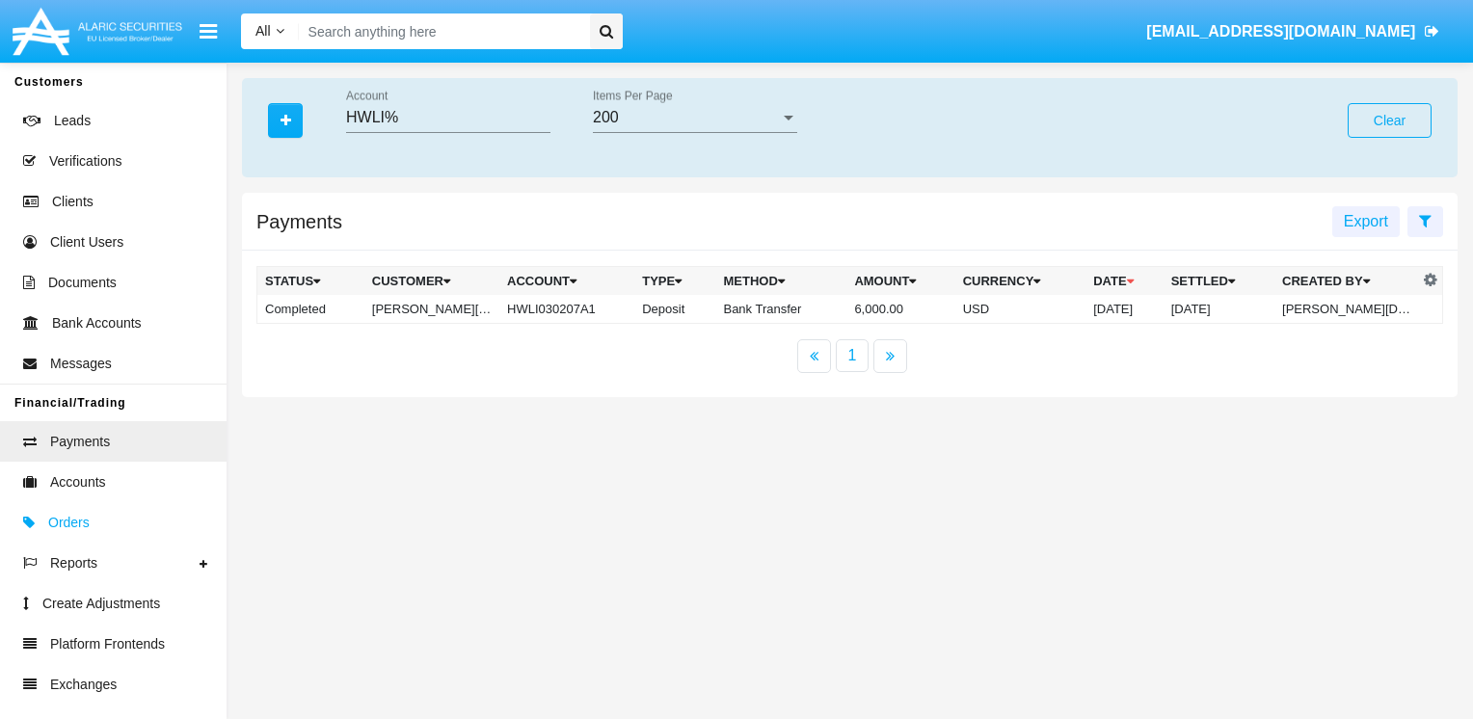
click at [71, 515] on link "Orders" at bounding box center [113, 522] width 227 height 40
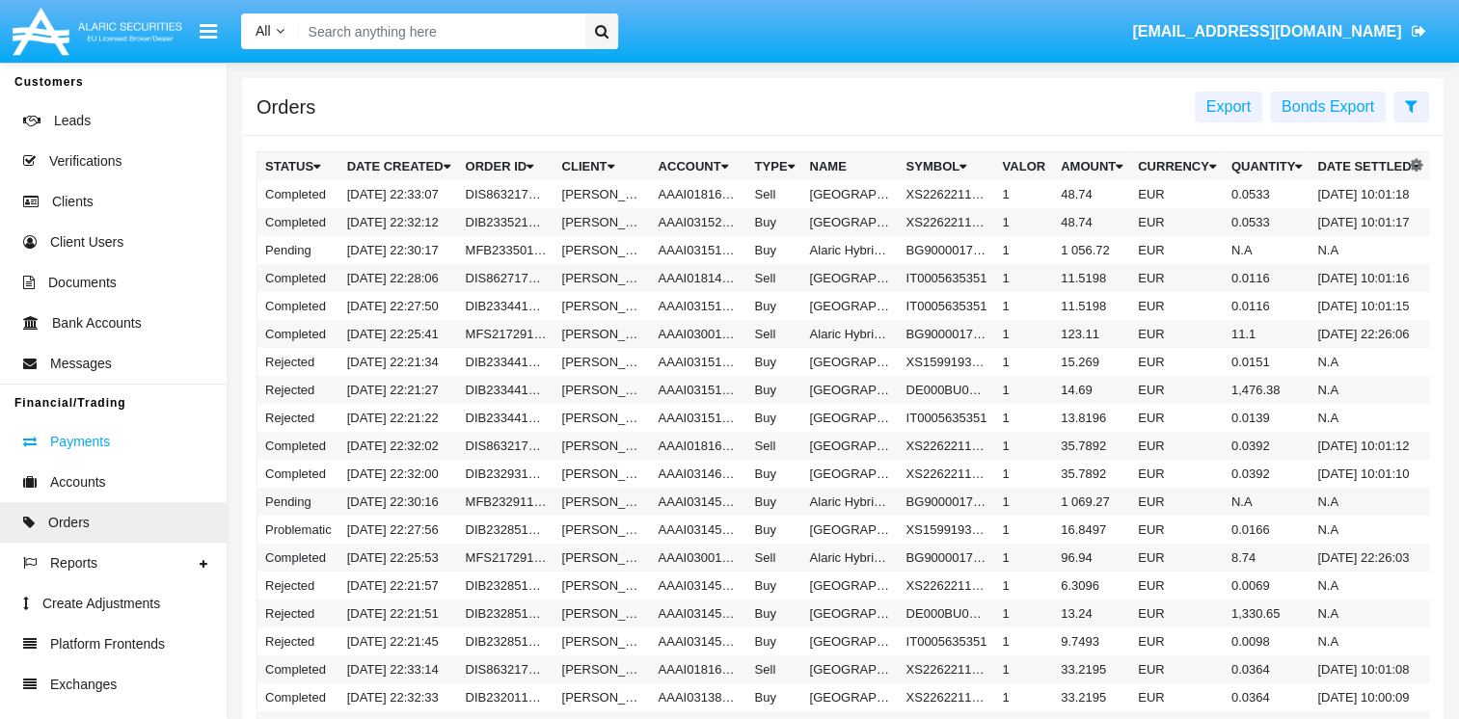
click at [78, 446] on span "Payments" at bounding box center [80, 442] width 60 height 20
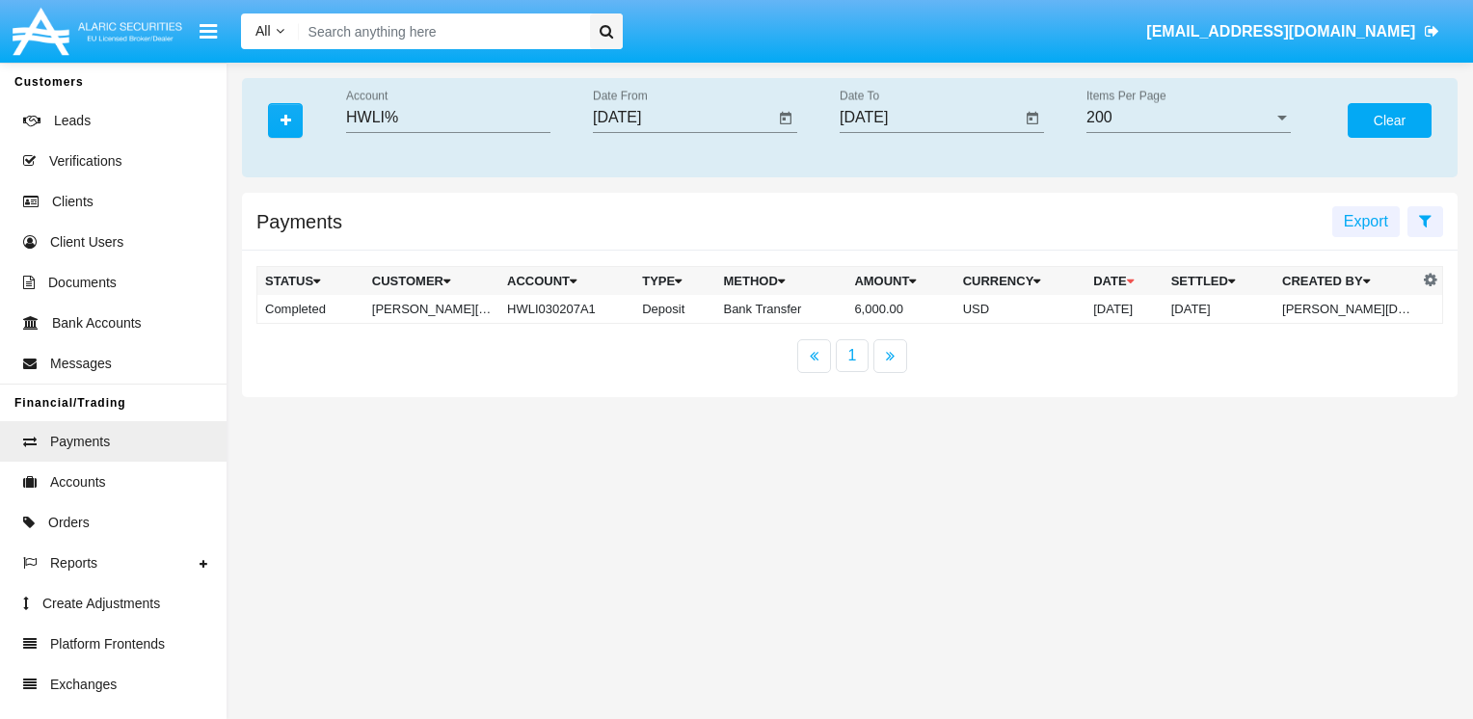
click at [1377, 104] on button "Clear" at bounding box center [1390, 120] width 84 height 35
click at [1365, 124] on button "Clear" at bounding box center [1390, 120] width 84 height 35
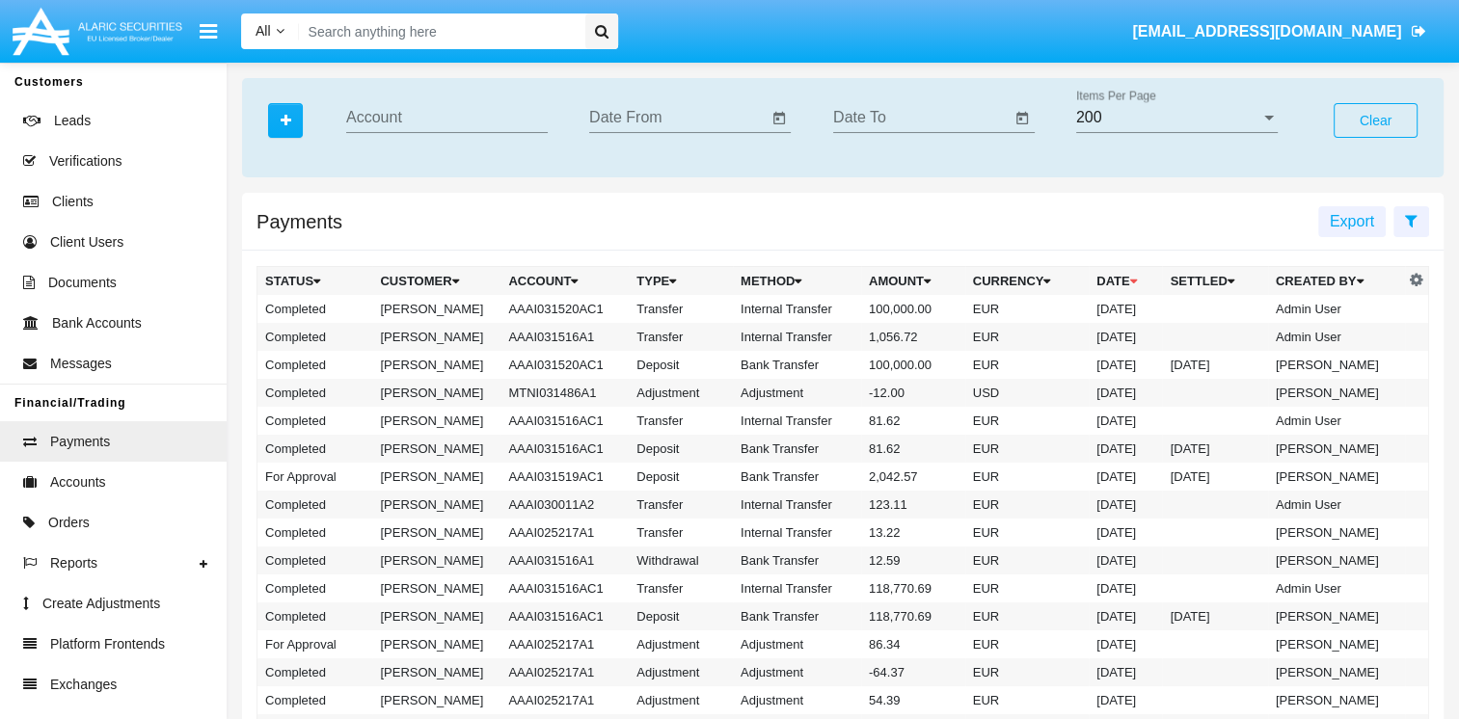
click at [519, 206] on div "Payments Export" at bounding box center [842, 222] width 1201 height 58
click at [289, 116] on icon "button" at bounding box center [286, 120] width 11 height 13
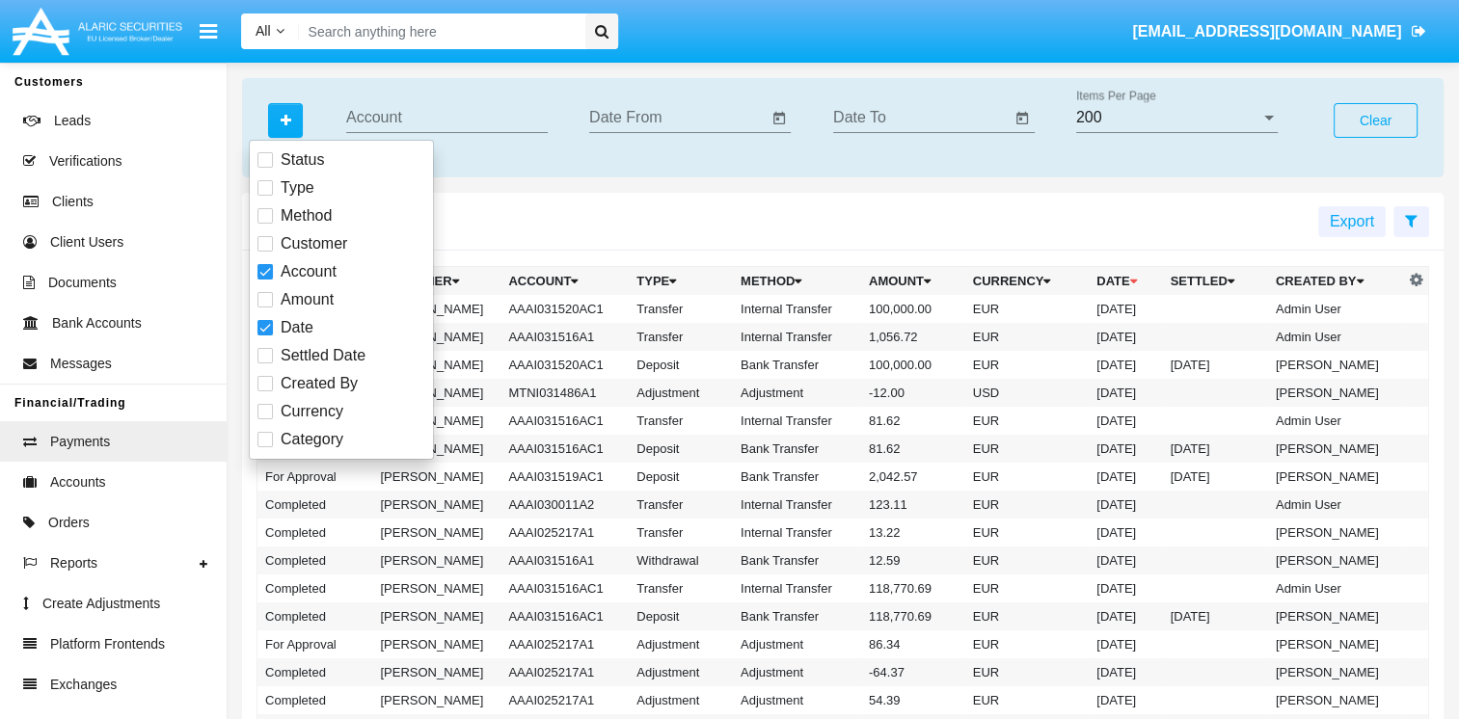
click at [268, 328] on span at bounding box center [264, 327] width 15 height 15
click at [265, 335] on input "Date" at bounding box center [264, 335] width 1 height 1
checkbox input "false"
click at [268, 265] on span at bounding box center [264, 271] width 15 height 15
click at [265, 280] on input "Account" at bounding box center [264, 280] width 1 height 1
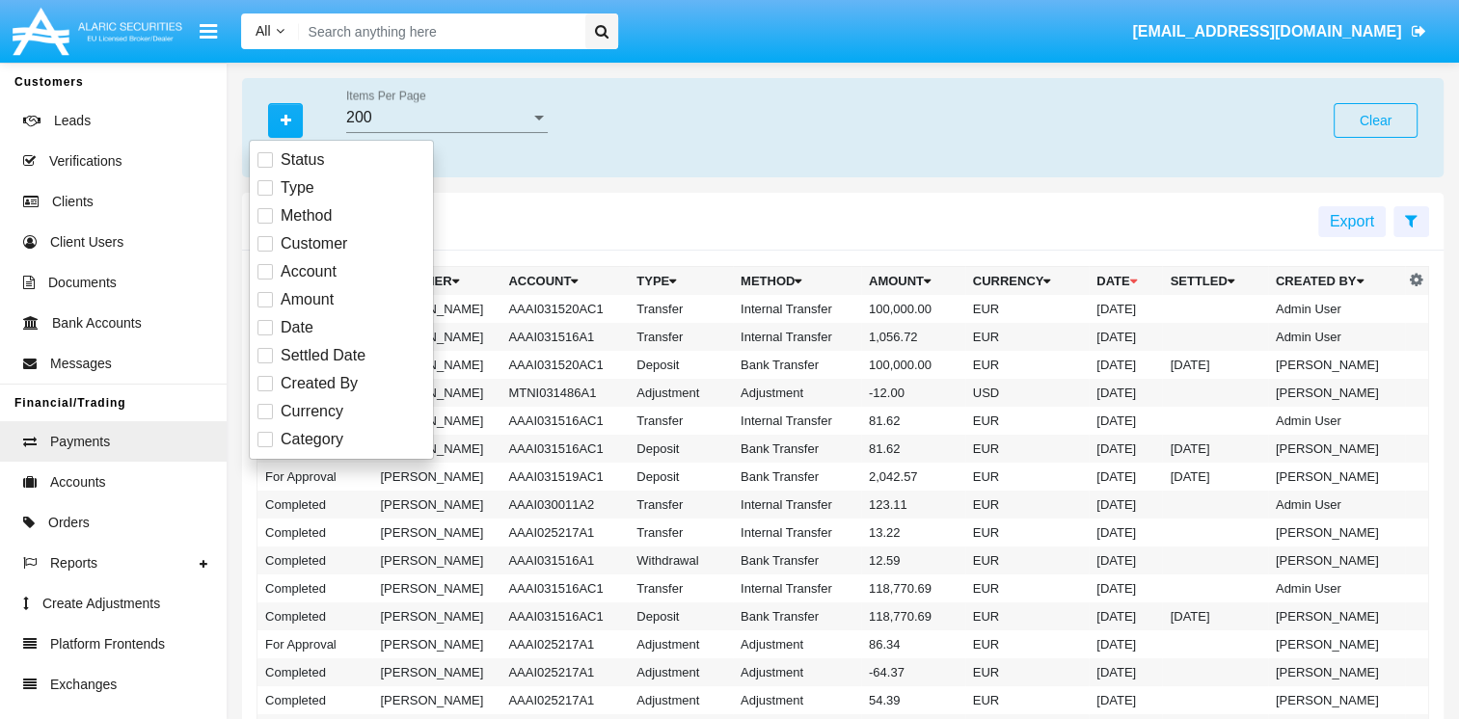
click at [575, 218] on div "Payments Export" at bounding box center [842, 222] width 1201 height 58
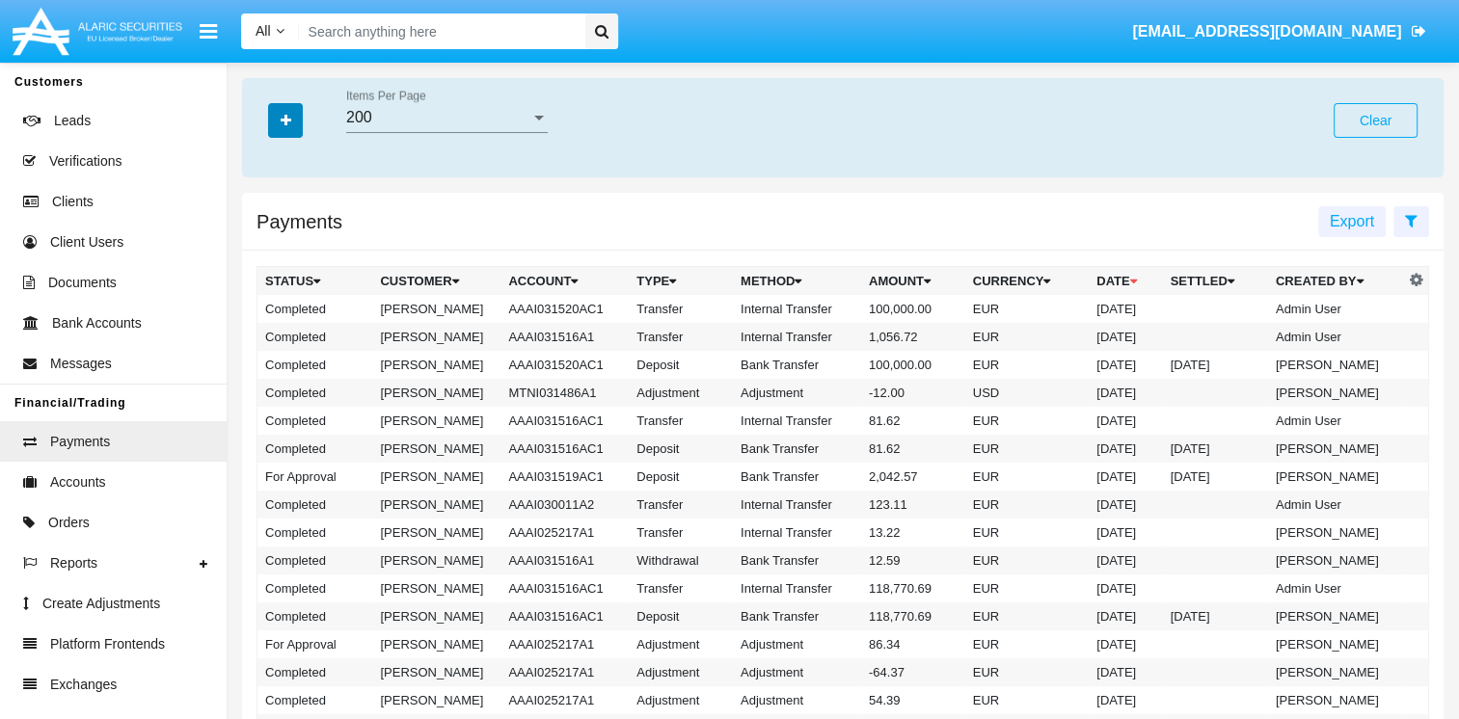
click at [277, 122] on button "button" at bounding box center [285, 120] width 35 height 35
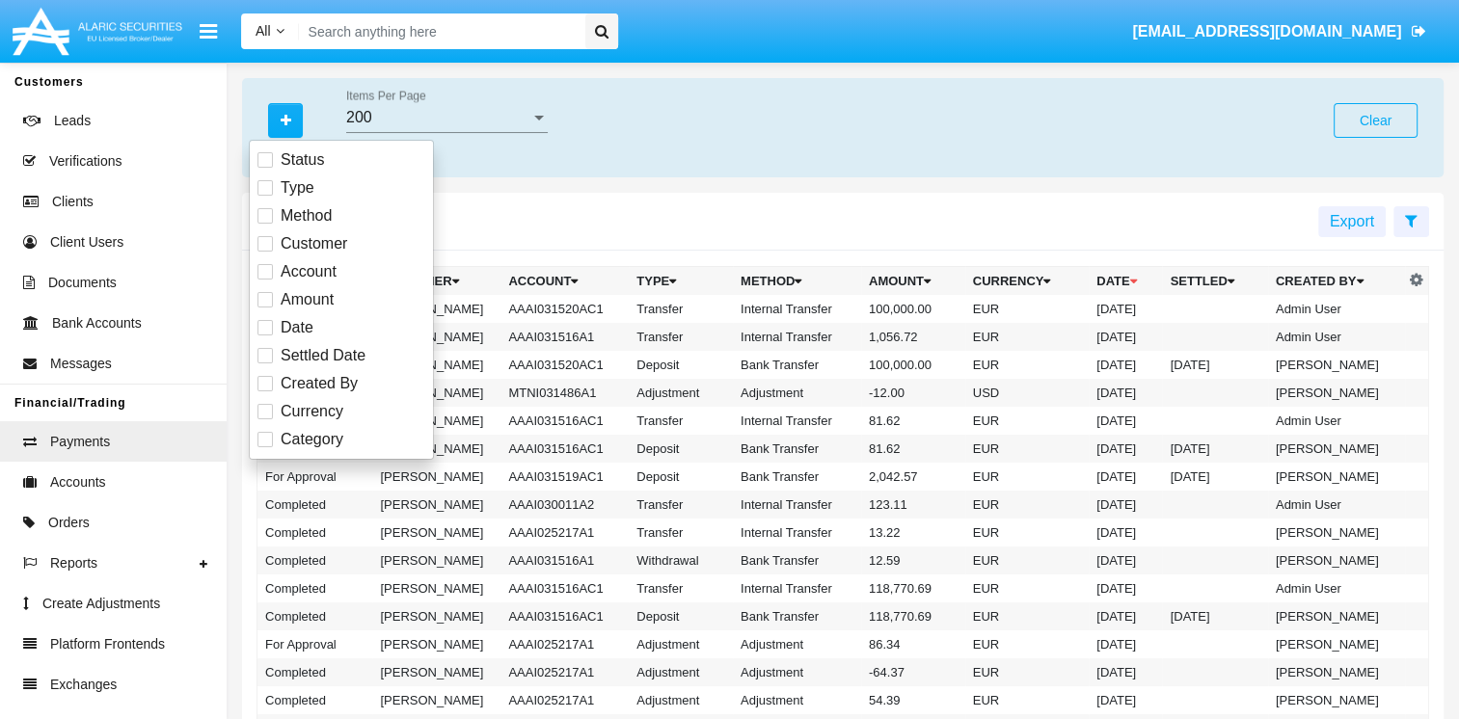
drag, startPoint x: 260, startPoint y: 270, endPoint x: 351, endPoint y: 285, distance: 91.9
click at [261, 269] on span at bounding box center [264, 271] width 15 height 15
click at [264, 280] on input "Account" at bounding box center [264, 280] width 1 height 1
checkbox input "true"
paste input "HWLI%"
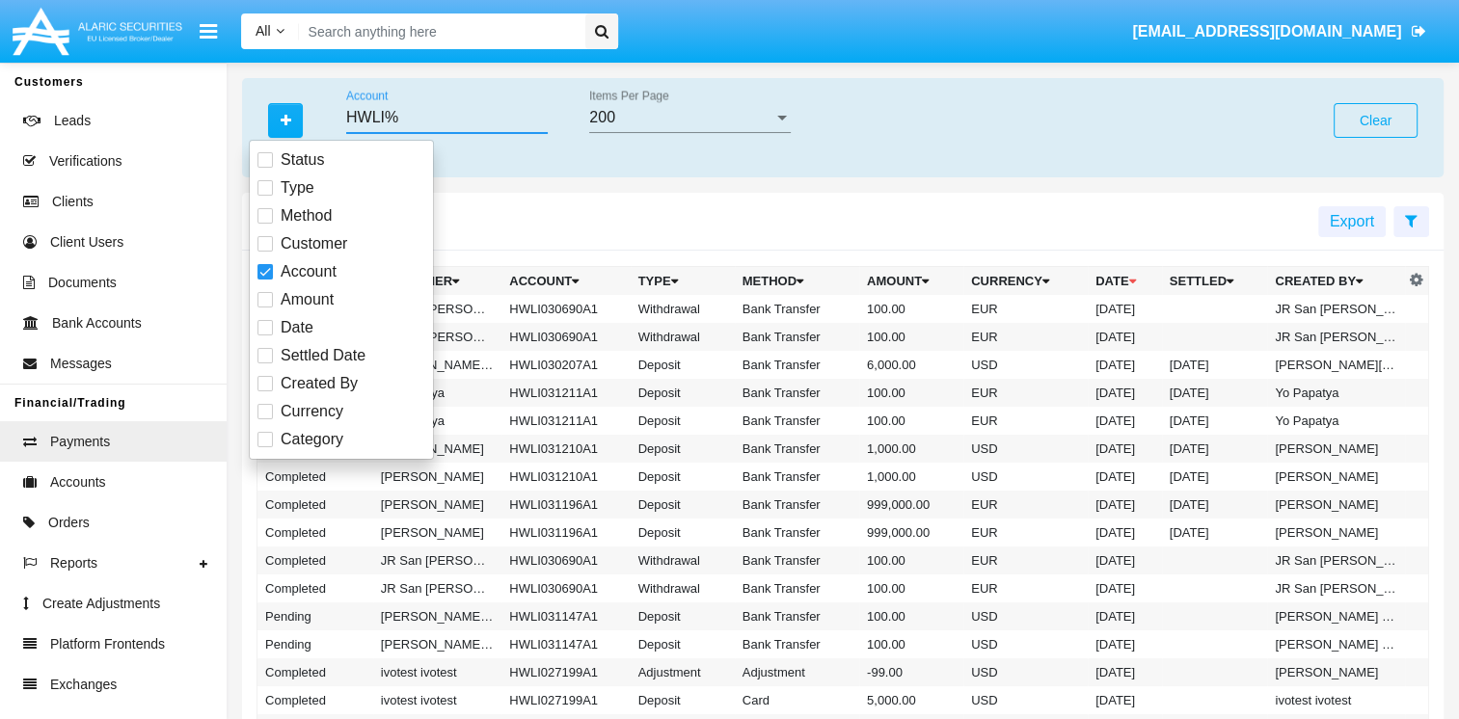
type input "HWLI%"
click at [573, 205] on div "Payments Export" at bounding box center [842, 222] width 1201 height 58
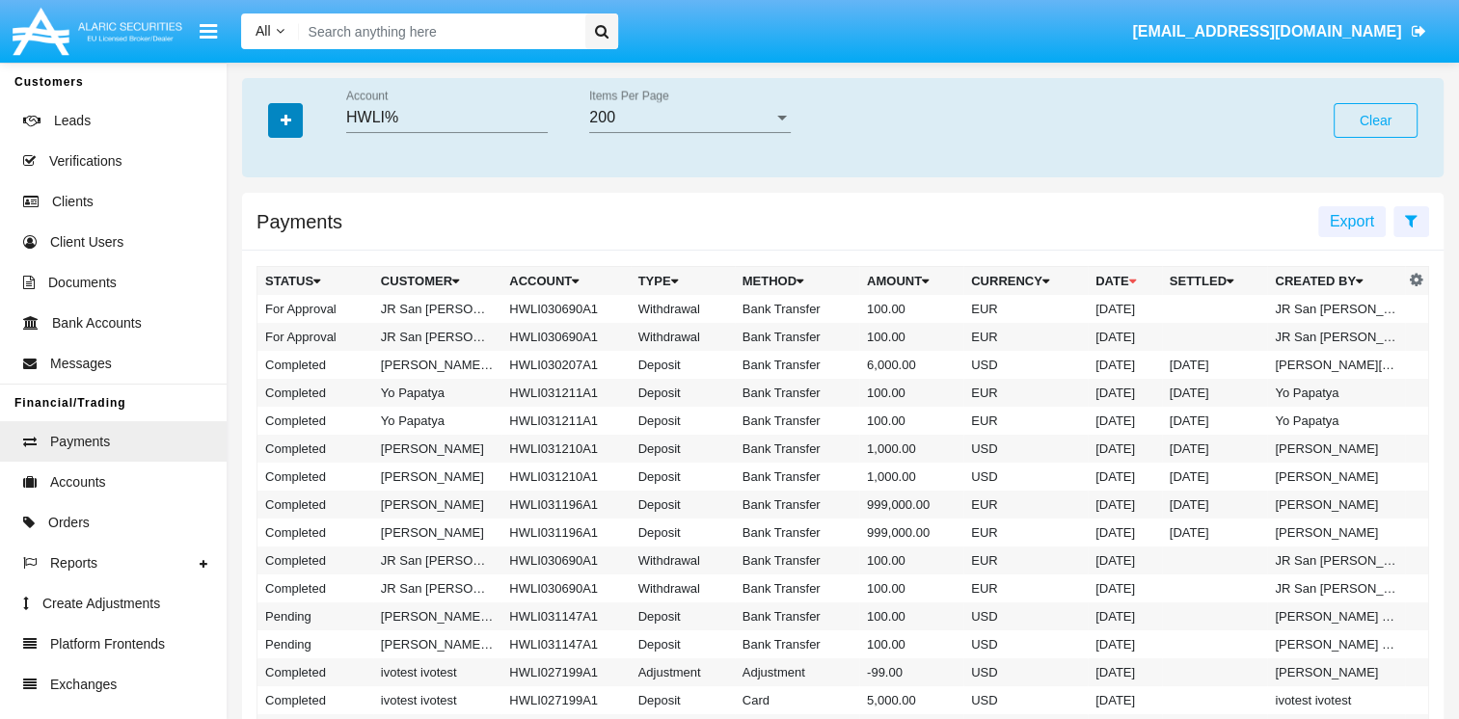
click at [291, 130] on button "button" at bounding box center [285, 120] width 35 height 35
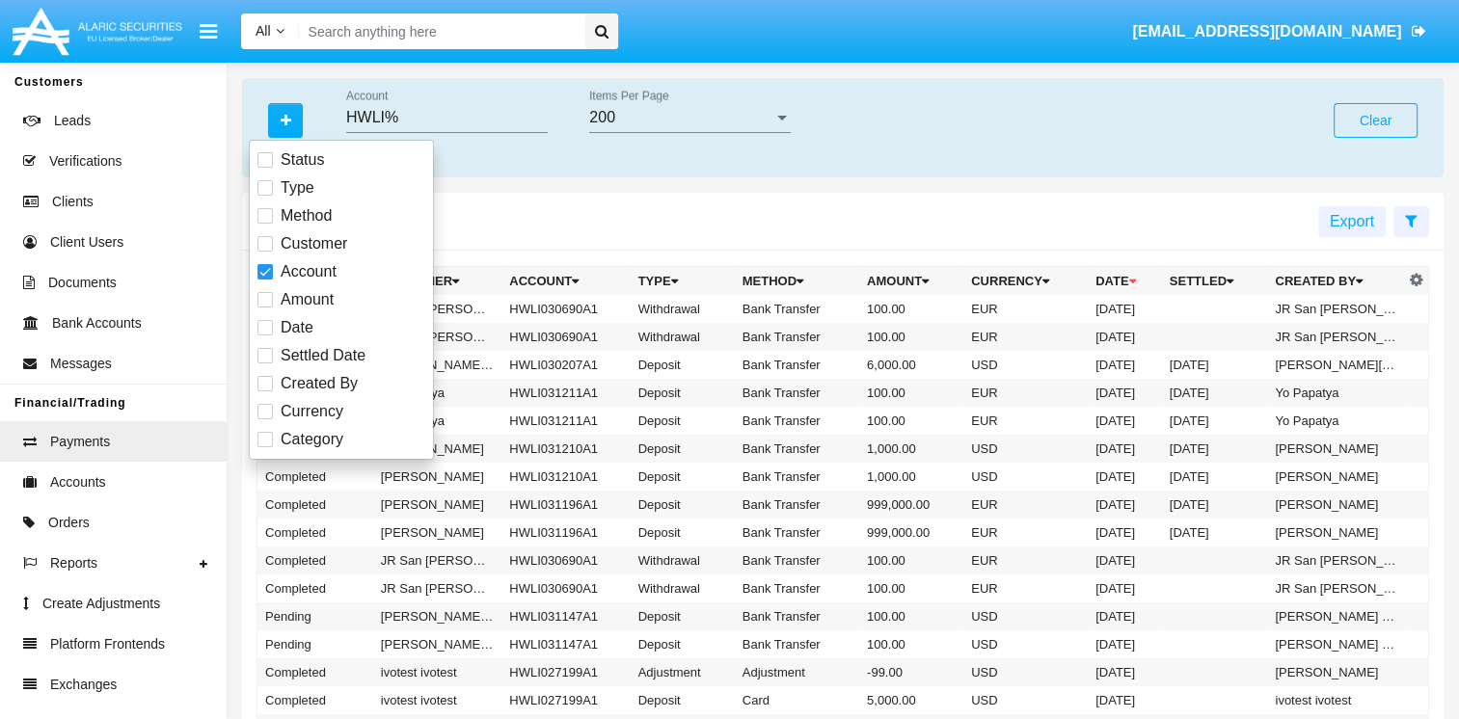
click at [272, 328] on span at bounding box center [264, 327] width 15 height 15
click at [265, 335] on input "Date" at bounding box center [264, 335] width 1 height 1
checkbox input "true"
click at [629, 118] on input "Date From" at bounding box center [678, 117] width 178 height 17
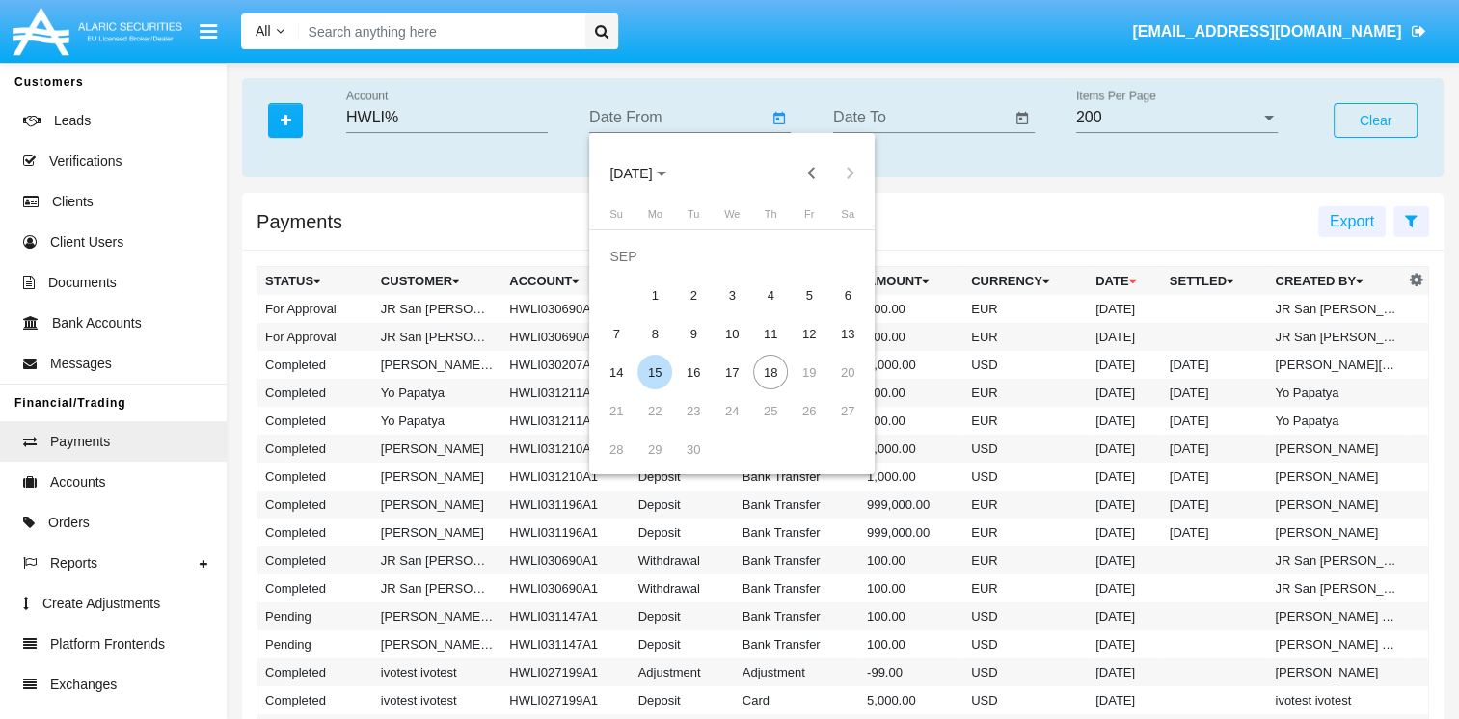
drag, startPoint x: 660, startPoint y: 373, endPoint x: 943, endPoint y: 228, distance: 317.8
click at [661, 373] on div "15" at bounding box center [654, 372] width 35 height 35
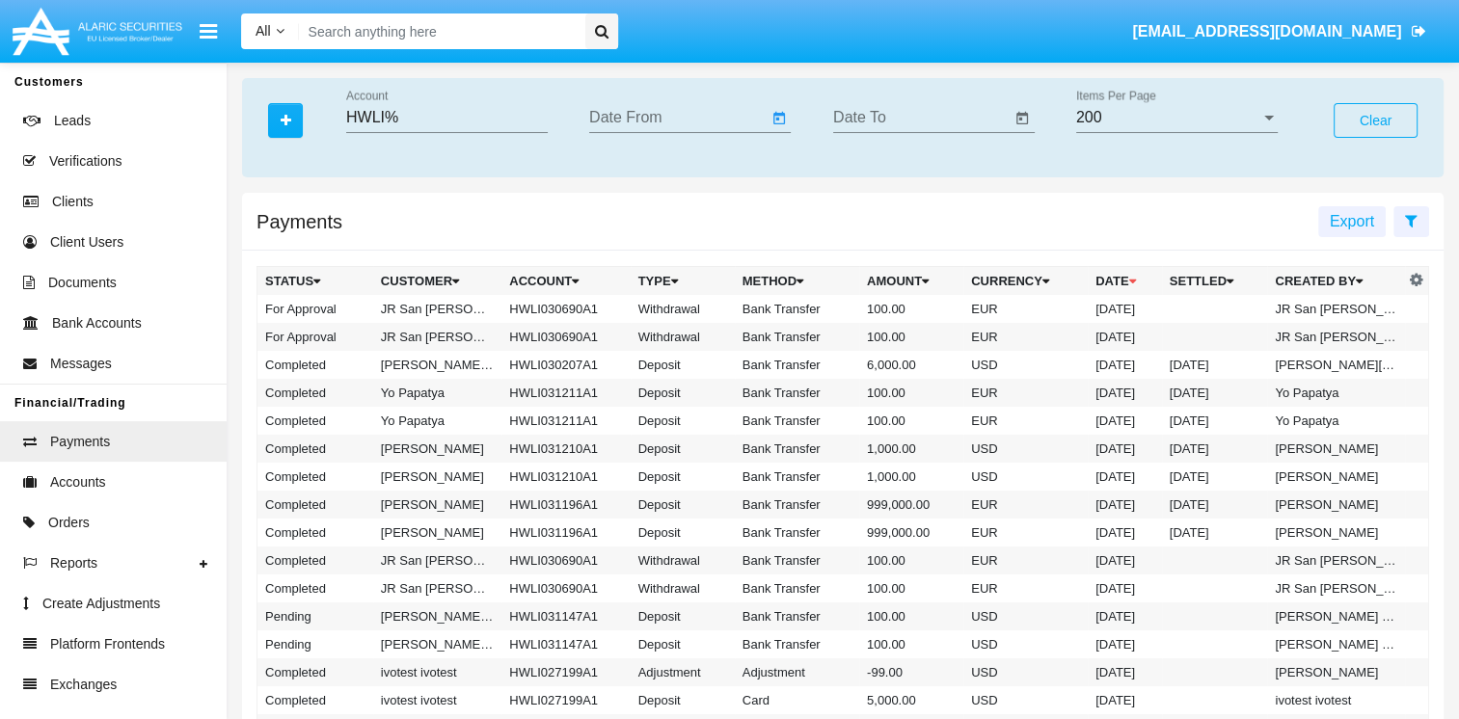
type input "[DATE]"
click at [912, 121] on input "Date To" at bounding box center [922, 117] width 178 height 17
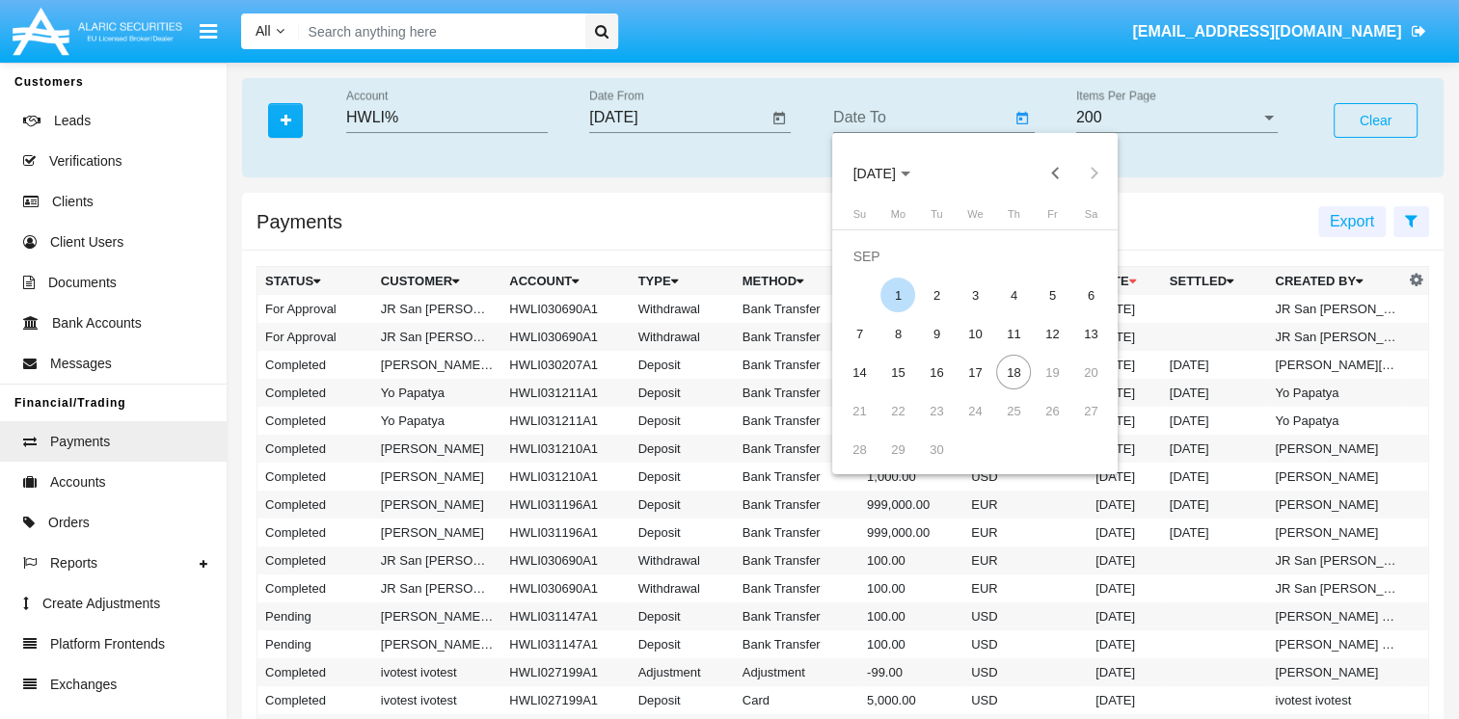
click at [891, 364] on div "15" at bounding box center [897, 372] width 35 height 35
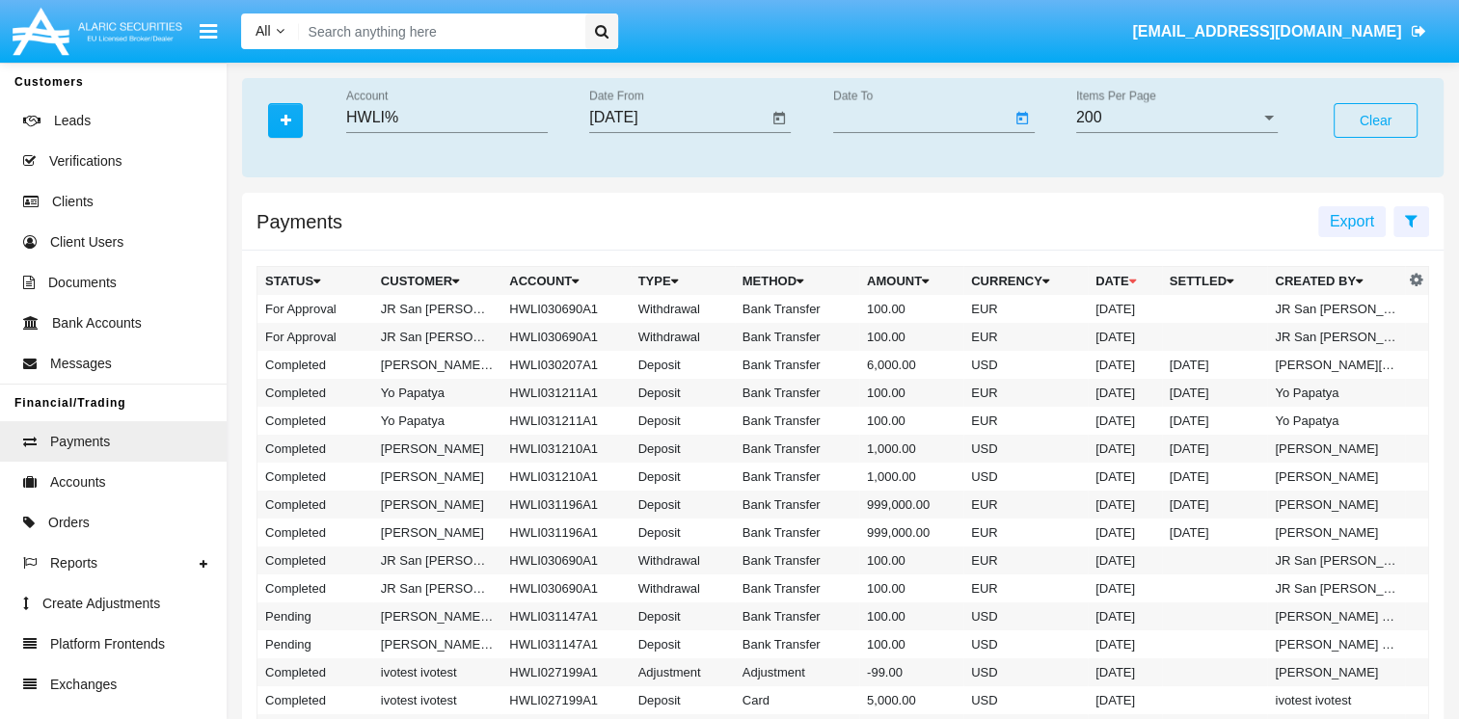
type input "[DATE]"
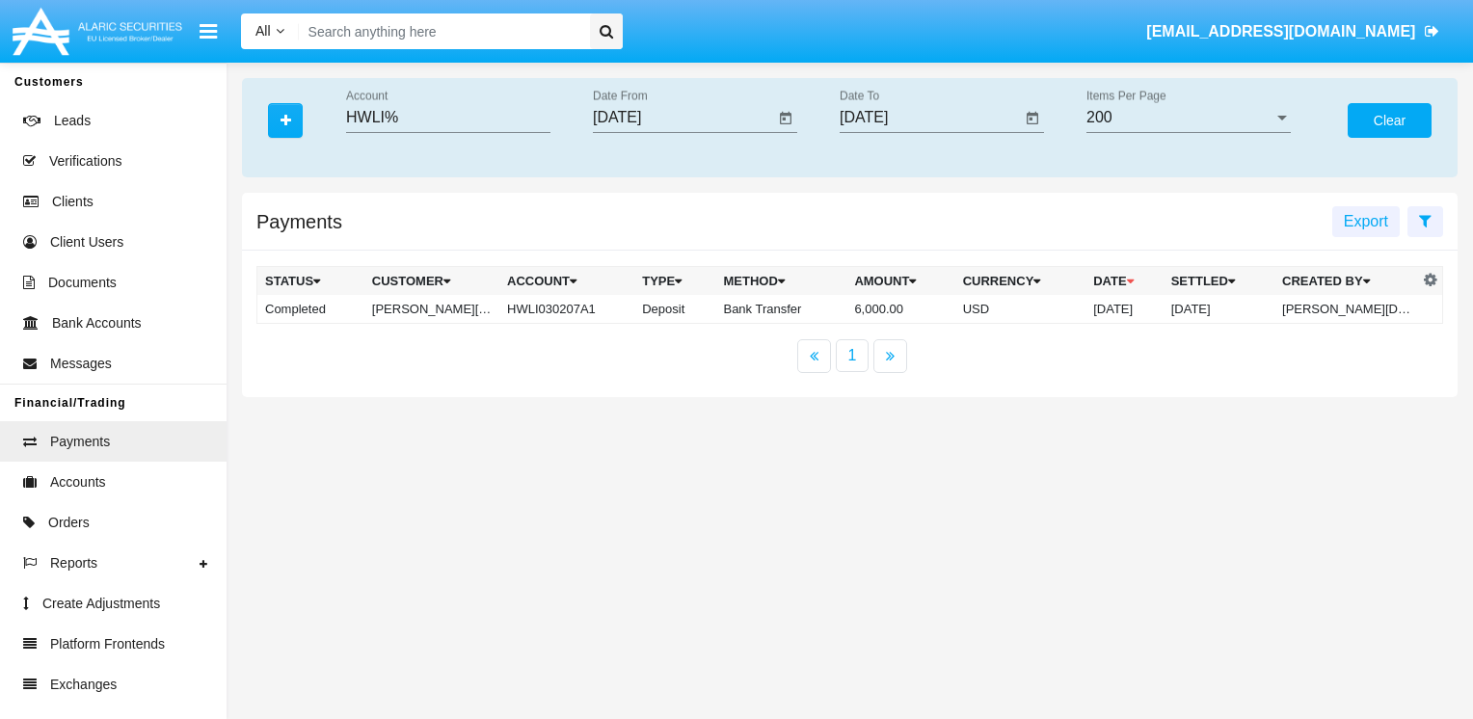
click at [1381, 123] on button "Clear" at bounding box center [1390, 120] width 84 height 35
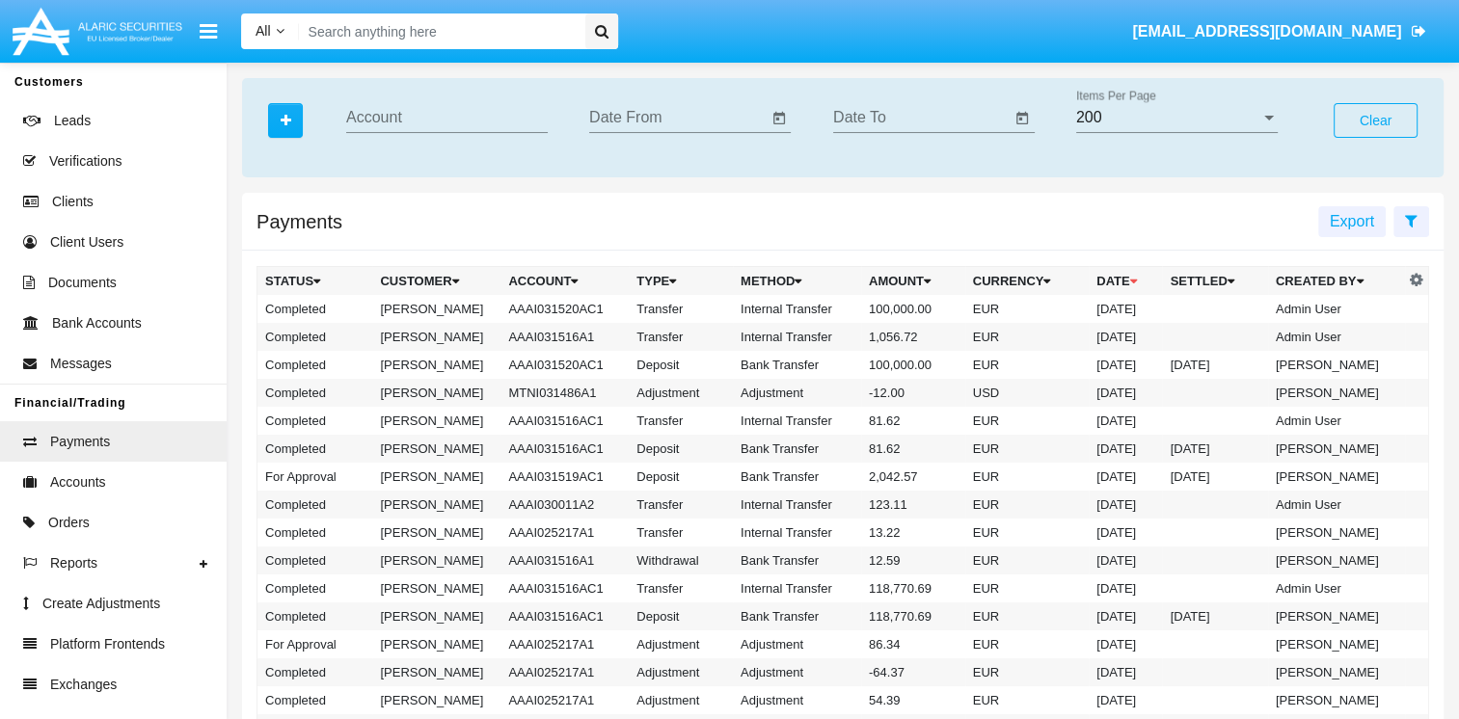
click at [409, 110] on input "Account" at bounding box center [446, 117] width 201 height 17
paste input "Description Margin Accounts as an Account Characteristic Enrollment Process Pha…"
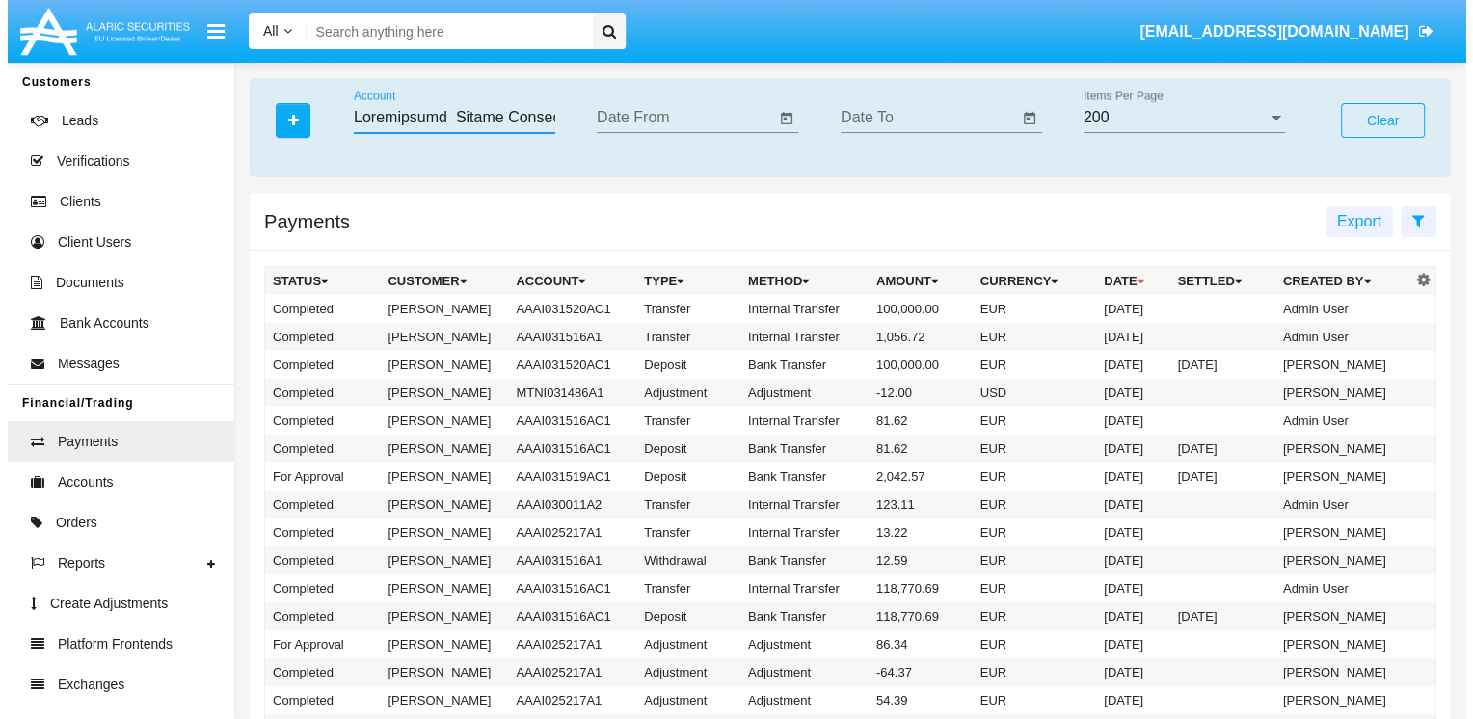
scroll to position [0, 10483]
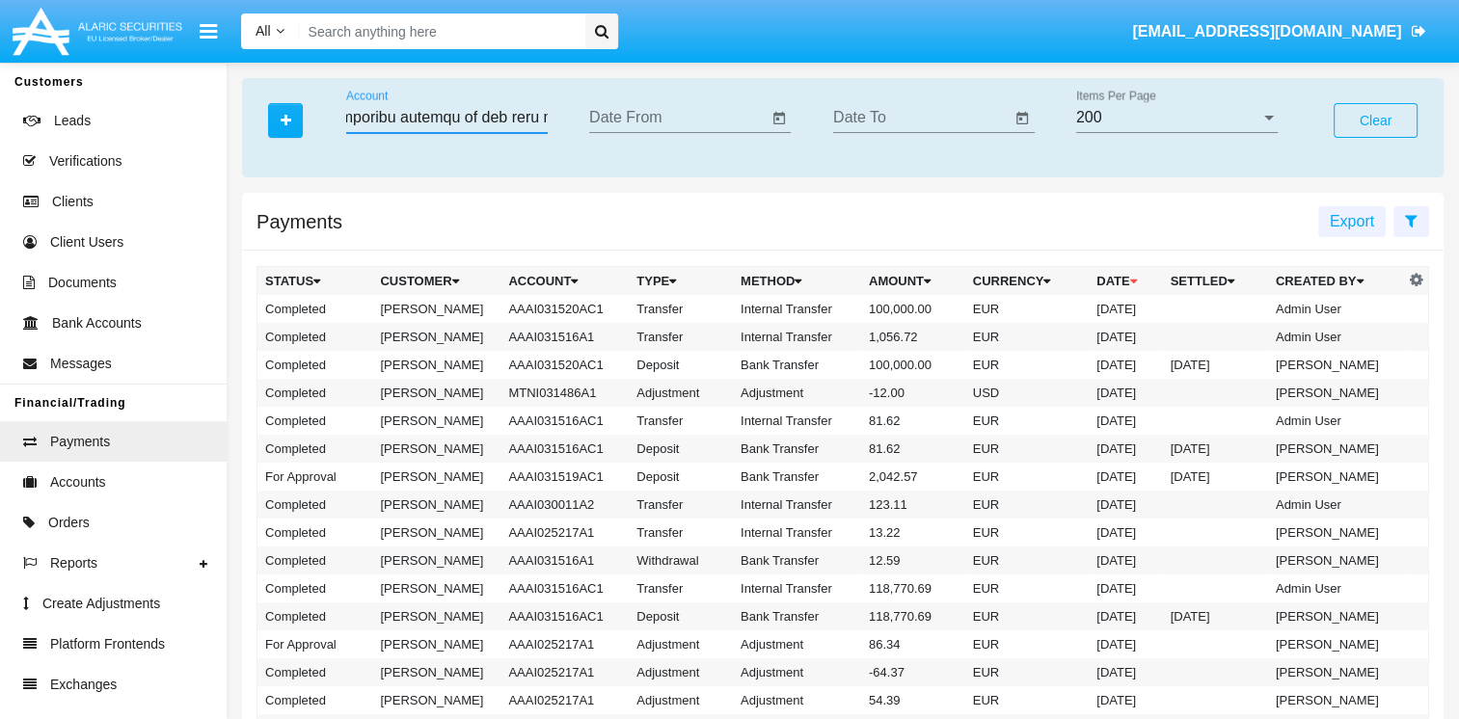
type input "Description Margin Accounts as an Account Characteristic Enrollment Process Pha…"
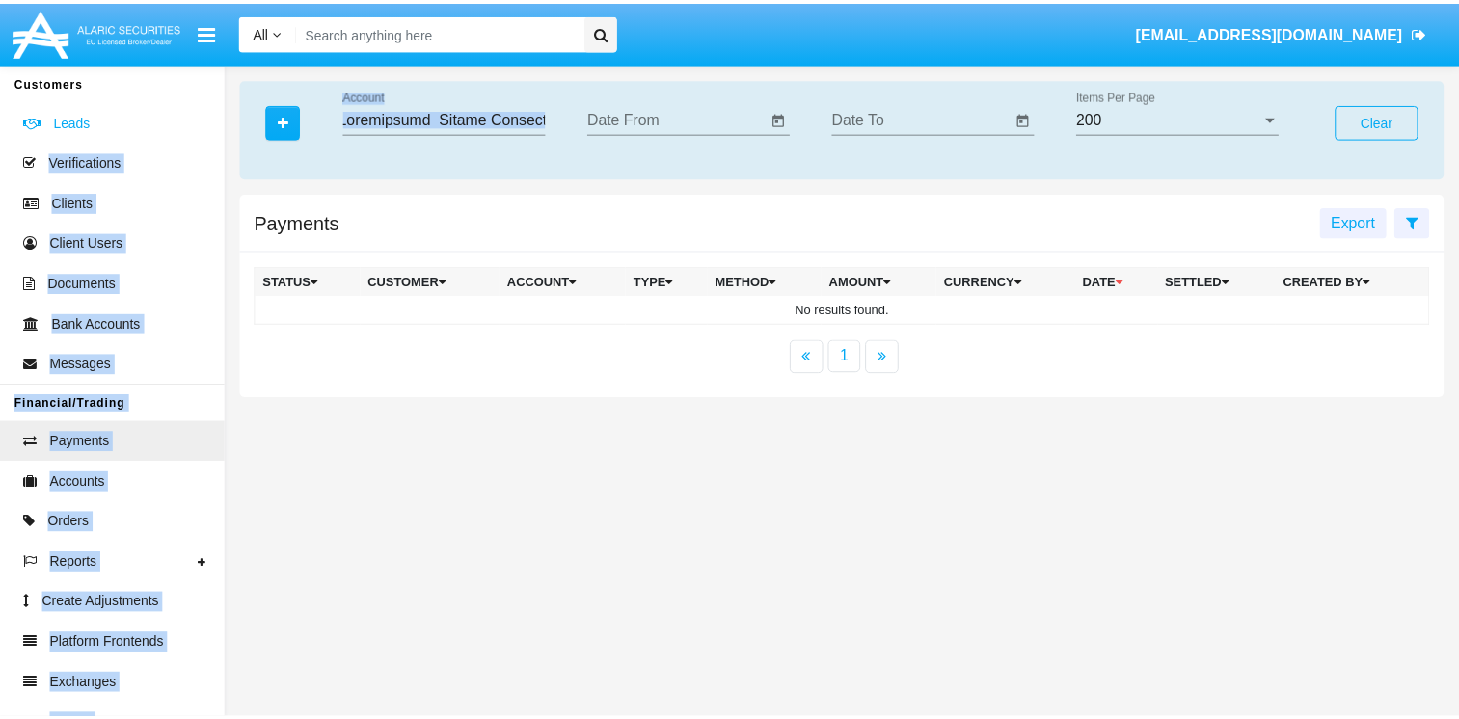
scroll to position [0, 0]
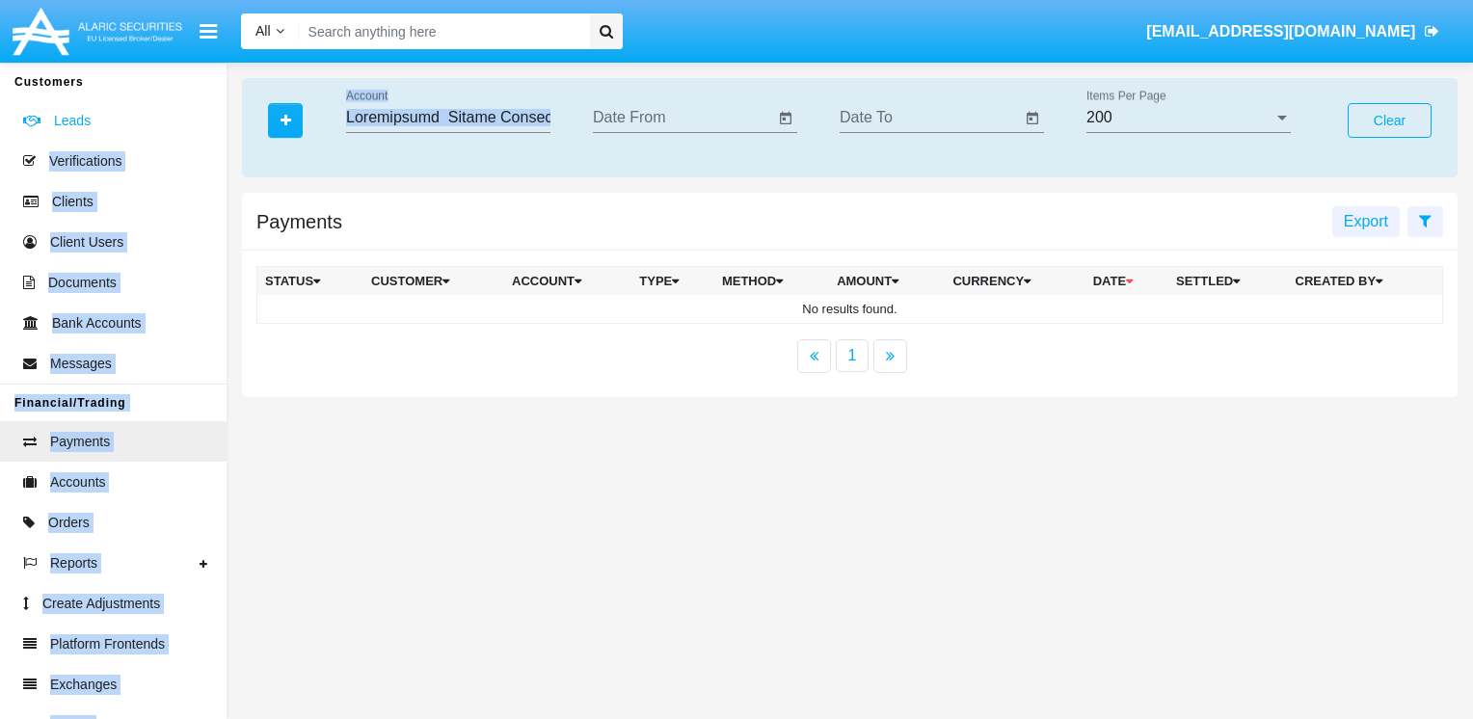
drag, startPoint x: 555, startPoint y: 115, endPoint x: 143, endPoint y: 115, distance: 412.6
click at [143, 115] on div "Customers Leads Verifications Clients Client Users Documents Bank Accounts Mess…" at bounding box center [736, 391] width 1473 height 657
drag, startPoint x: 143, startPoint y: 115, endPoint x: 376, endPoint y: 149, distance: 235.9
click at [377, 151] on div "Account" at bounding box center [448, 121] width 204 height 63
click at [363, 117] on input "Account" at bounding box center [448, 117] width 204 height 17
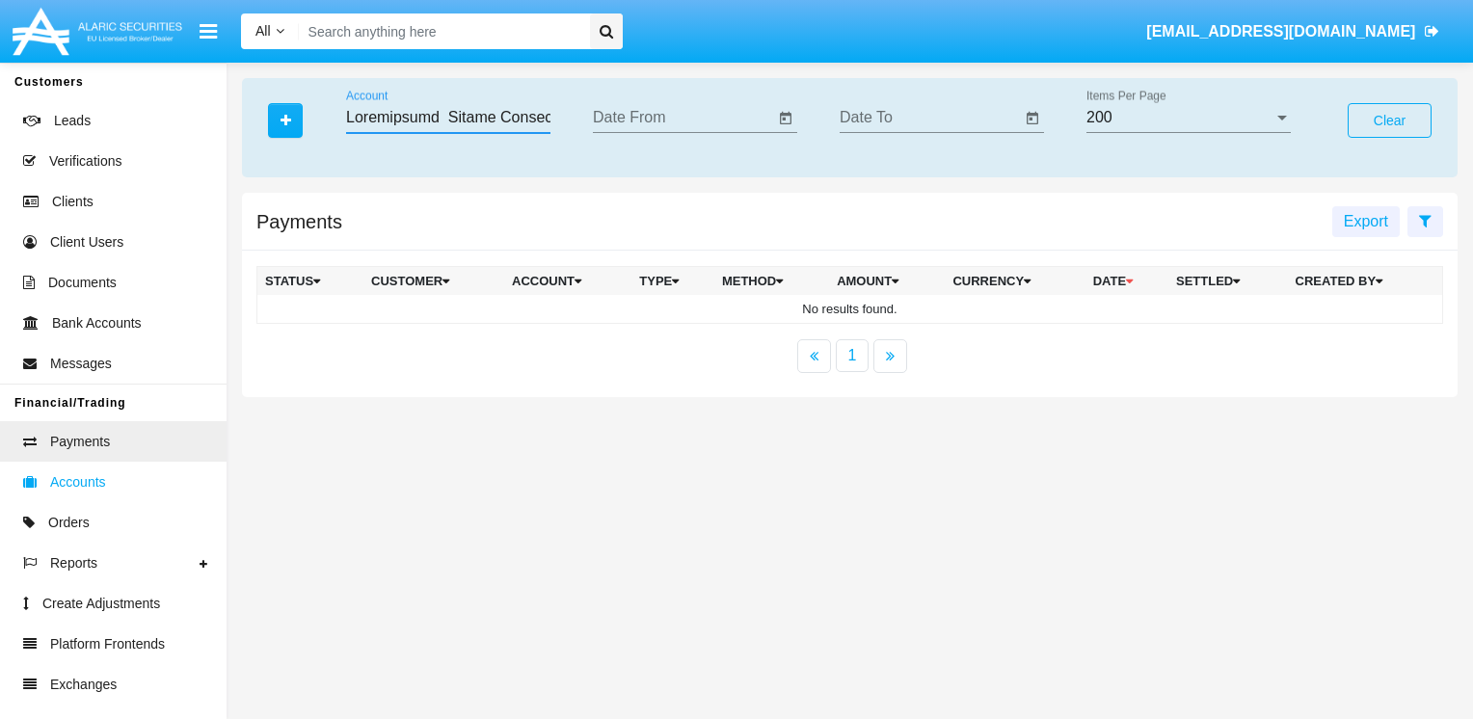
click at [89, 478] on span "Accounts" at bounding box center [78, 482] width 56 height 20
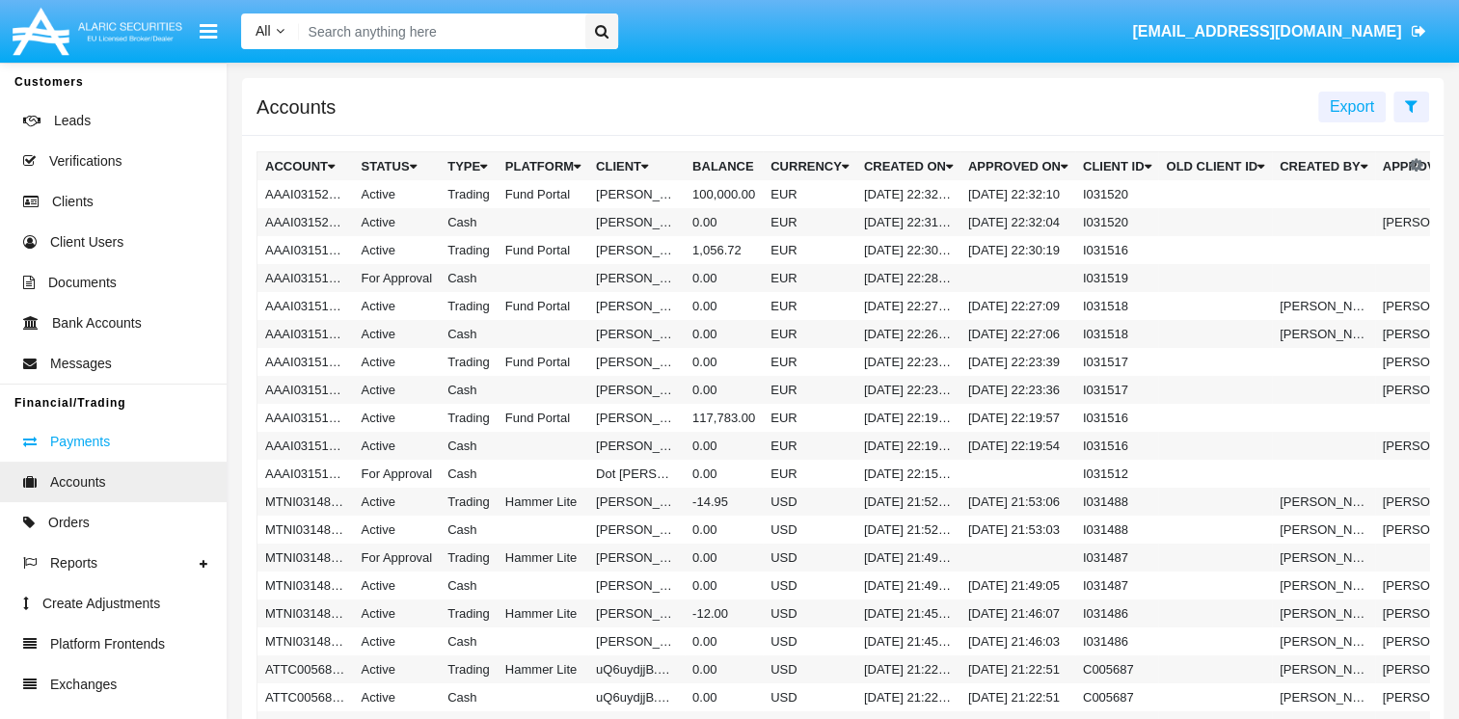
click at [135, 450] on link "Payments" at bounding box center [113, 441] width 227 height 40
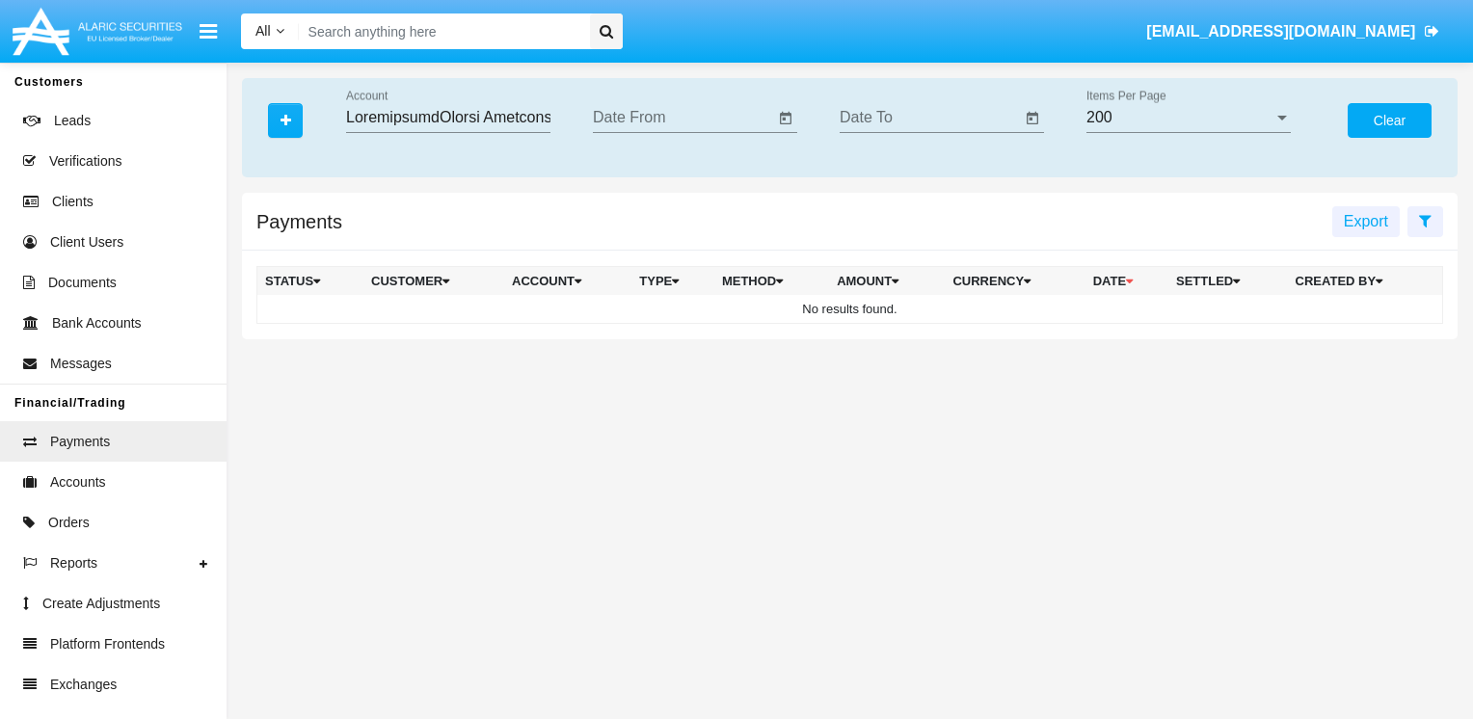
click at [1408, 124] on button "Clear" at bounding box center [1390, 120] width 84 height 35
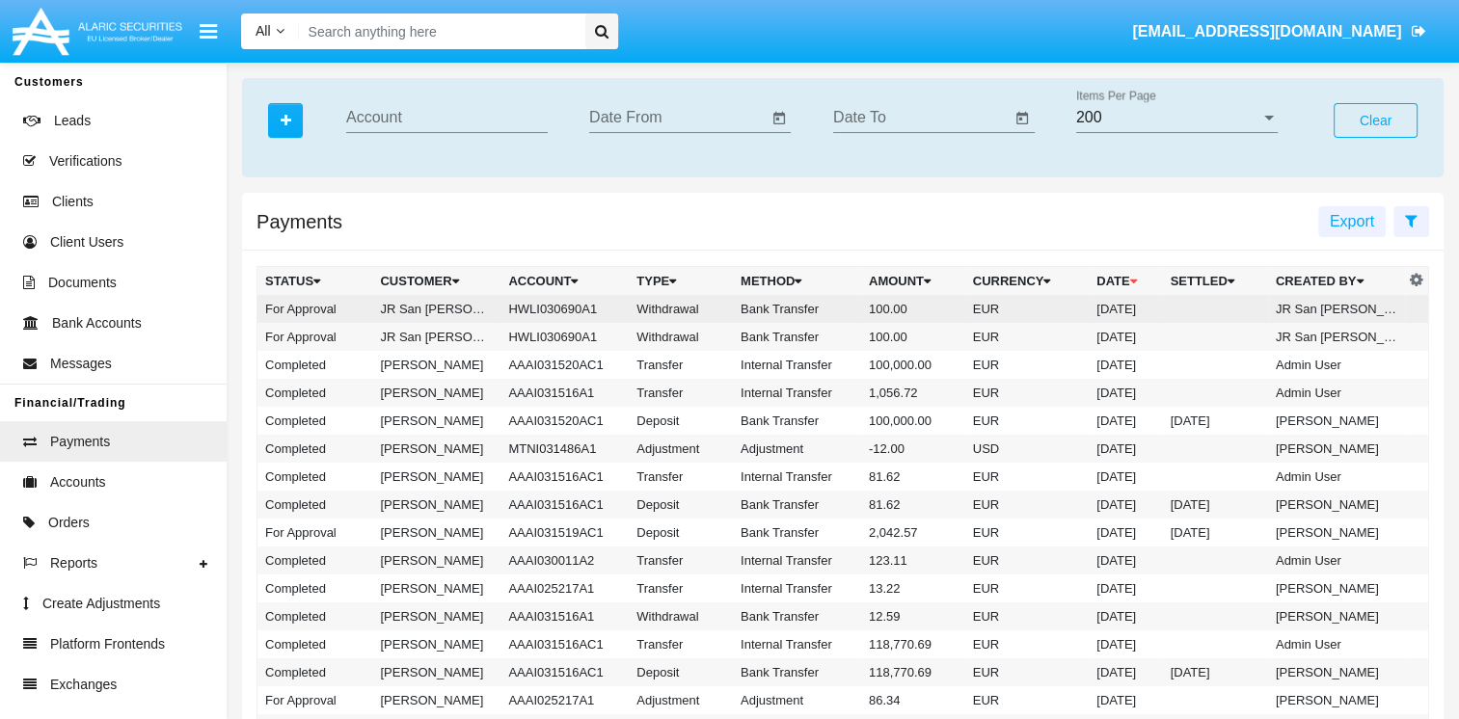
drag, startPoint x: 504, startPoint y: 307, endPoint x: 591, endPoint y: 315, distance: 87.2
click at [591, 315] on td "HWLI030690A1" at bounding box center [564, 309] width 128 height 28
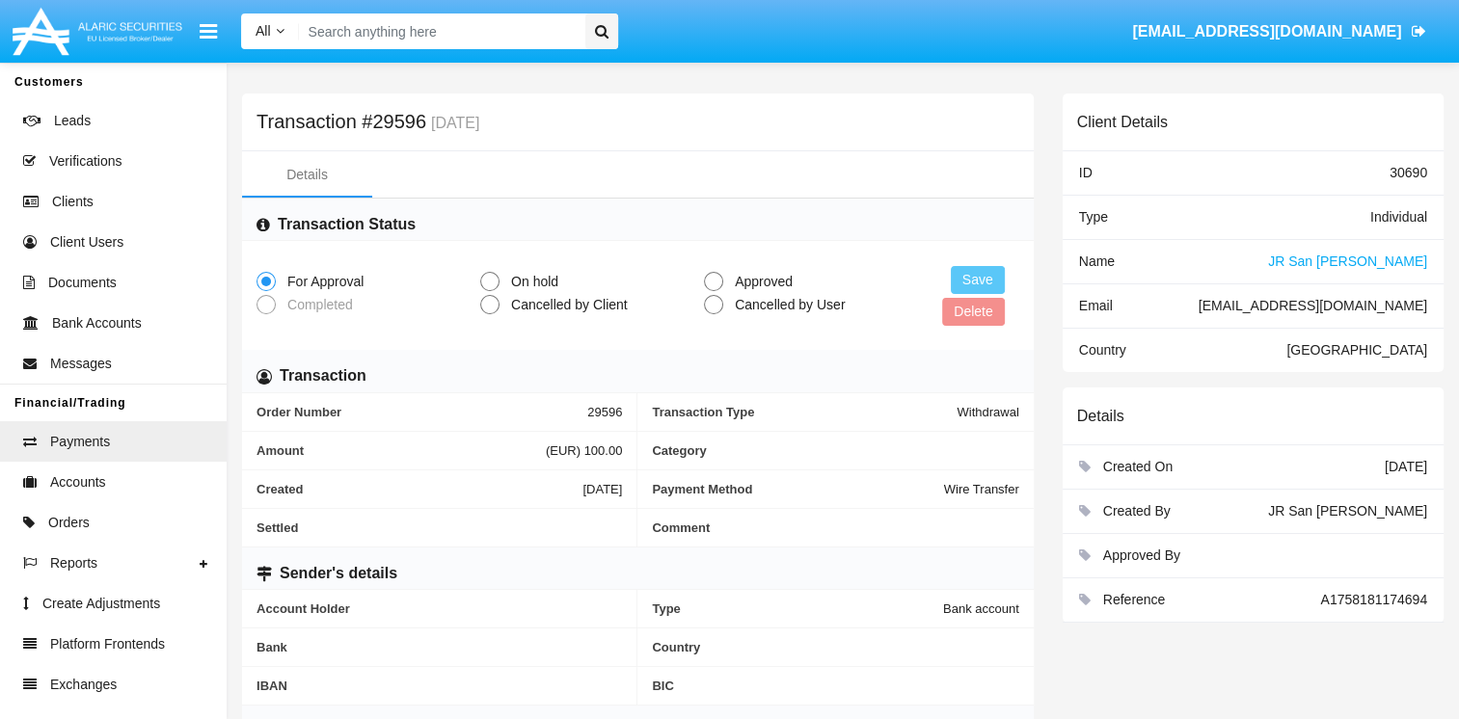
drag, startPoint x: 590, startPoint y: 315, endPoint x: 568, endPoint y: 310, distance: 22.7
drag, startPoint x: 568, startPoint y: 310, endPoint x: 479, endPoint y: 684, distance: 384.4
click at [479, 684] on span "IBAN" at bounding box center [438, 686] width 365 height 14
click at [138, 440] on link "Payments" at bounding box center [113, 441] width 227 height 40
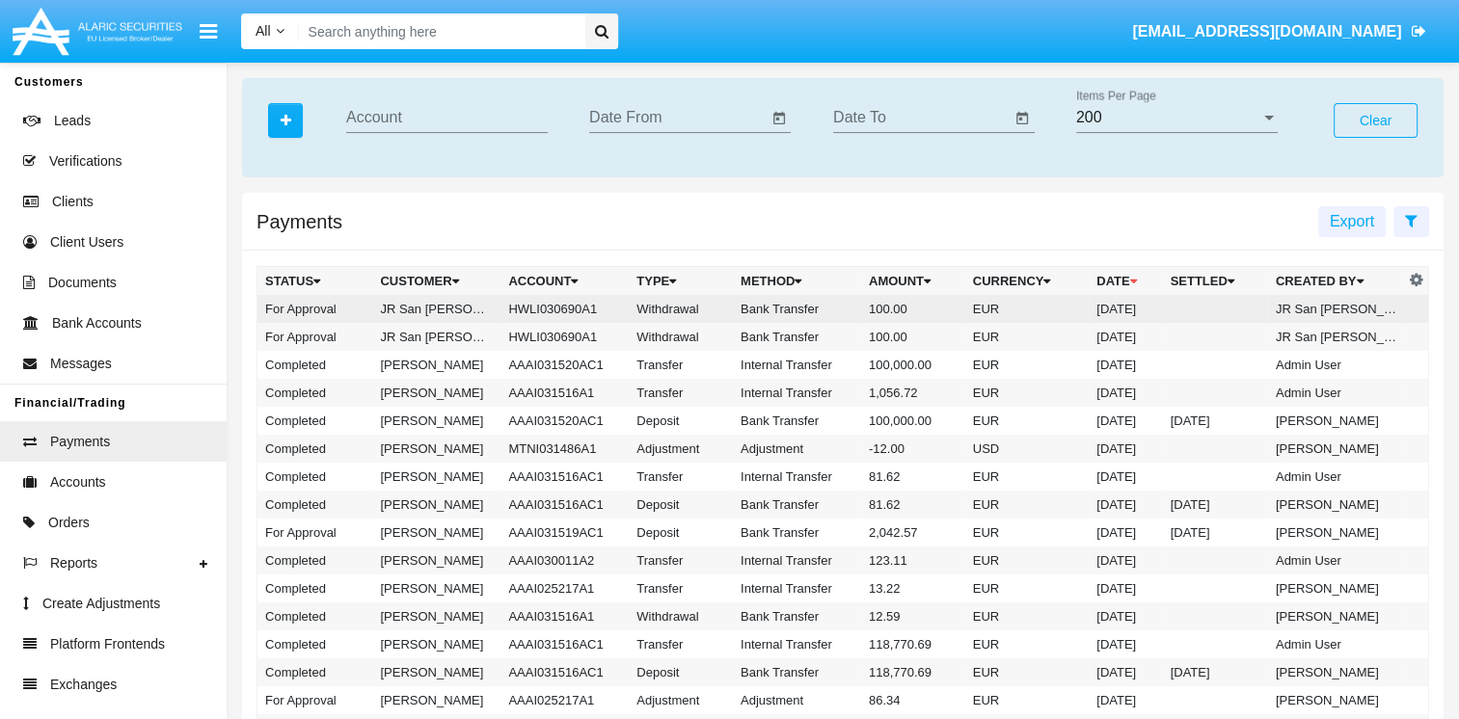
drag, startPoint x: 602, startPoint y: 309, endPoint x: 507, endPoint y: 310, distance: 94.5
click at [507, 310] on td "HWLI030690A1" at bounding box center [564, 309] width 128 height 28
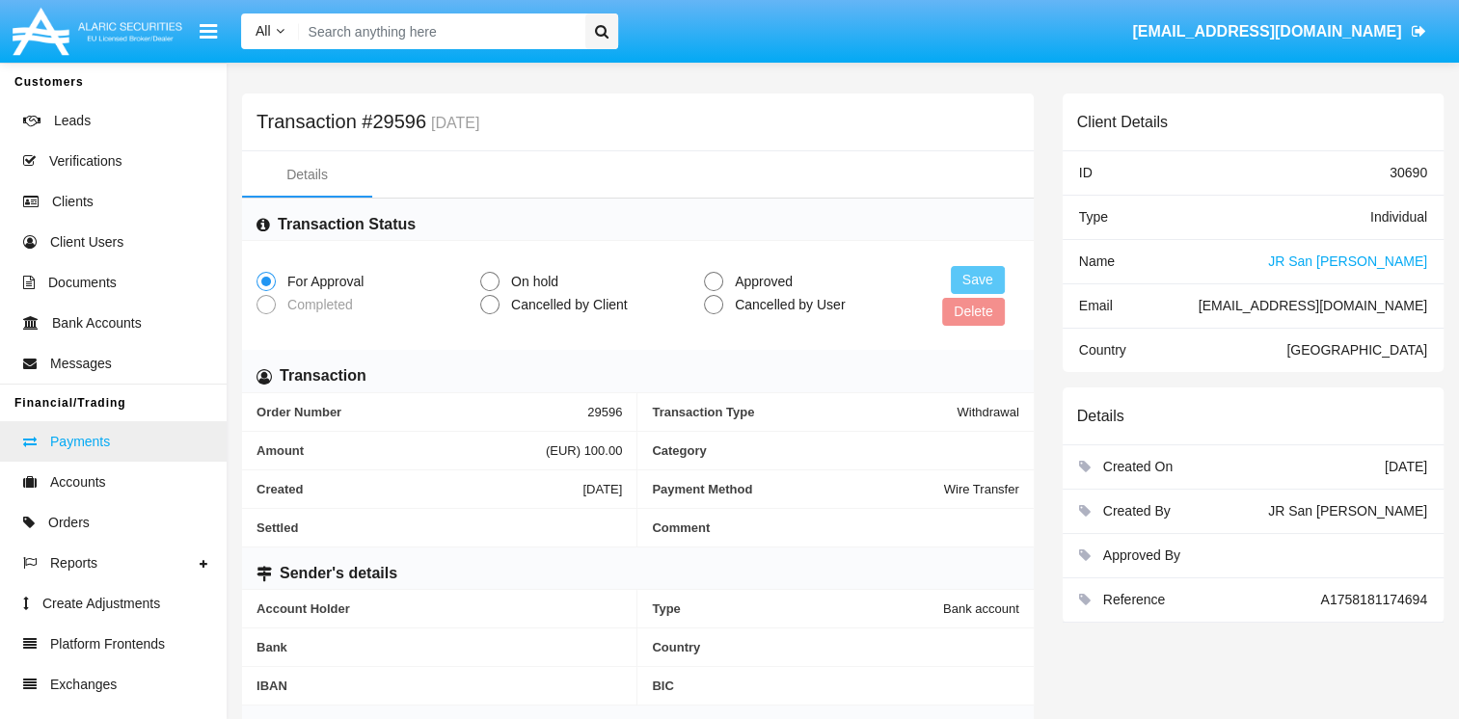
drag, startPoint x: 507, startPoint y: 310, endPoint x: 122, endPoint y: 450, distance: 409.3
click at [122, 450] on link "Payments" at bounding box center [113, 441] width 227 height 40
click at [102, 446] on span "Payments" at bounding box center [80, 442] width 60 height 20
click at [89, 493] on span "Accounts" at bounding box center [78, 482] width 56 height 20
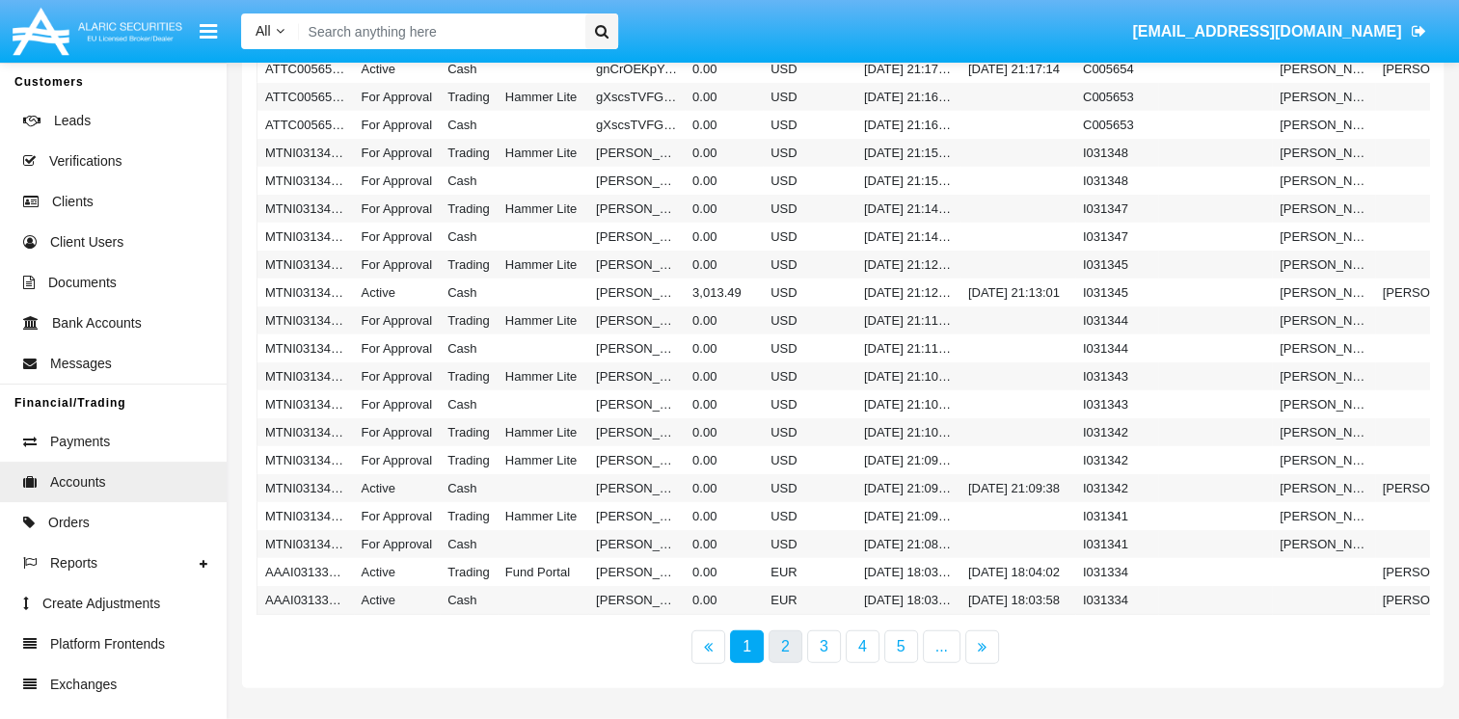
click at [782, 657] on link "2" at bounding box center [785, 646] width 34 height 33
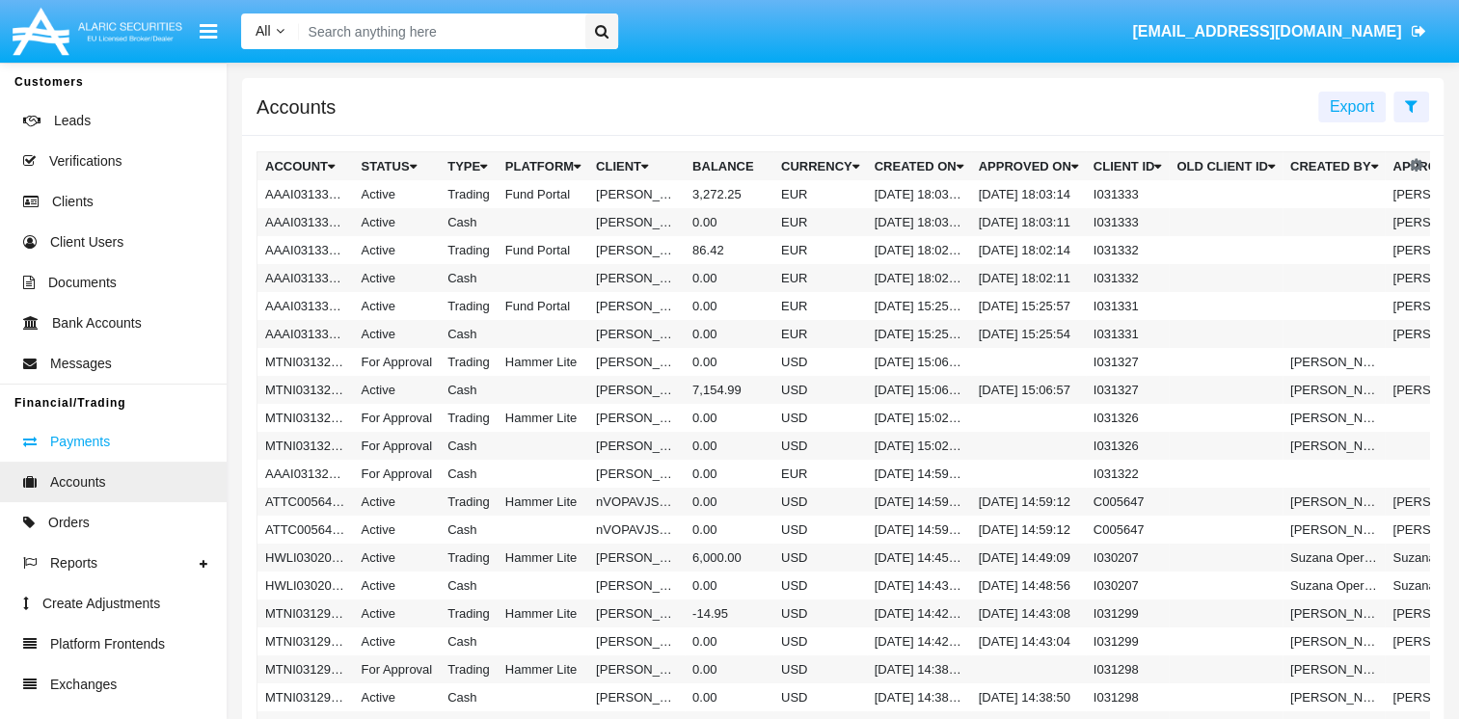
click at [138, 445] on link "Payments" at bounding box center [113, 441] width 227 height 40
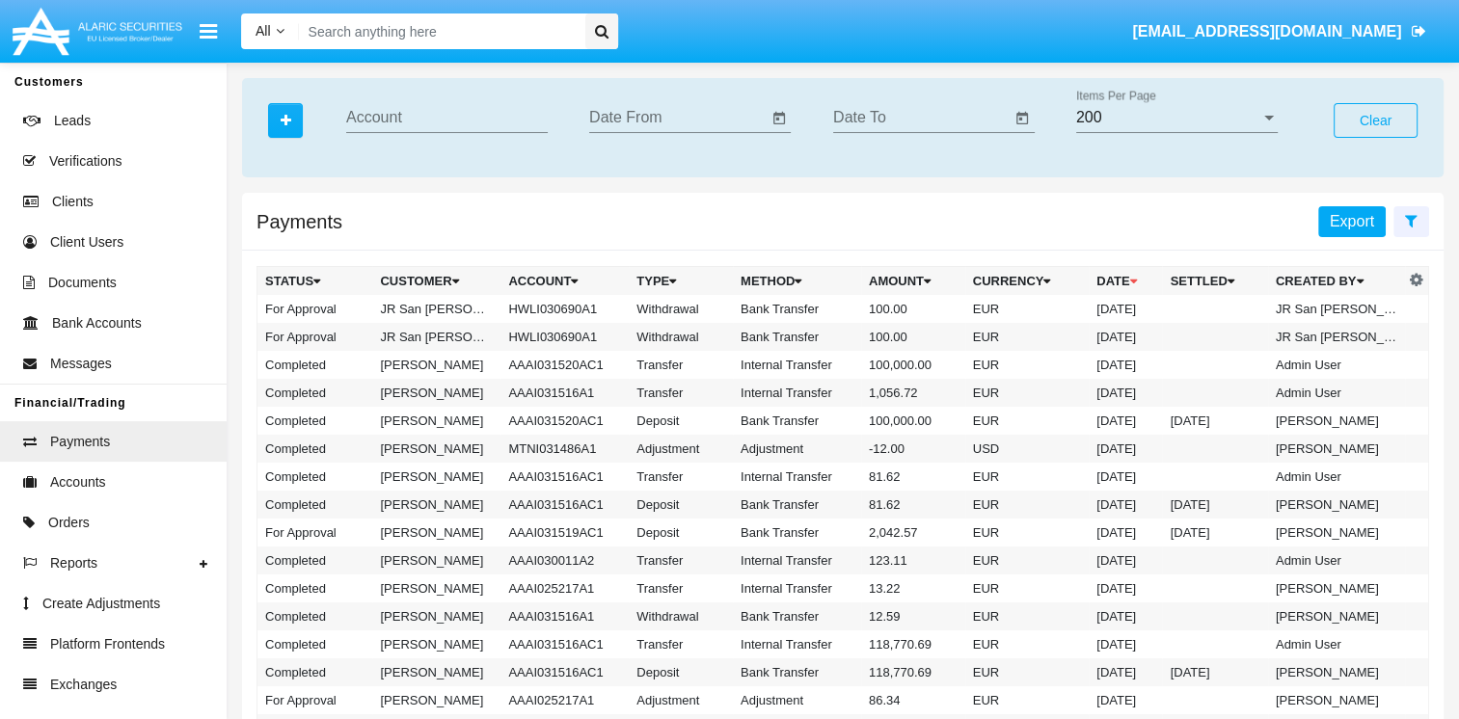
click at [1341, 226] on span "Export" at bounding box center [1351, 221] width 44 height 16
click at [374, 118] on input "Account" at bounding box center [446, 117] width 201 height 17
paste input "HWLI031196A1"
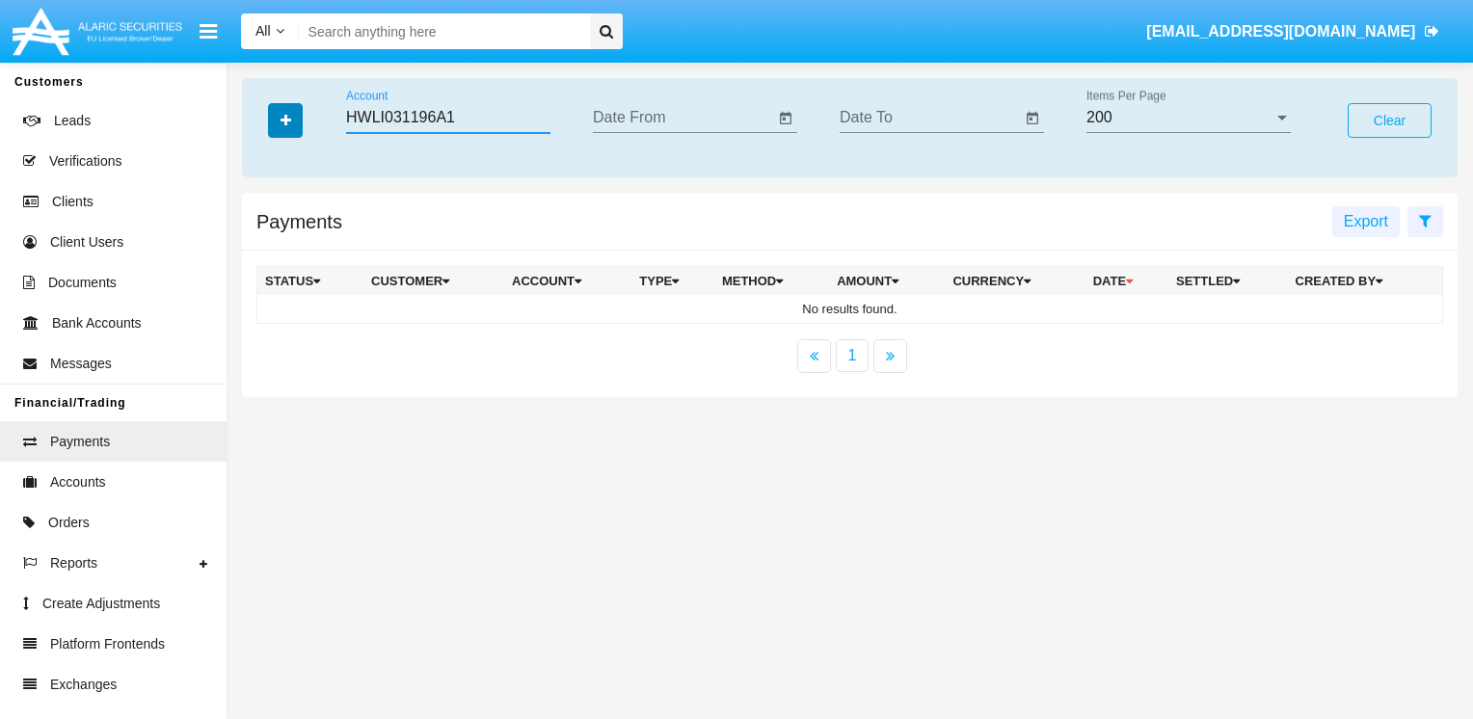
type input "HWLI031196A1"
click at [301, 119] on button "button" at bounding box center [285, 120] width 35 height 35
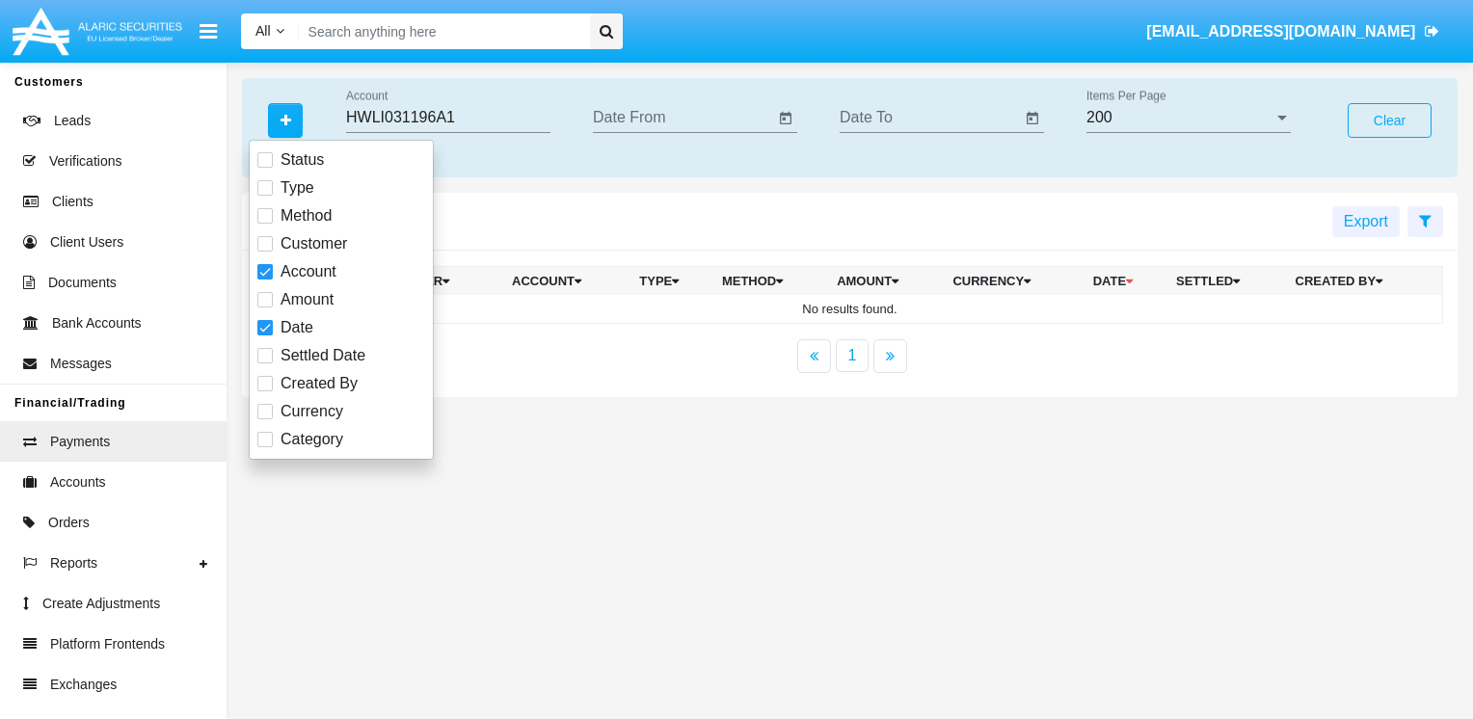
drag, startPoint x: 270, startPoint y: 326, endPoint x: 266, endPoint y: 312, distance: 14.0
click at [270, 326] on span at bounding box center [264, 327] width 15 height 15
click at [265, 335] on input "Date" at bounding box center [264, 335] width 1 height 1
checkbox input "false"
click at [263, 264] on span at bounding box center [264, 271] width 15 height 15
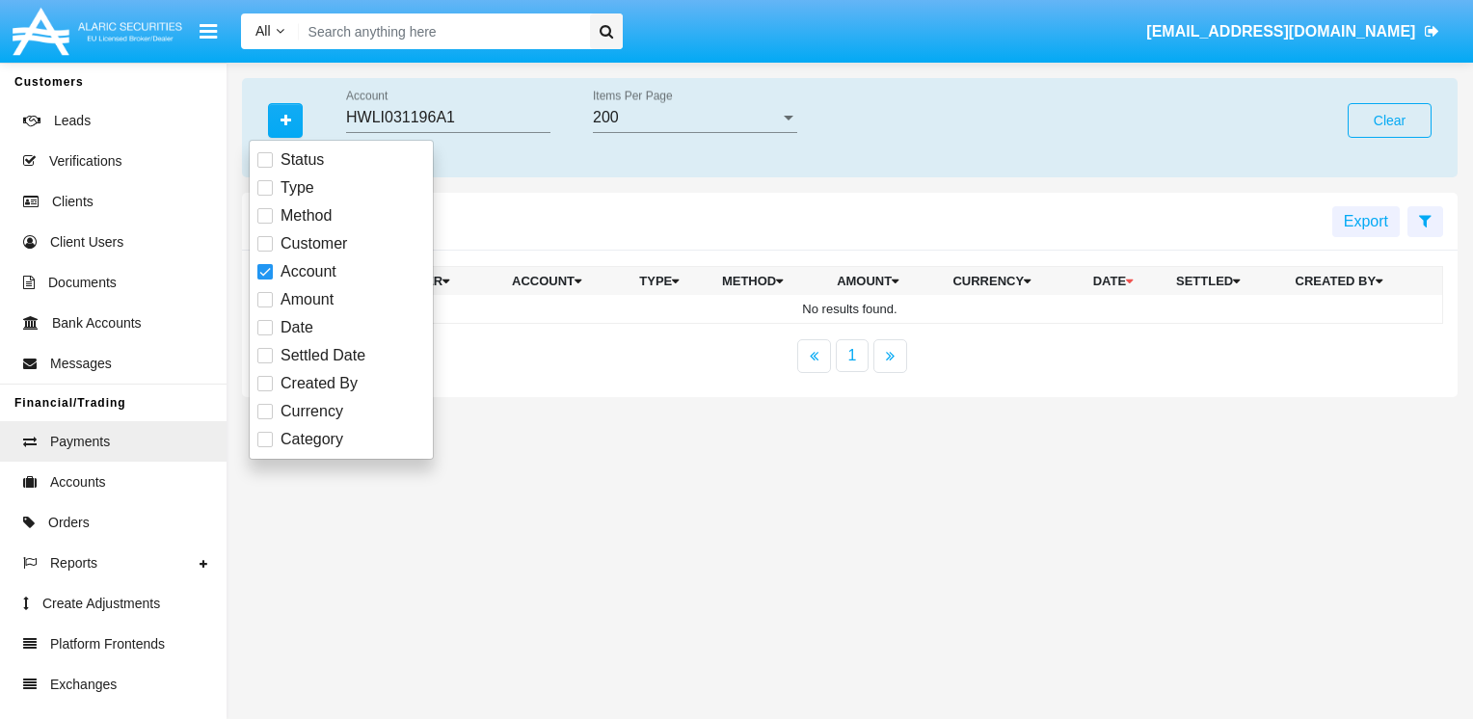
click at [264, 280] on input "Account" at bounding box center [264, 280] width 1 height 1
click at [269, 272] on span at bounding box center [264, 271] width 15 height 15
click at [265, 280] on input "Account" at bounding box center [264, 280] width 1 height 1
checkbox input "true"
click at [387, 113] on input "Account" at bounding box center [448, 117] width 204 height 17
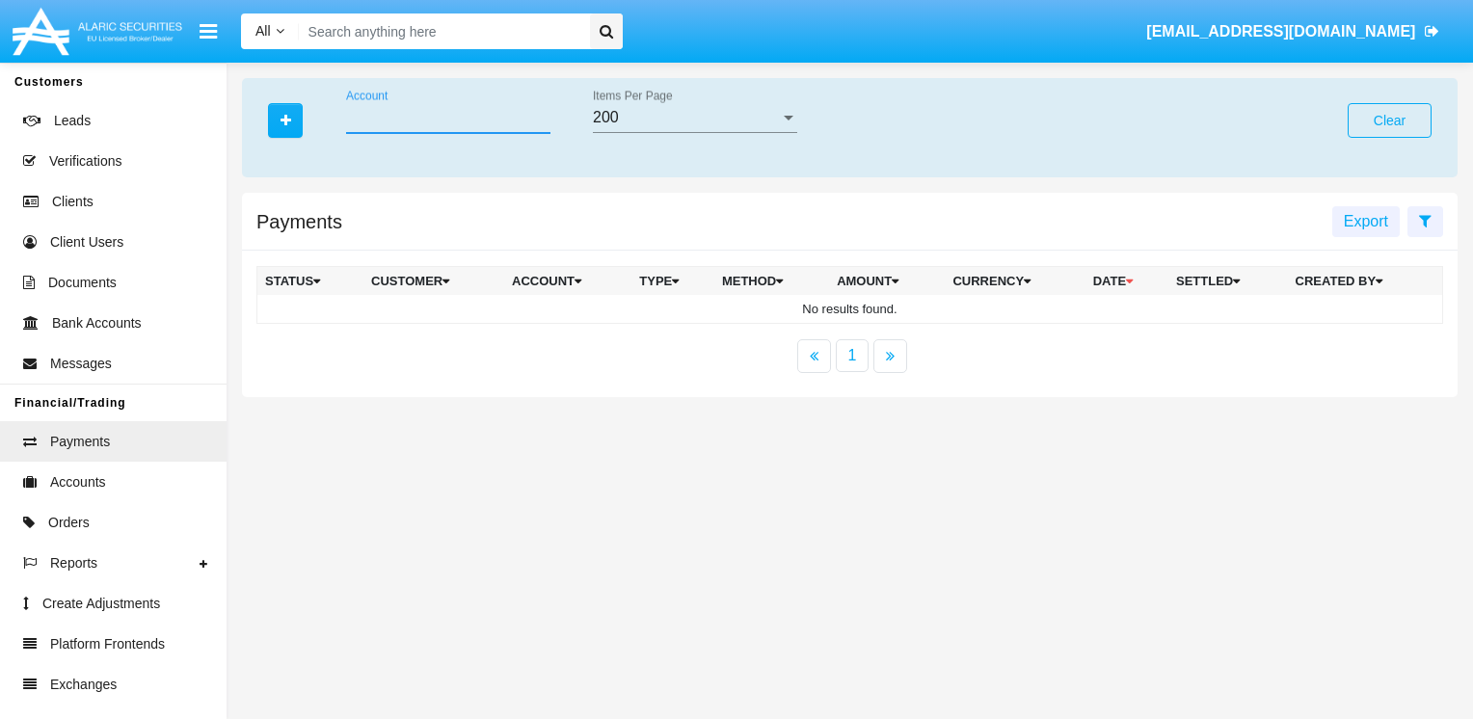
paste input "HWLI031196A1"
type input "HWLI031196A1"
click at [475, 211] on div "Payments Export" at bounding box center [850, 222] width 1216 height 58
click at [467, 114] on input "HWLI031196A1" at bounding box center [448, 117] width 204 height 17
click at [445, 180] on div "Status Type Method Customer Account Amount Date Settled Date Created By Currenc…" at bounding box center [850, 245] width 1245 height 335
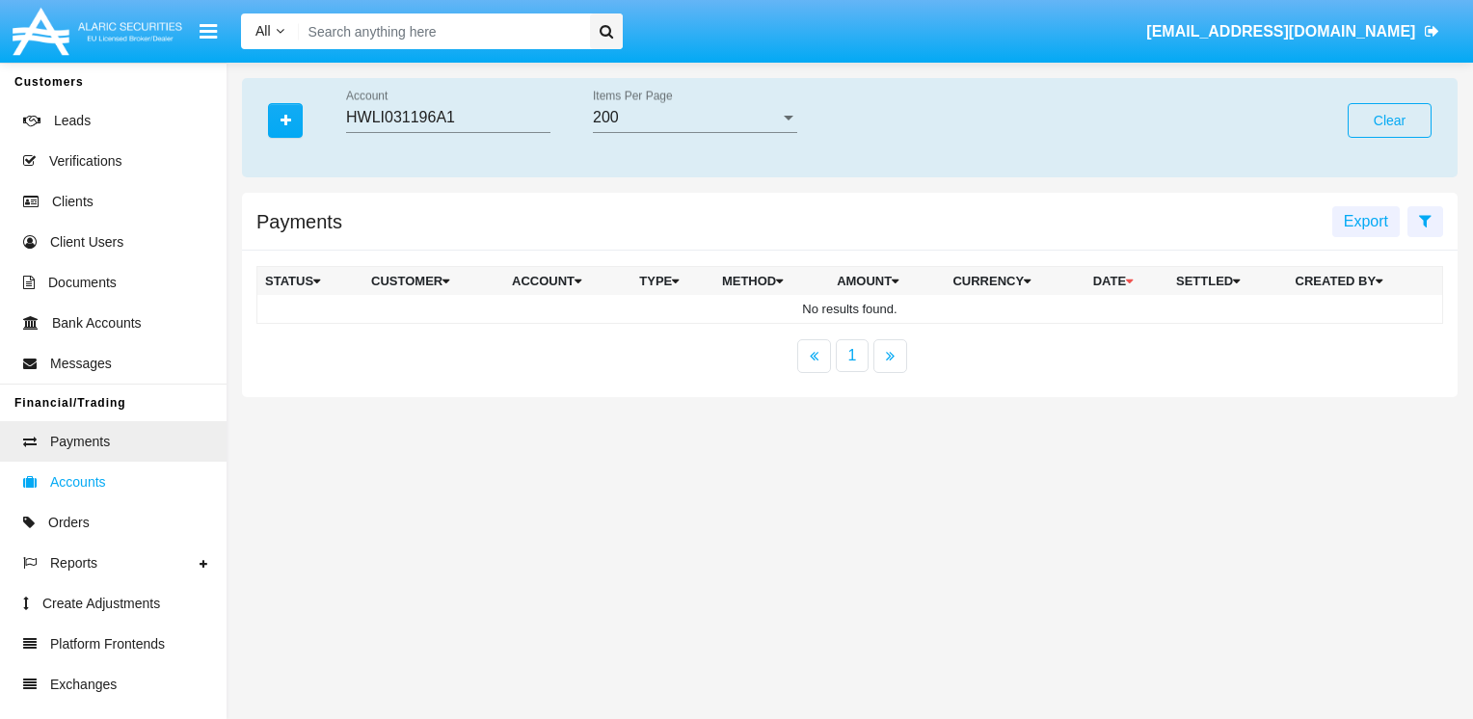
click at [69, 490] on span "Accounts" at bounding box center [78, 482] width 56 height 20
click at [44, 434] on link "Payments" at bounding box center [113, 441] width 227 height 40
click at [50, 502] on link "Accounts" at bounding box center [113, 482] width 227 height 40
click at [1361, 122] on button "Clear" at bounding box center [1390, 120] width 84 height 35
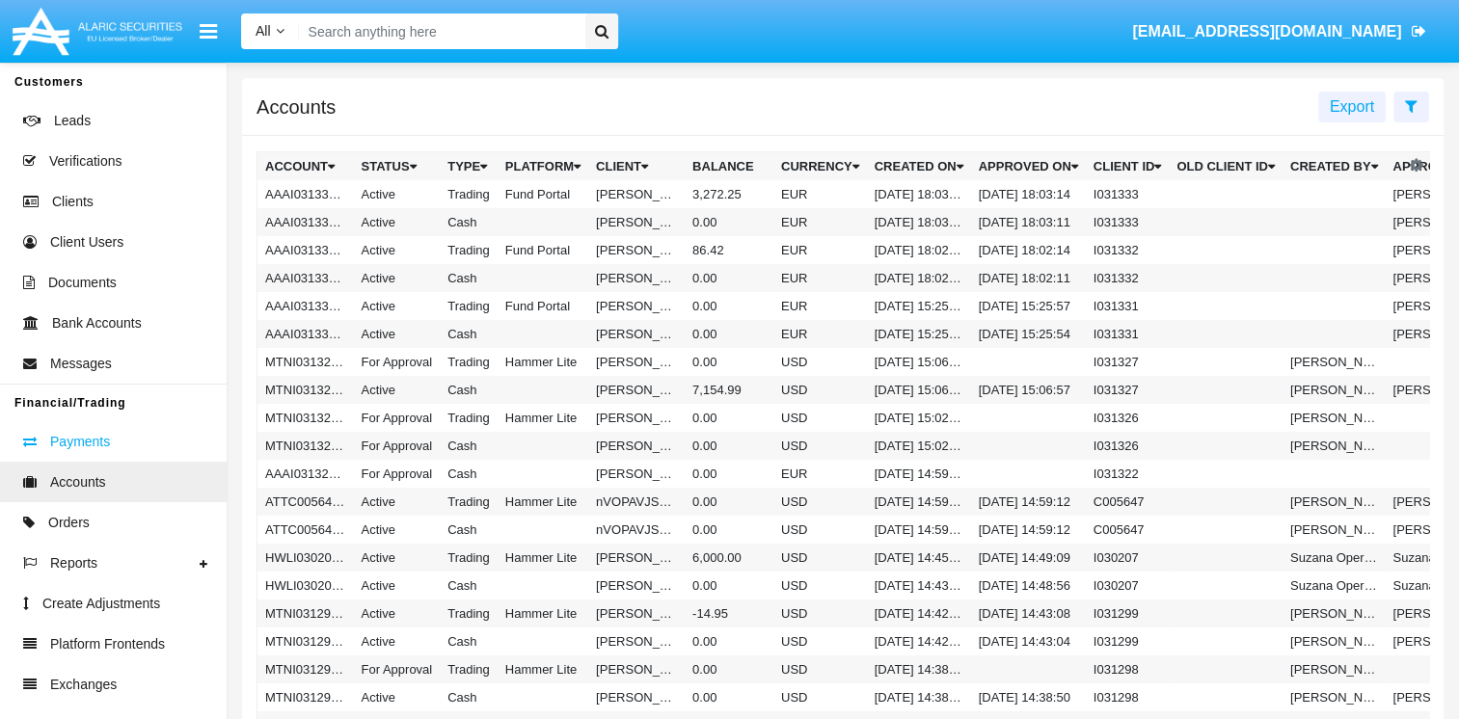
click at [147, 432] on link "Payments" at bounding box center [113, 441] width 227 height 40
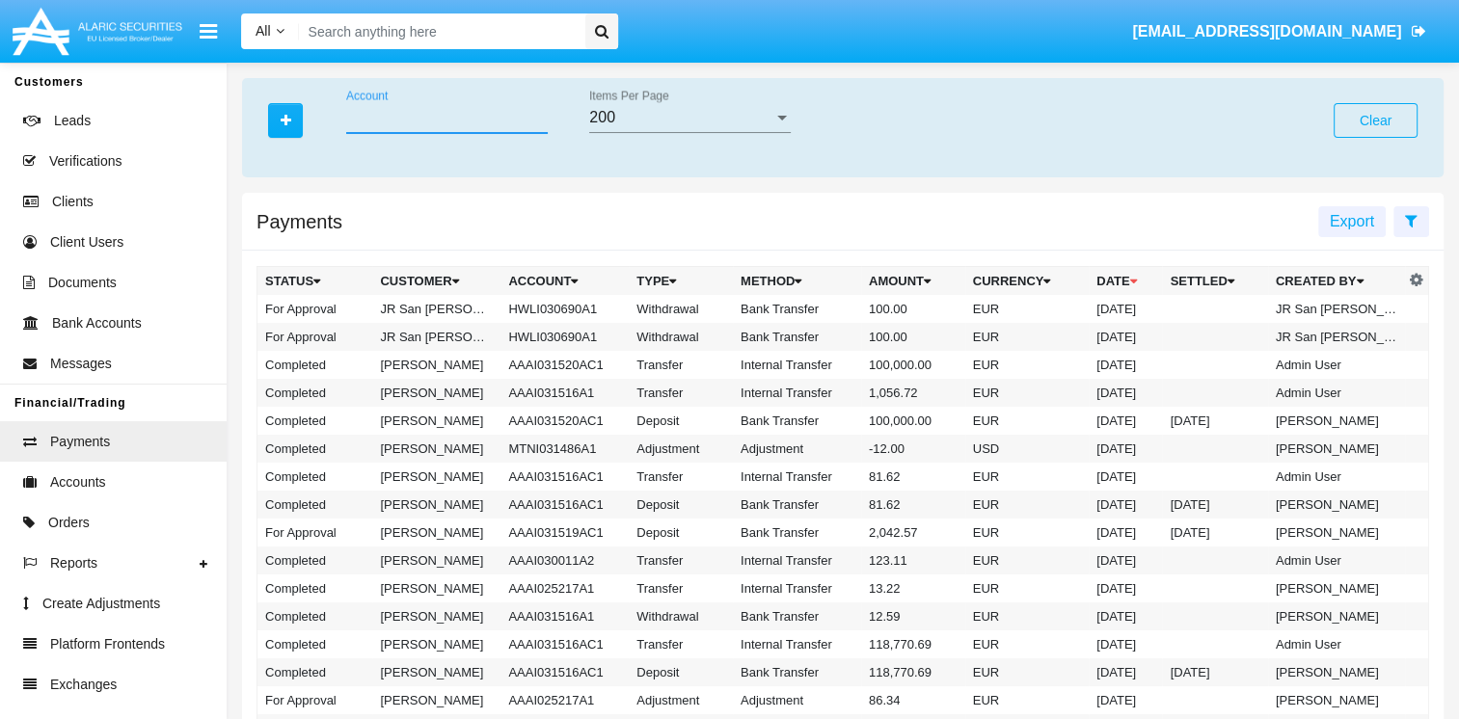
paste input "HWLI031196A1"
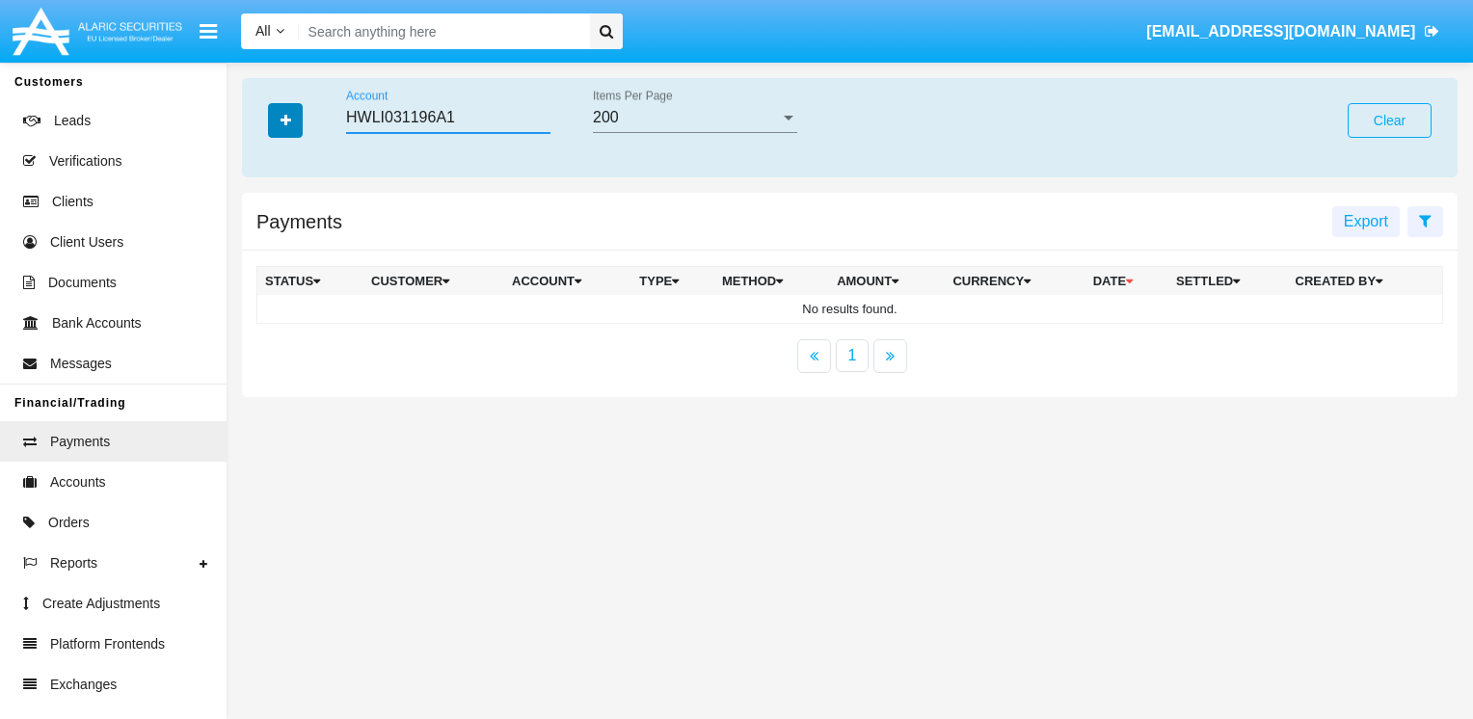
type input "HWLI031196A1"
click at [287, 121] on icon "button" at bounding box center [286, 120] width 11 height 13
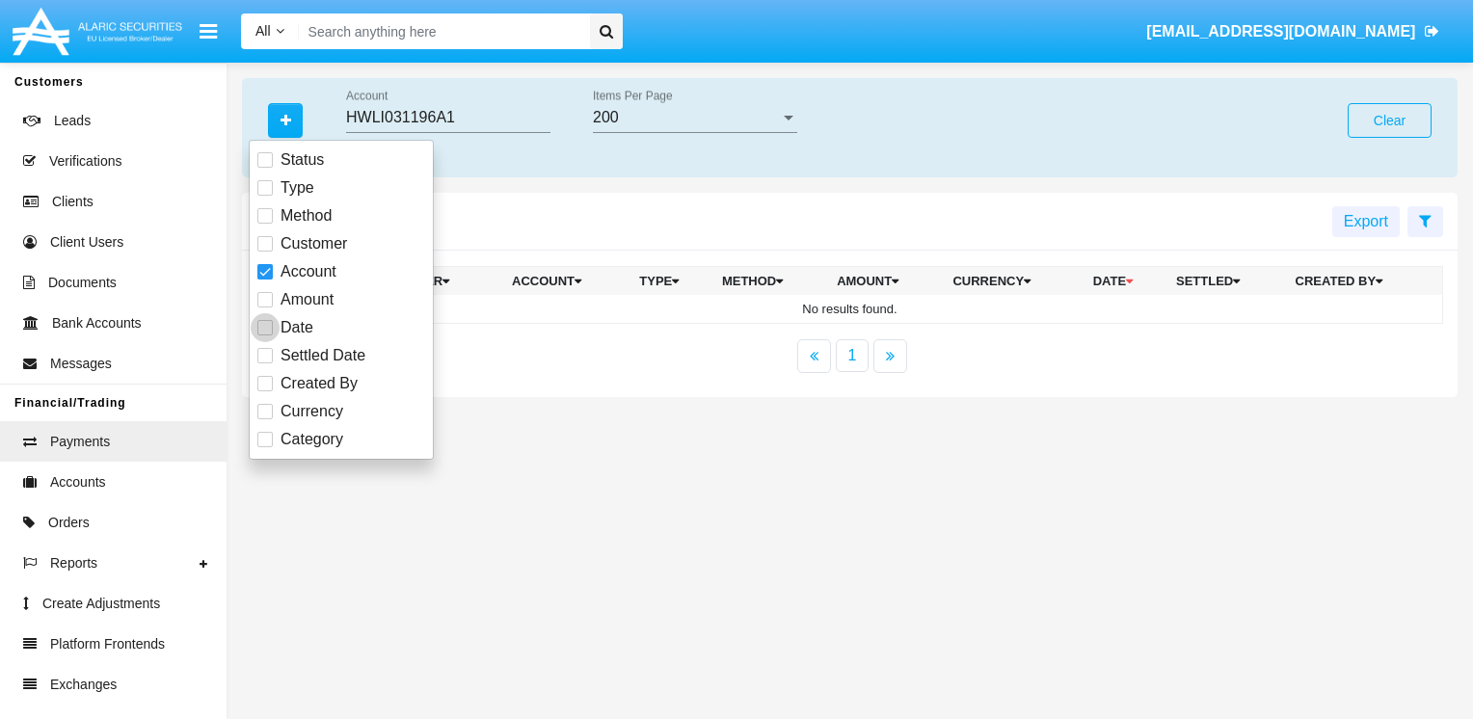
click at [268, 330] on span at bounding box center [264, 327] width 15 height 15
click at [265, 335] on input "Date" at bounding box center [264, 335] width 1 height 1
checkbox input "true"
click at [670, 109] on input "Date From" at bounding box center [683, 117] width 181 height 17
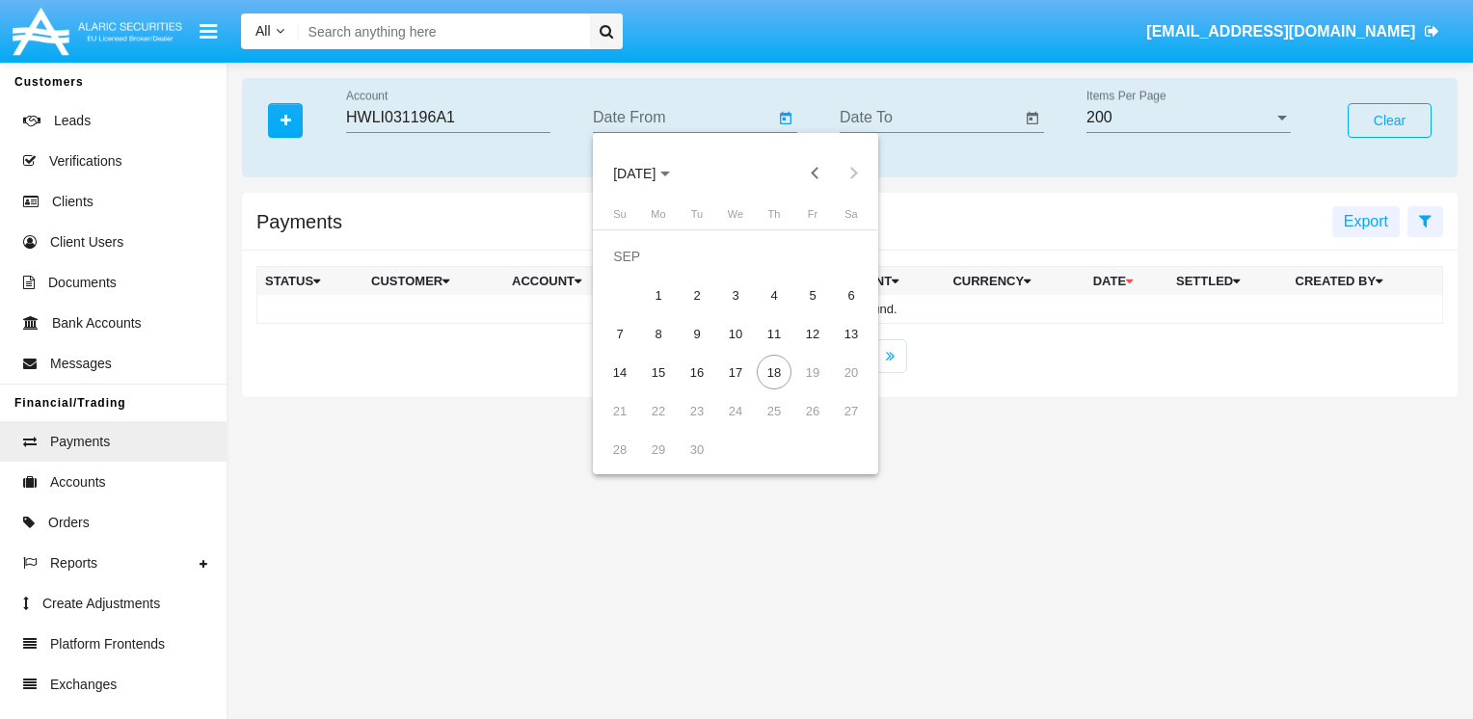
click at [670, 178] on span "[DATE]" at bounding box center [641, 172] width 57 height 15
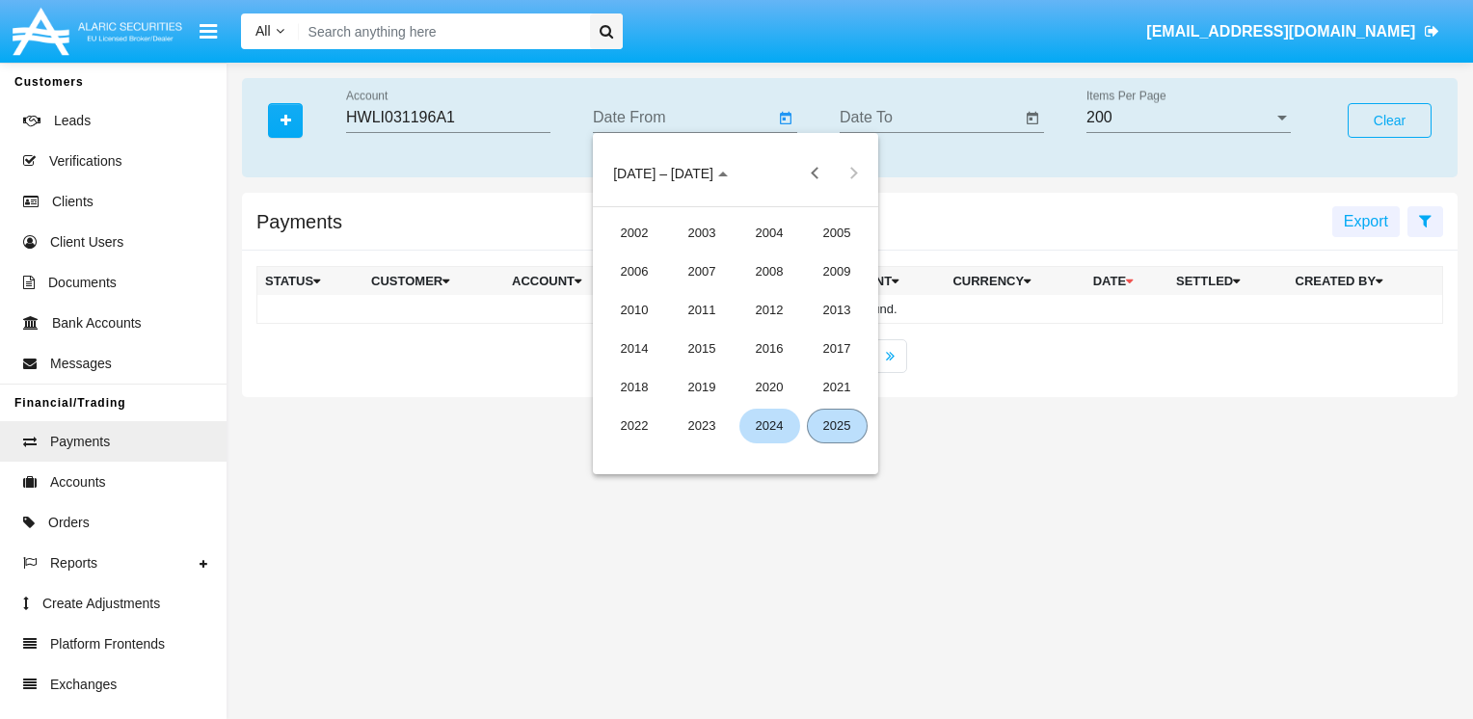
click at [764, 426] on div "2024" at bounding box center [769, 426] width 61 height 35
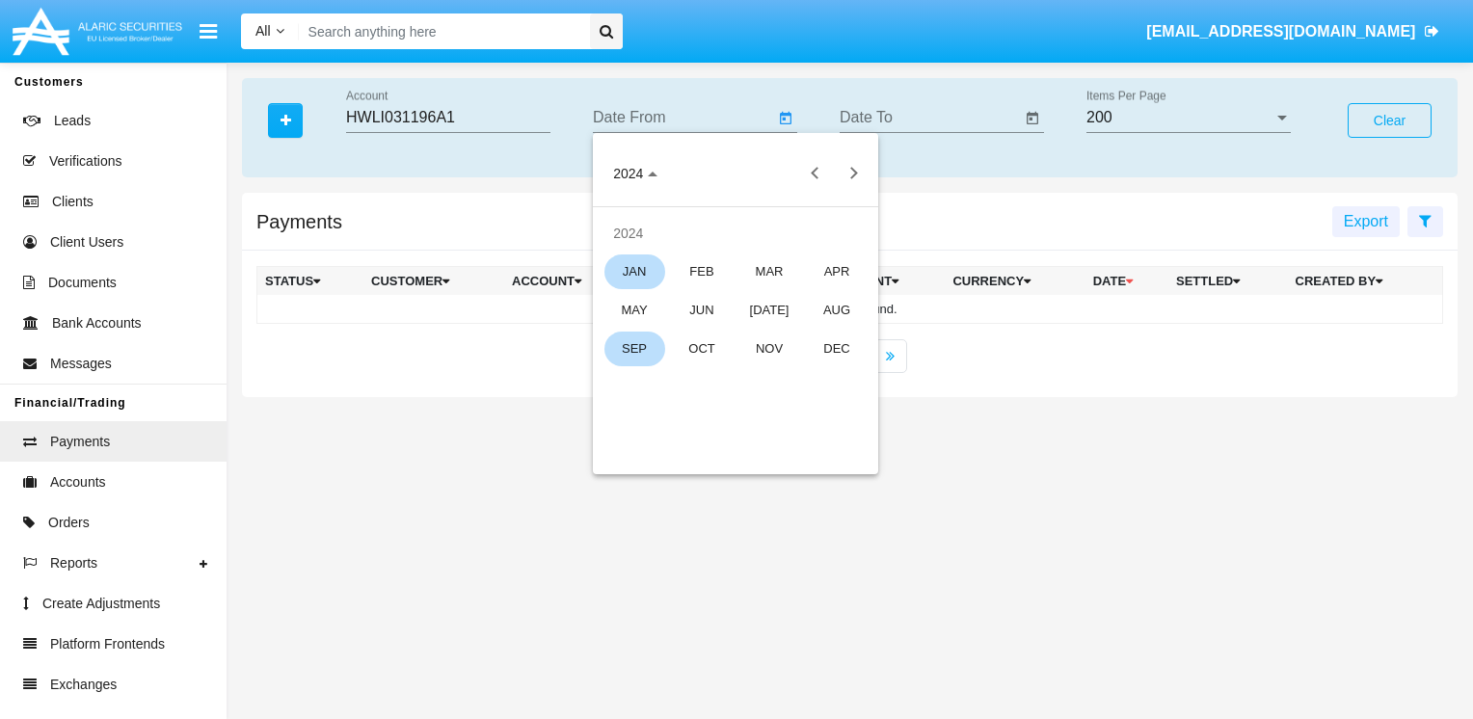
click at [640, 276] on div "JAN" at bounding box center [634, 272] width 61 height 35
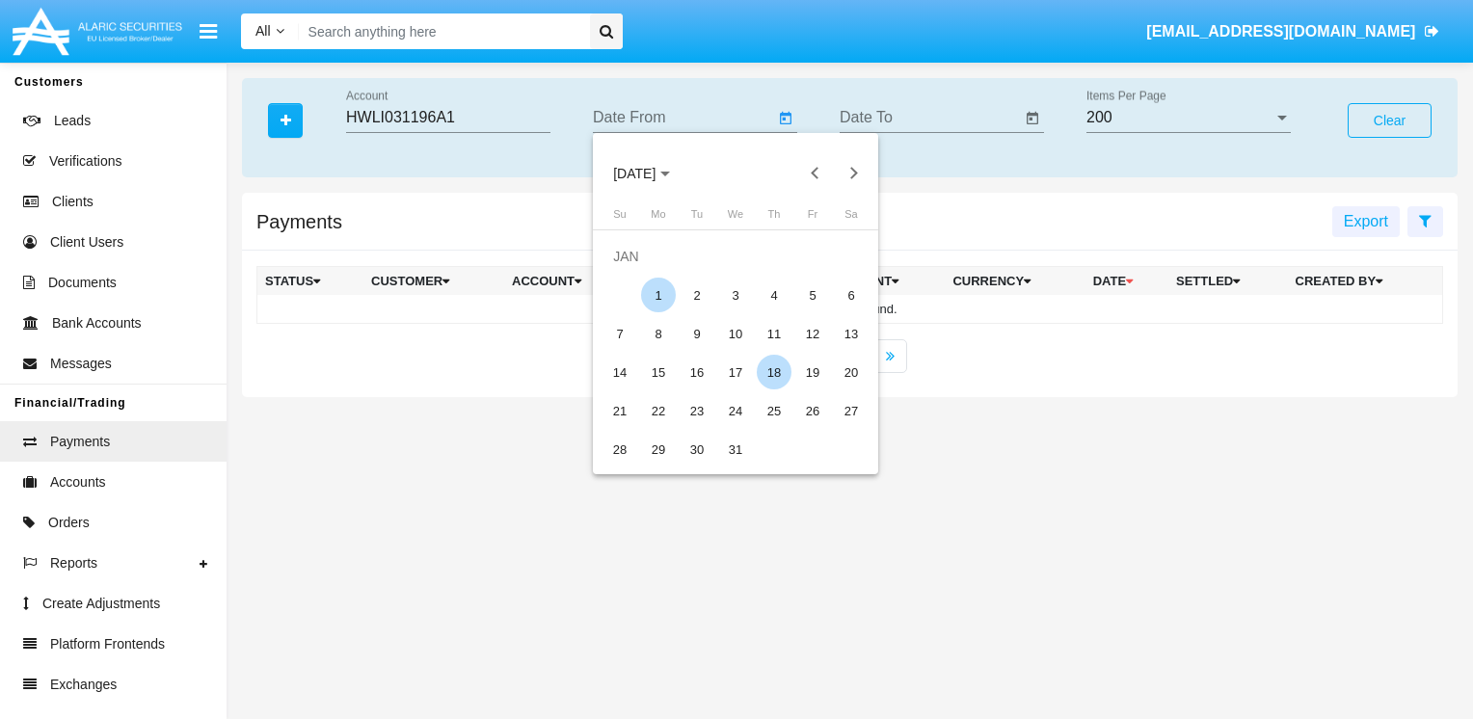
click at [657, 294] on div "1" at bounding box center [658, 295] width 35 height 35
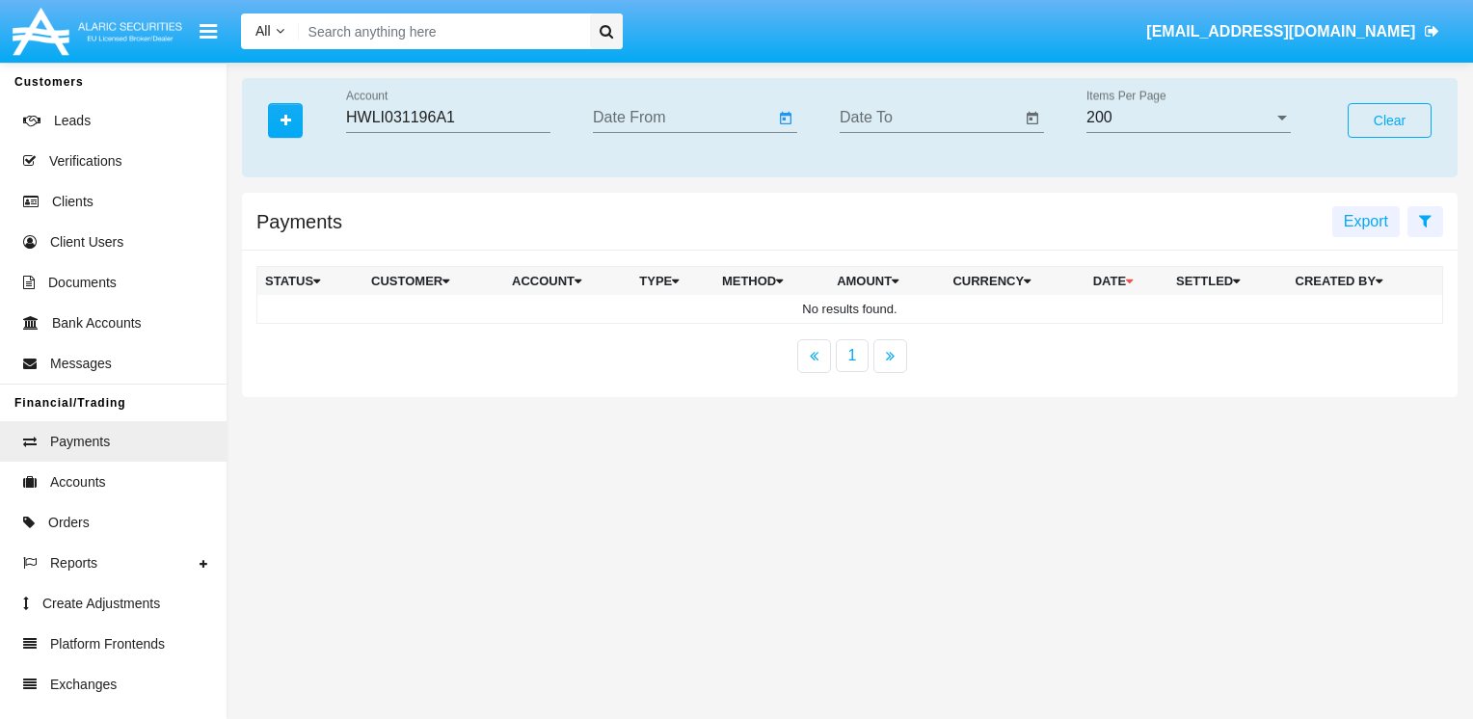
type input "[DATE]"
click at [891, 112] on input "Date To" at bounding box center [930, 117] width 181 height 17
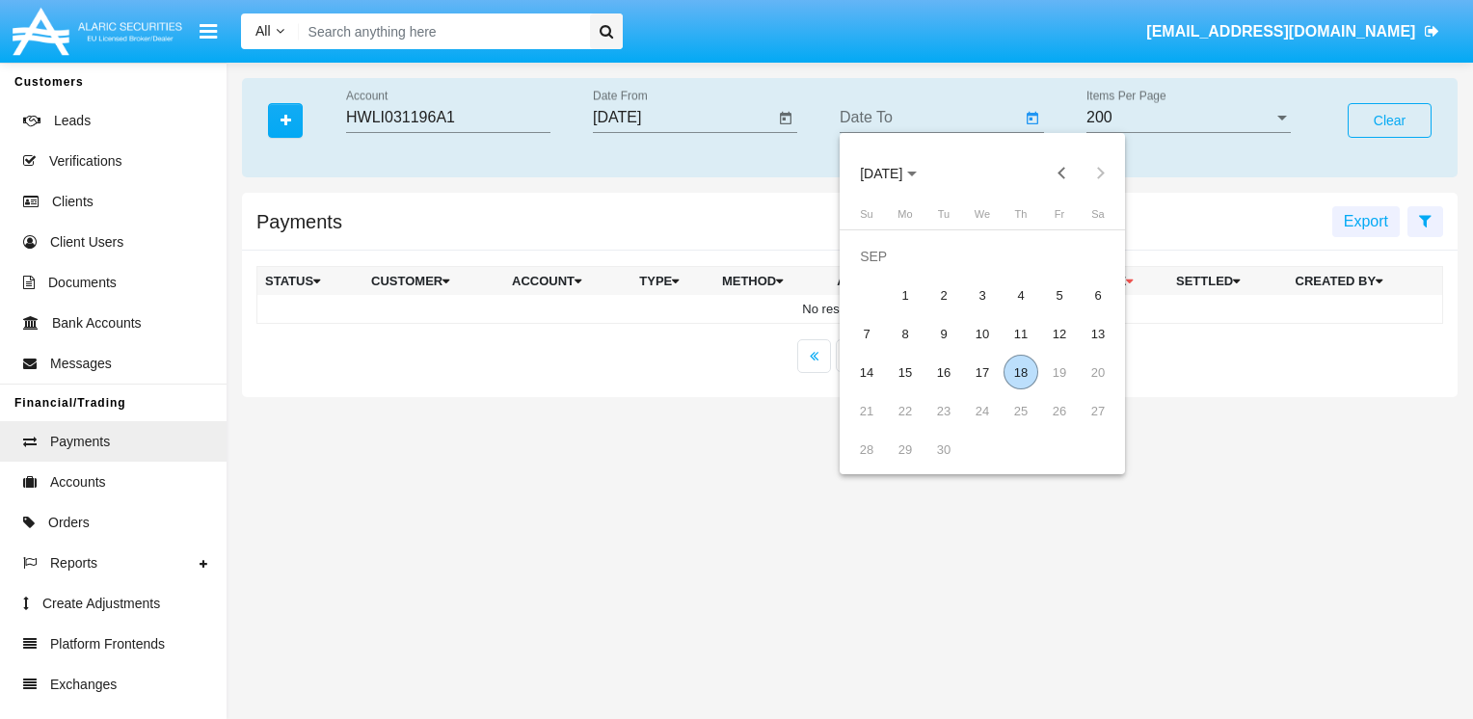
click at [1023, 379] on div "18" at bounding box center [1021, 372] width 35 height 35
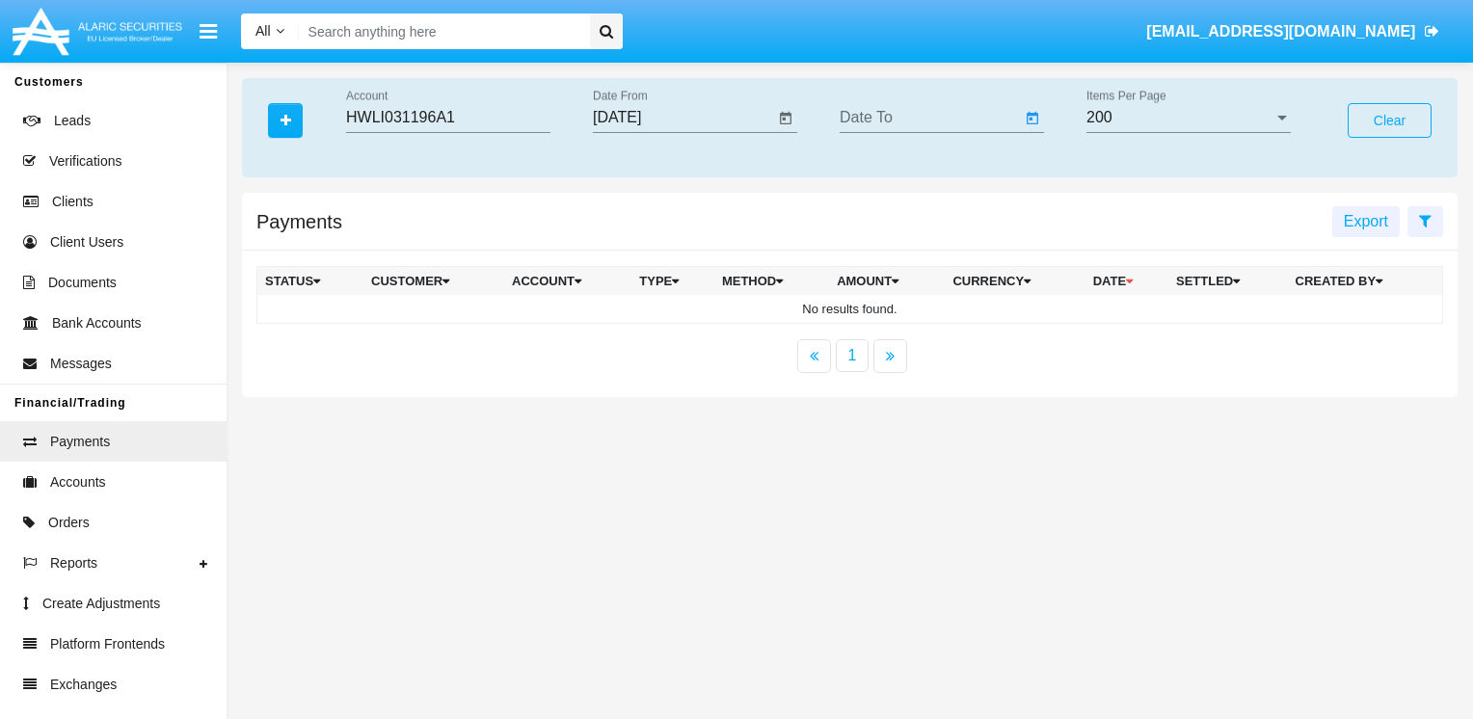
type input "[DATE]"
click at [461, 111] on input "HWLI031196A1" at bounding box center [448, 117] width 204 height 17
type input "HWLI031196A1"
